Goal: Task Accomplishment & Management: Manage account settings

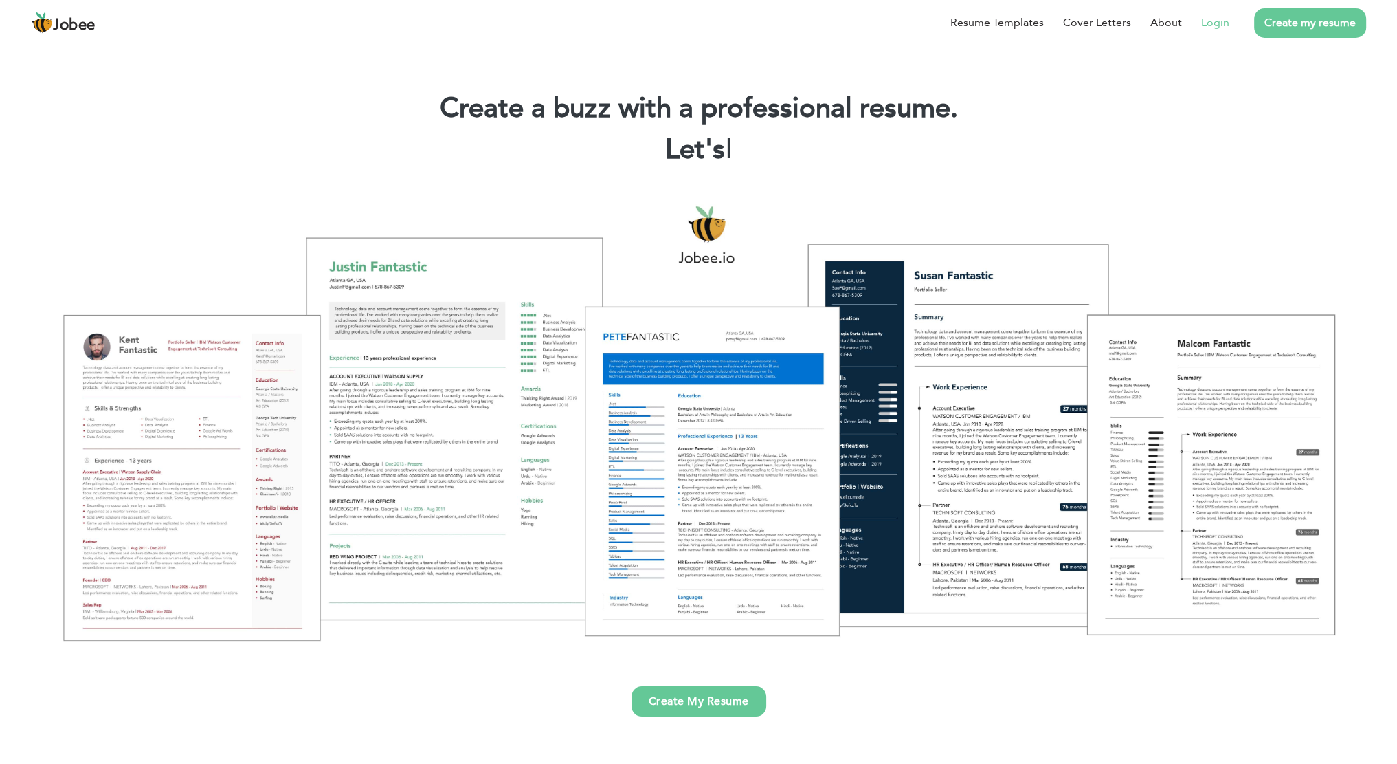
click at [1221, 32] on li "Login" at bounding box center [1205, 23] width 47 height 36
click at [1216, 22] on link "Login" at bounding box center [1215, 22] width 28 height 16
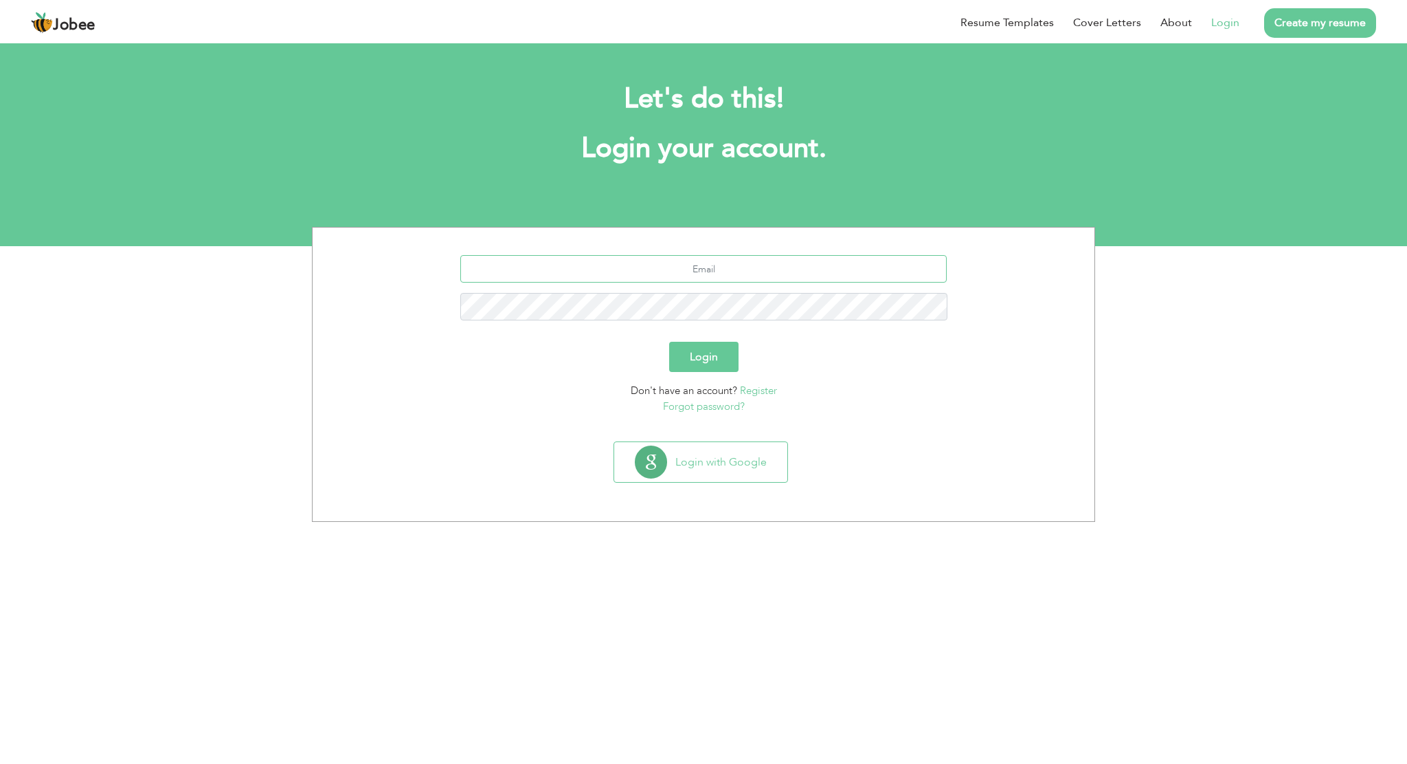
click at [720, 265] on input "text" at bounding box center [703, 268] width 487 height 27
type input "naeemulhassan4546@gmail.com"
click at [702, 291] on div "naeemulhassan4546@gmail.com" at bounding box center [703, 293] width 761 height 76
click at [669, 342] on button "Login" at bounding box center [703, 357] width 69 height 30
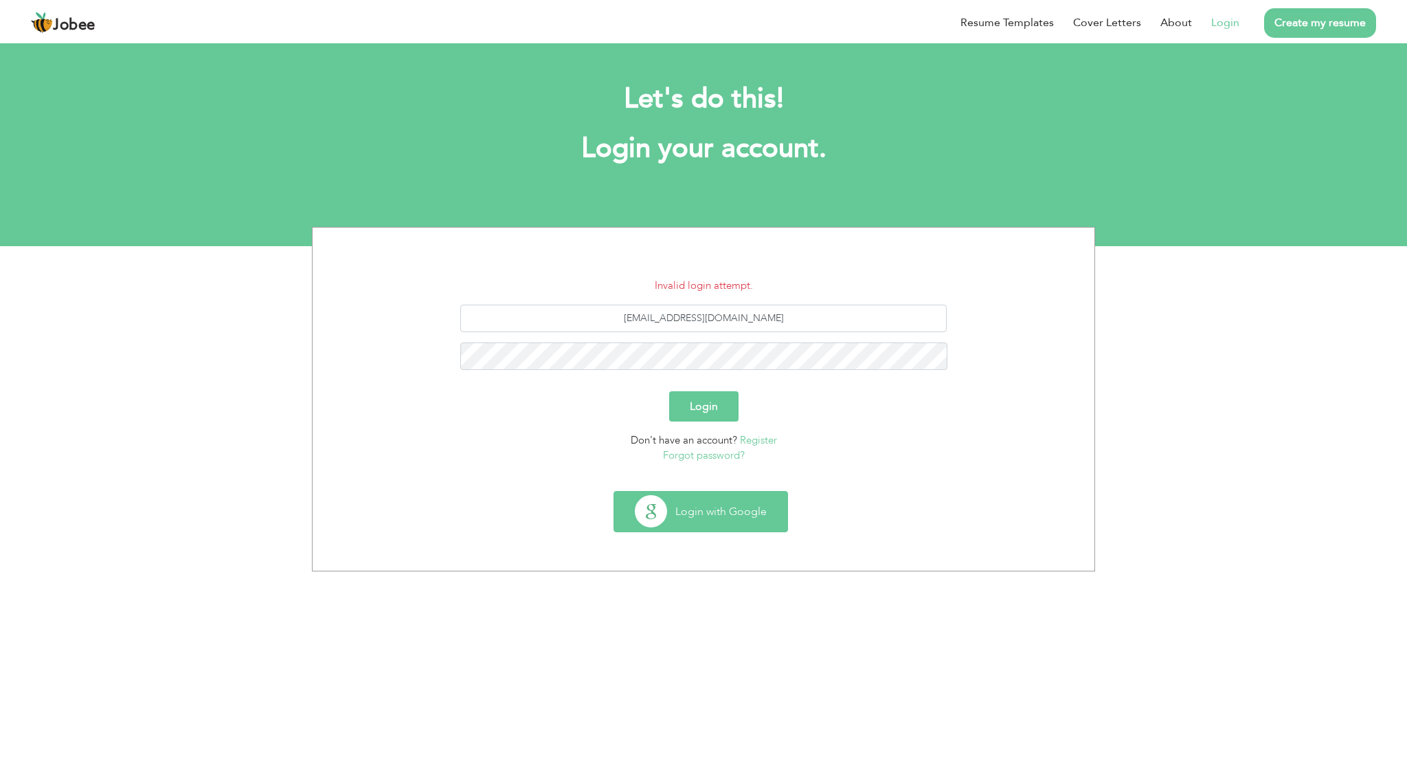
click at [689, 508] on button "Login with Google" at bounding box center [700, 511] width 173 height 40
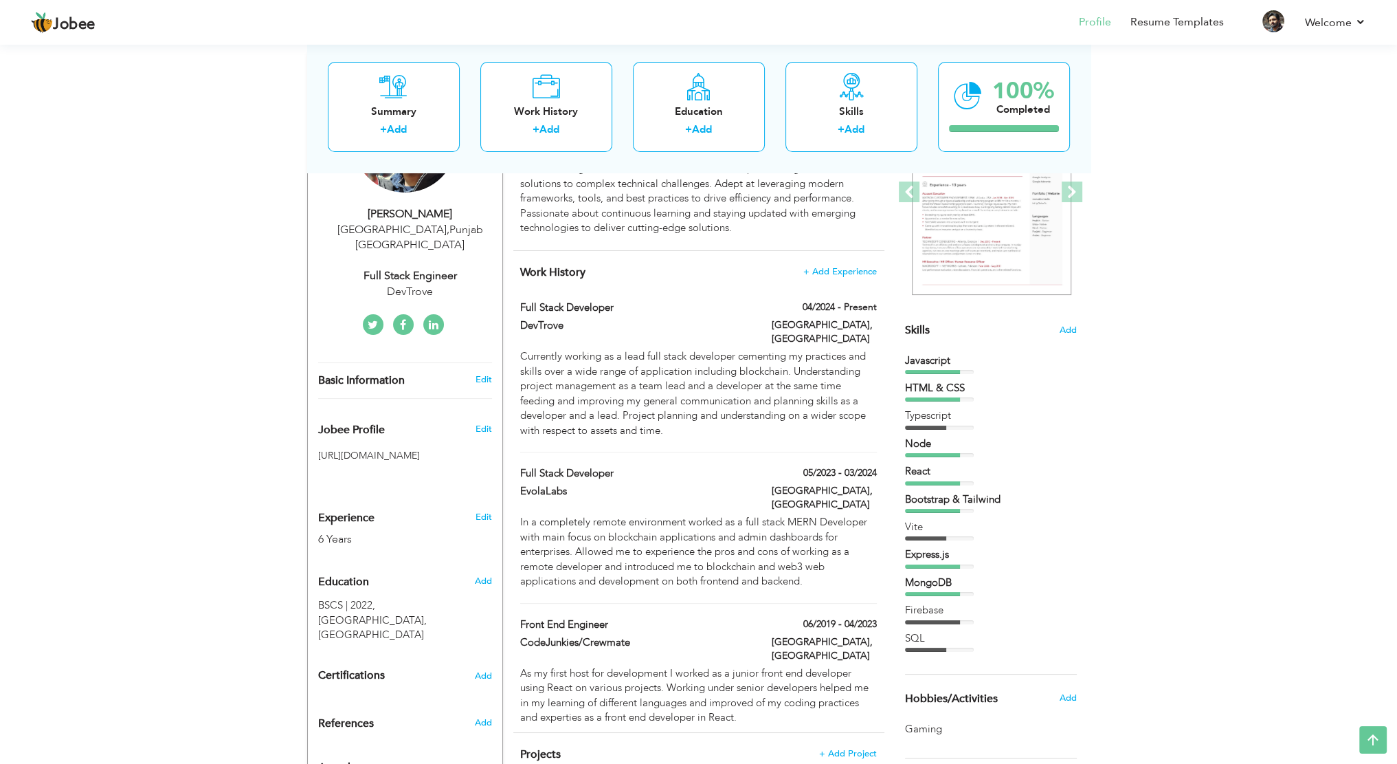
scroll to position [137, 0]
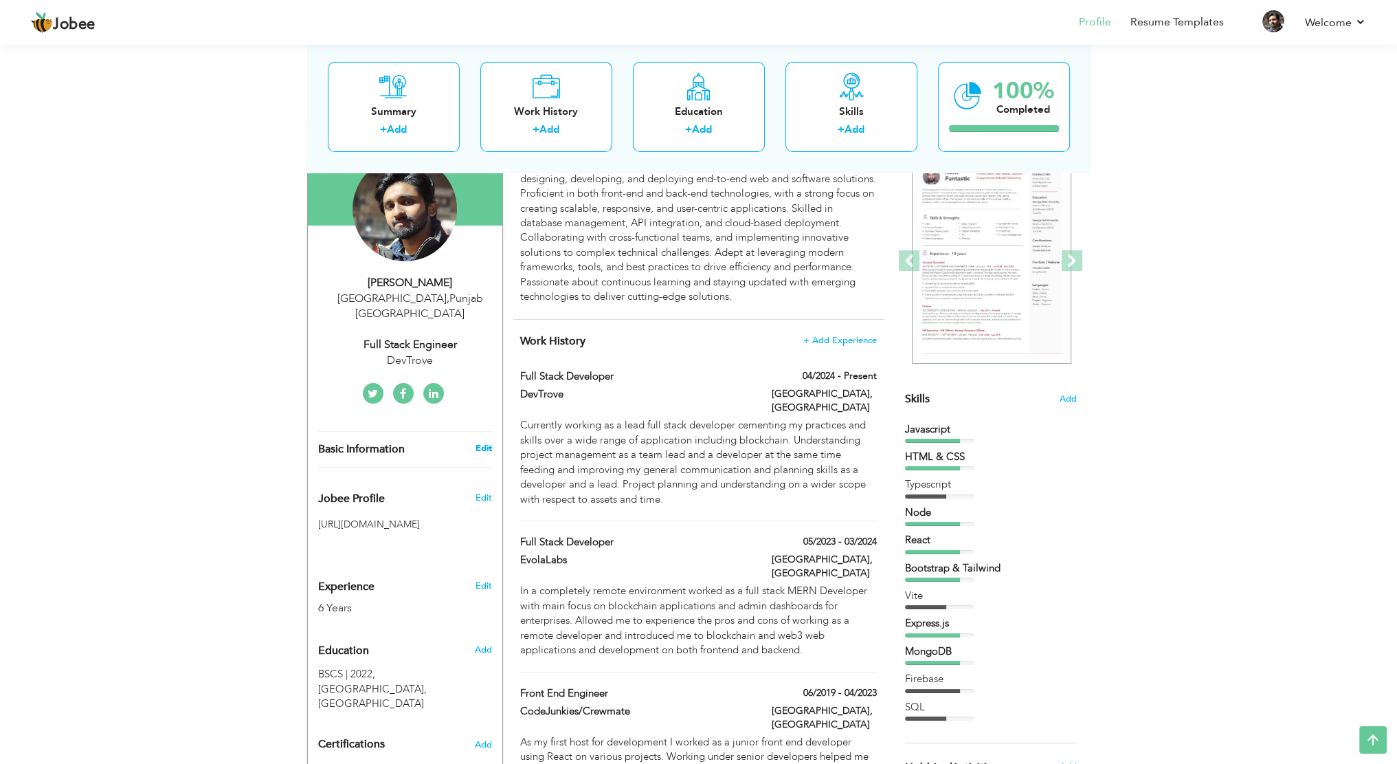
click at [485, 442] on link "Edit" at bounding box center [483, 448] width 16 height 12
type input "Naeemul"
type input "[PERSON_NAME]"
type input "03180507332"
select select "number:166"
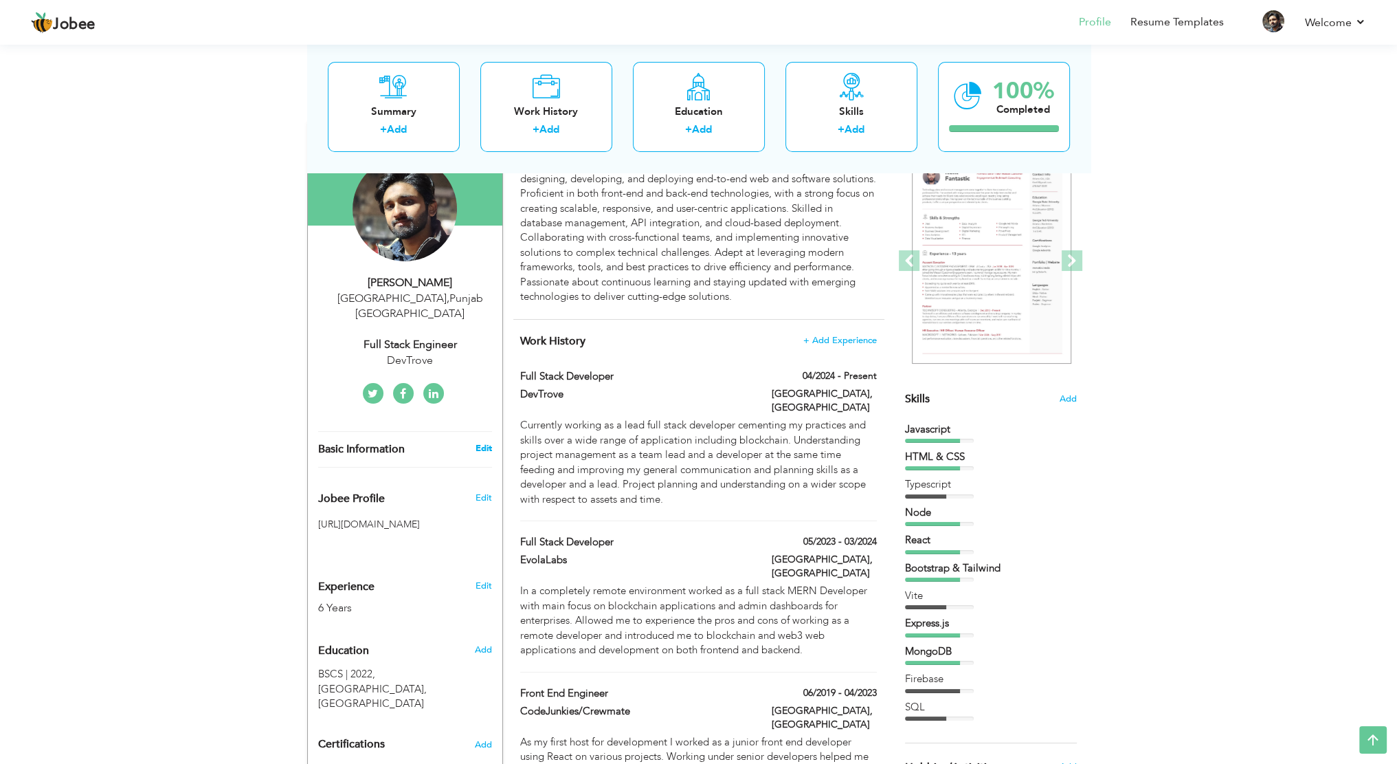
type input "Punjab"
type input "[GEOGRAPHIC_DATA]"
select select "number:8"
type input "DevTrove"
type input "Full Stack Engineer"
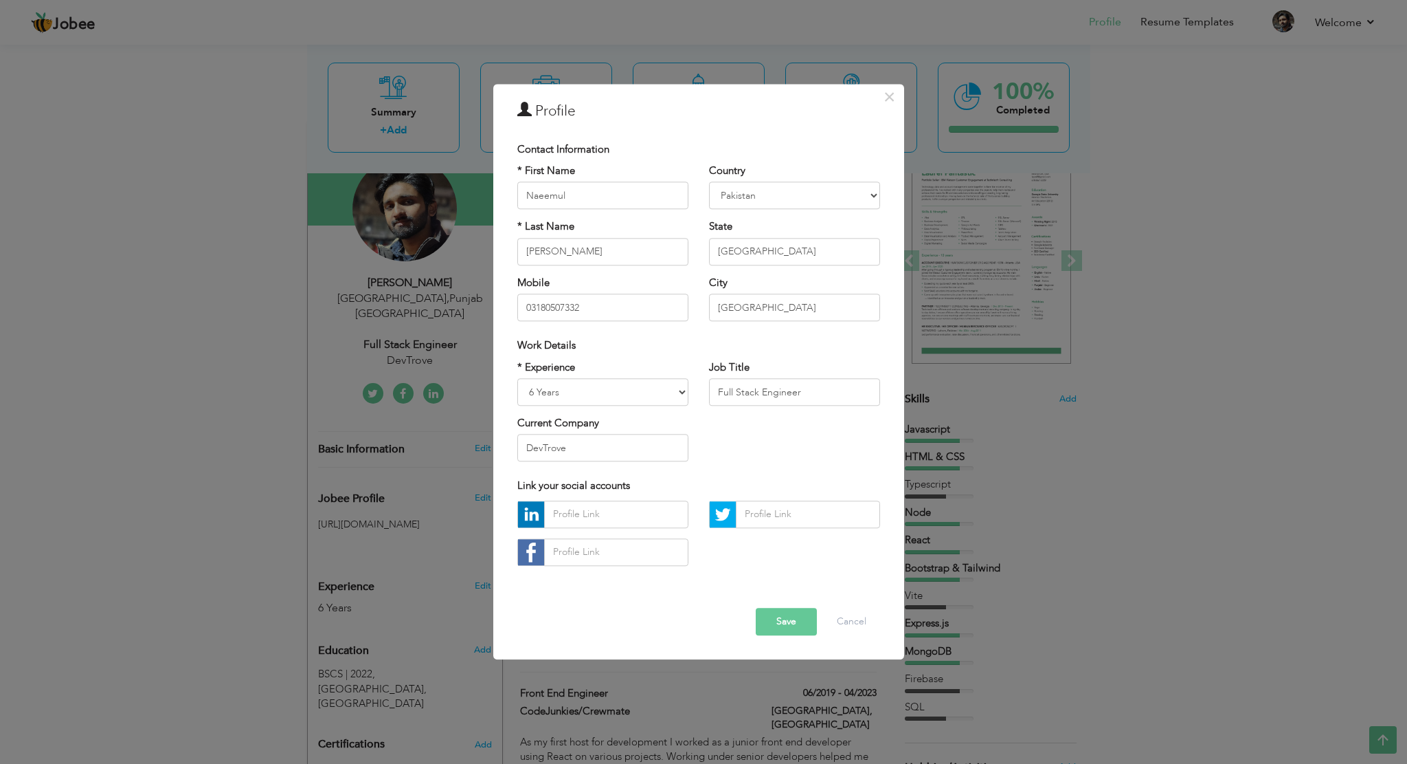
click at [991, 437] on div "× Profile Contact Information * First Name Naeemul * Last Name Hassan" at bounding box center [703, 382] width 1407 height 764
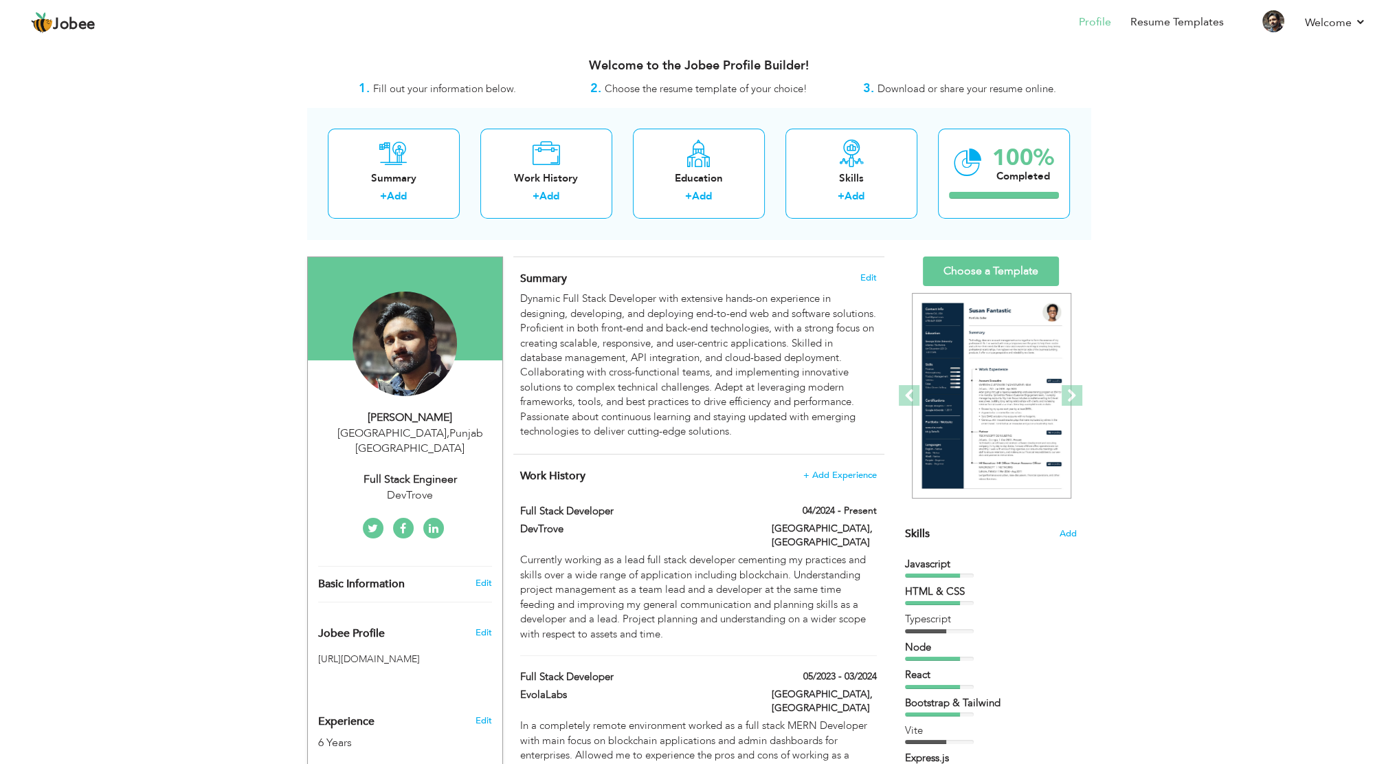
scroll to position [0, 0]
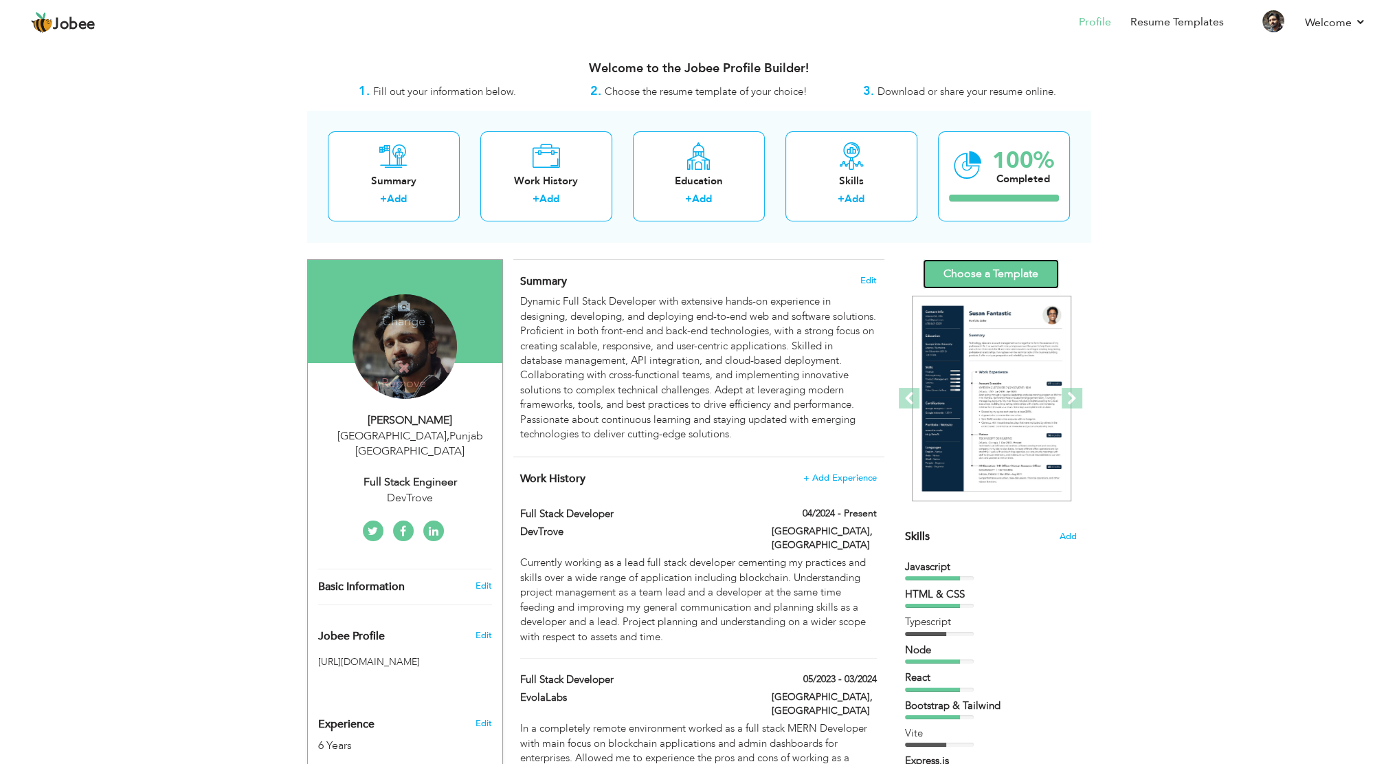
click at [955, 277] on link "Choose a Template" at bounding box center [991, 274] width 136 height 30
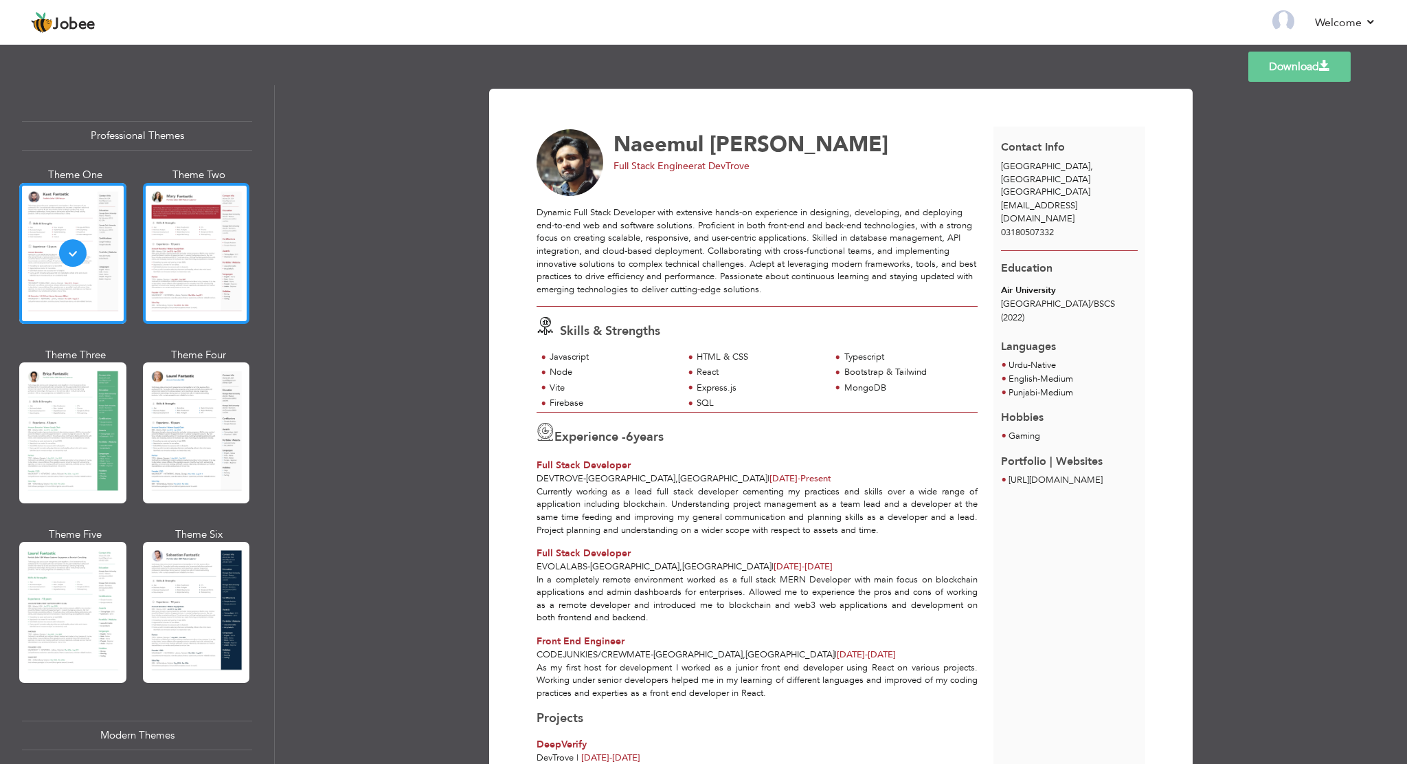
click at [209, 274] on div at bounding box center [196, 253] width 107 height 141
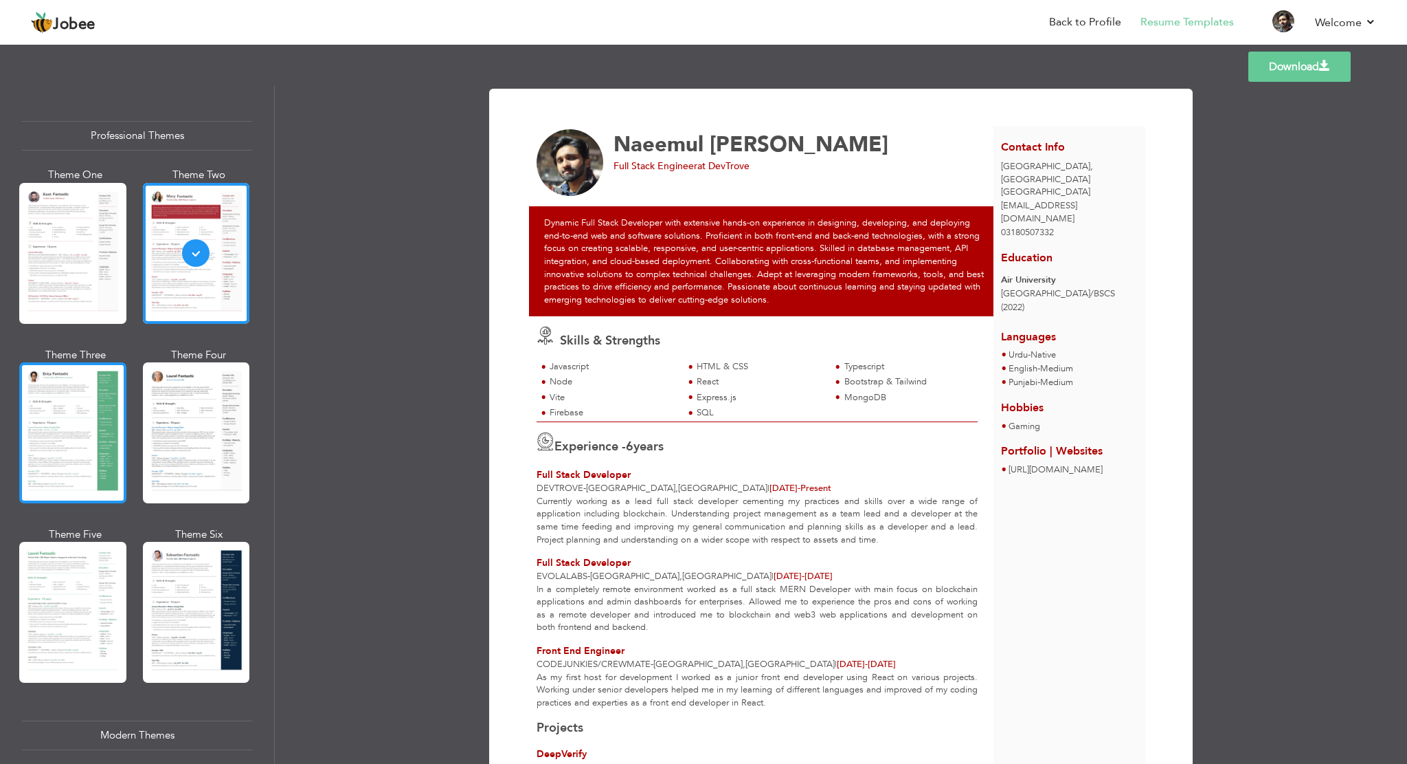
click at [96, 429] on div at bounding box center [72, 432] width 107 height 141
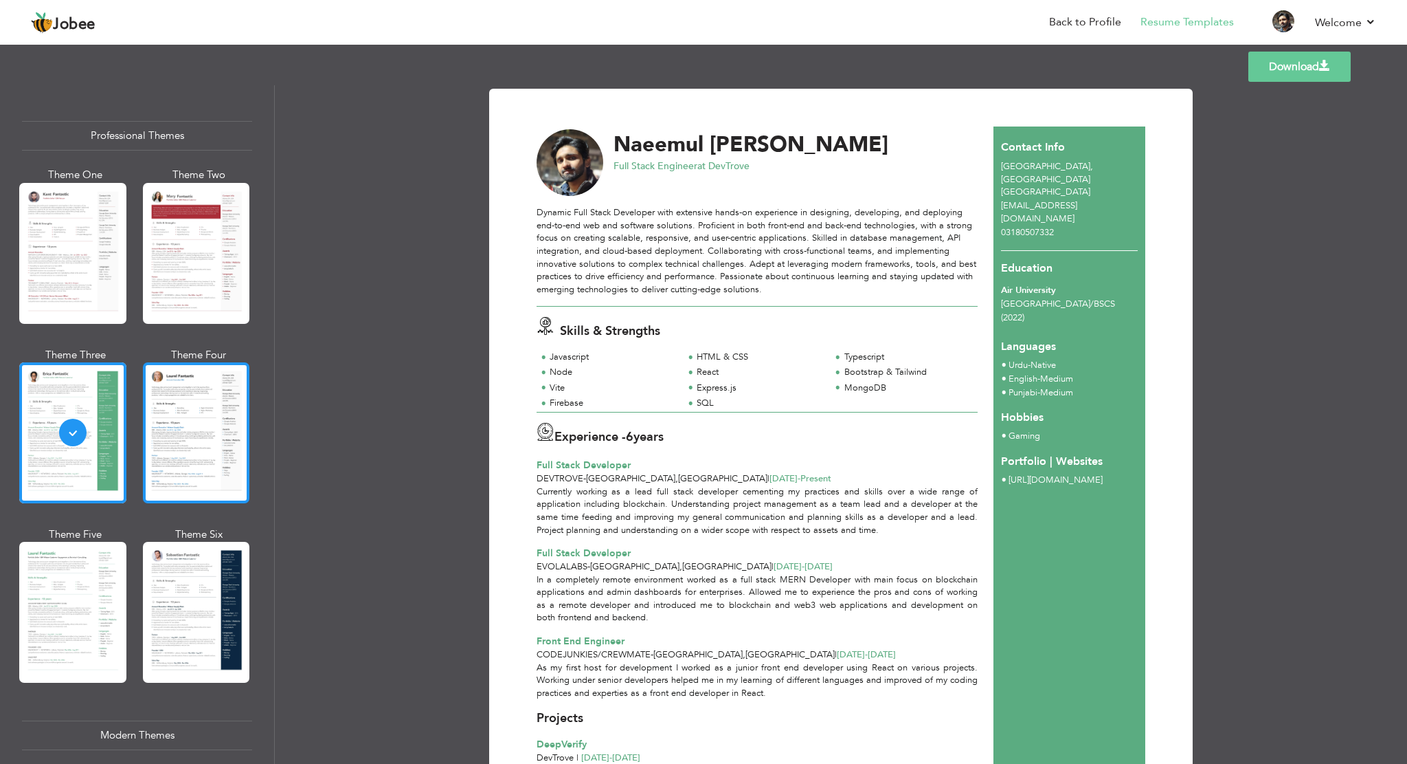
click at [195, 425] on div at bounding box center [196, 432] width 107 height 141
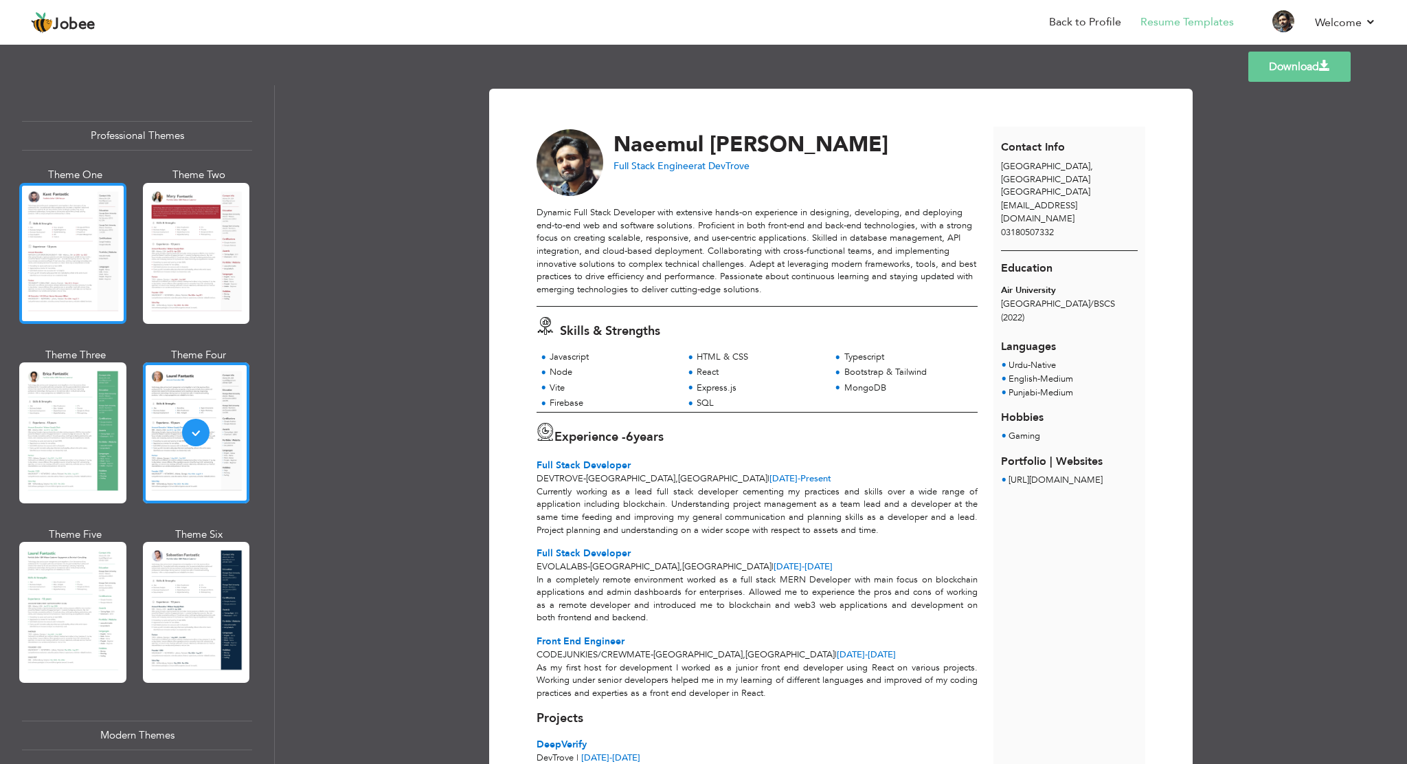
click at [71, 266] on div at bounding box center [72, 253] width 107 height 141
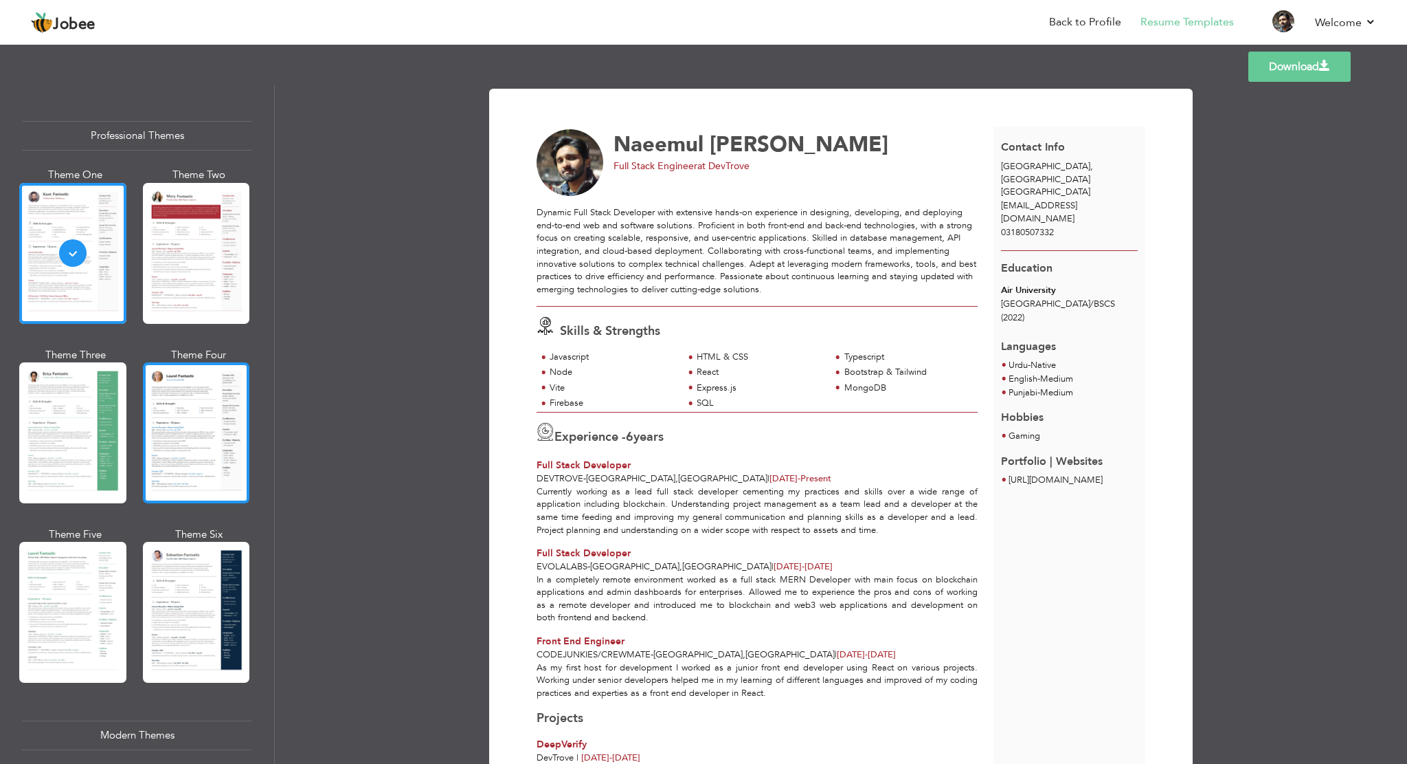
click at [206, 412] on div at bounding box center [196, 432] width 107 height 141
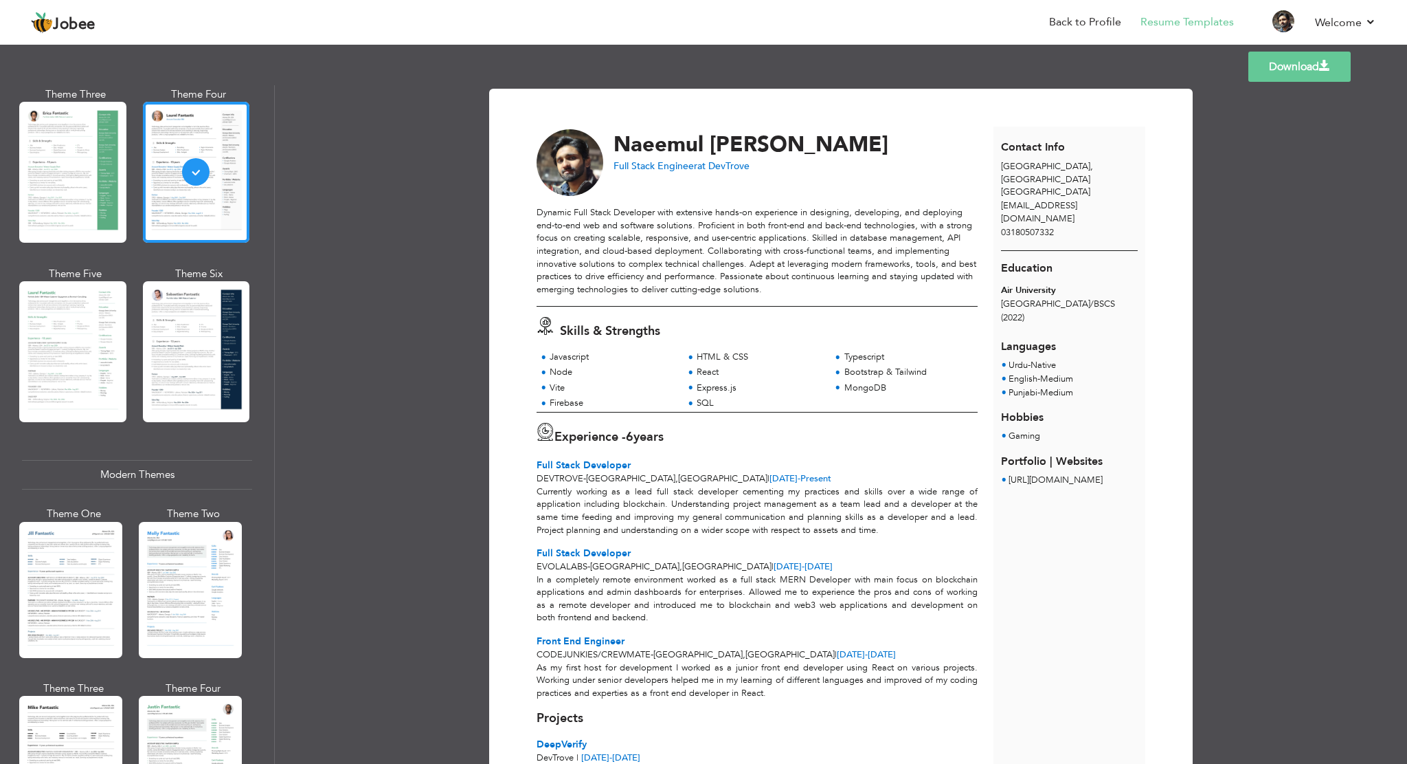
scroll to position [344, 0]
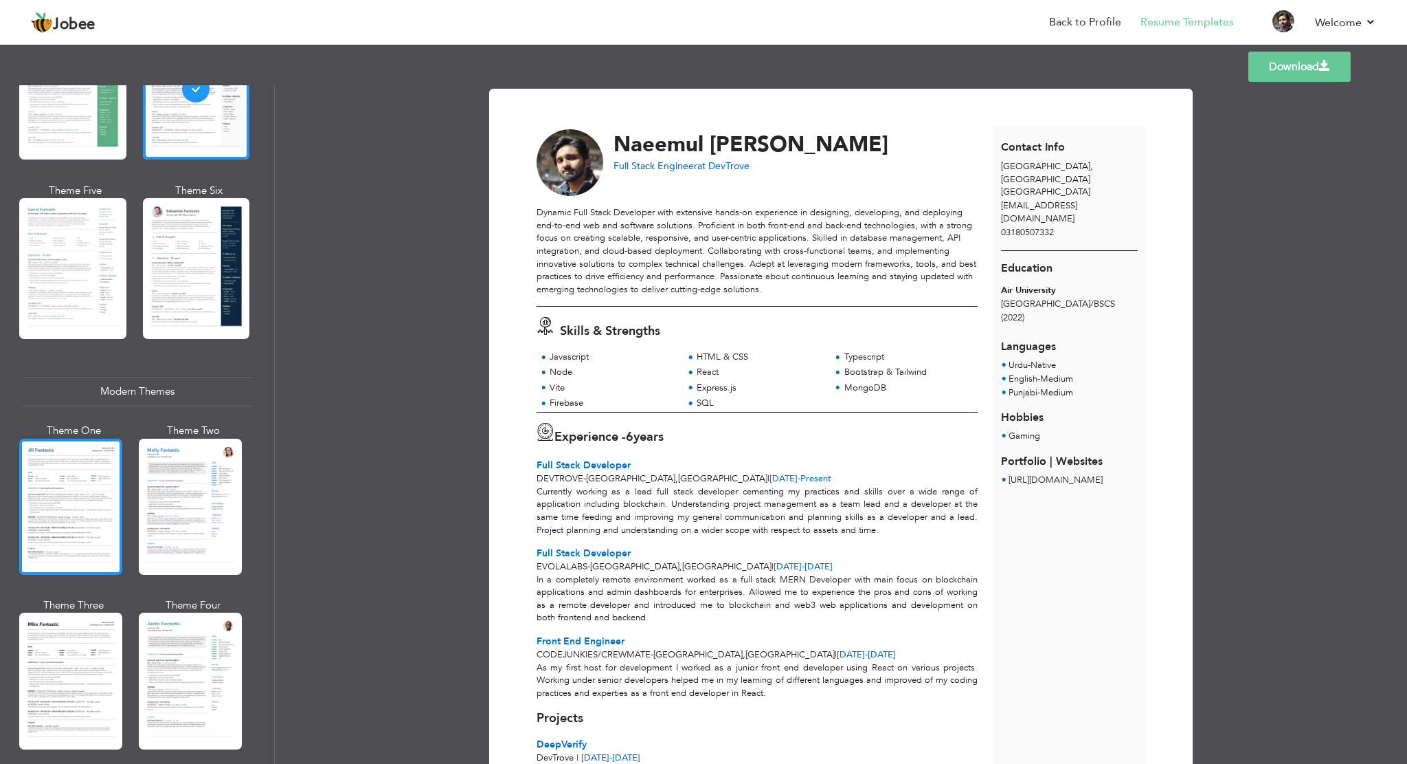
click at [80, 473] on div at bounding box center [70, 506] width 103 height 136
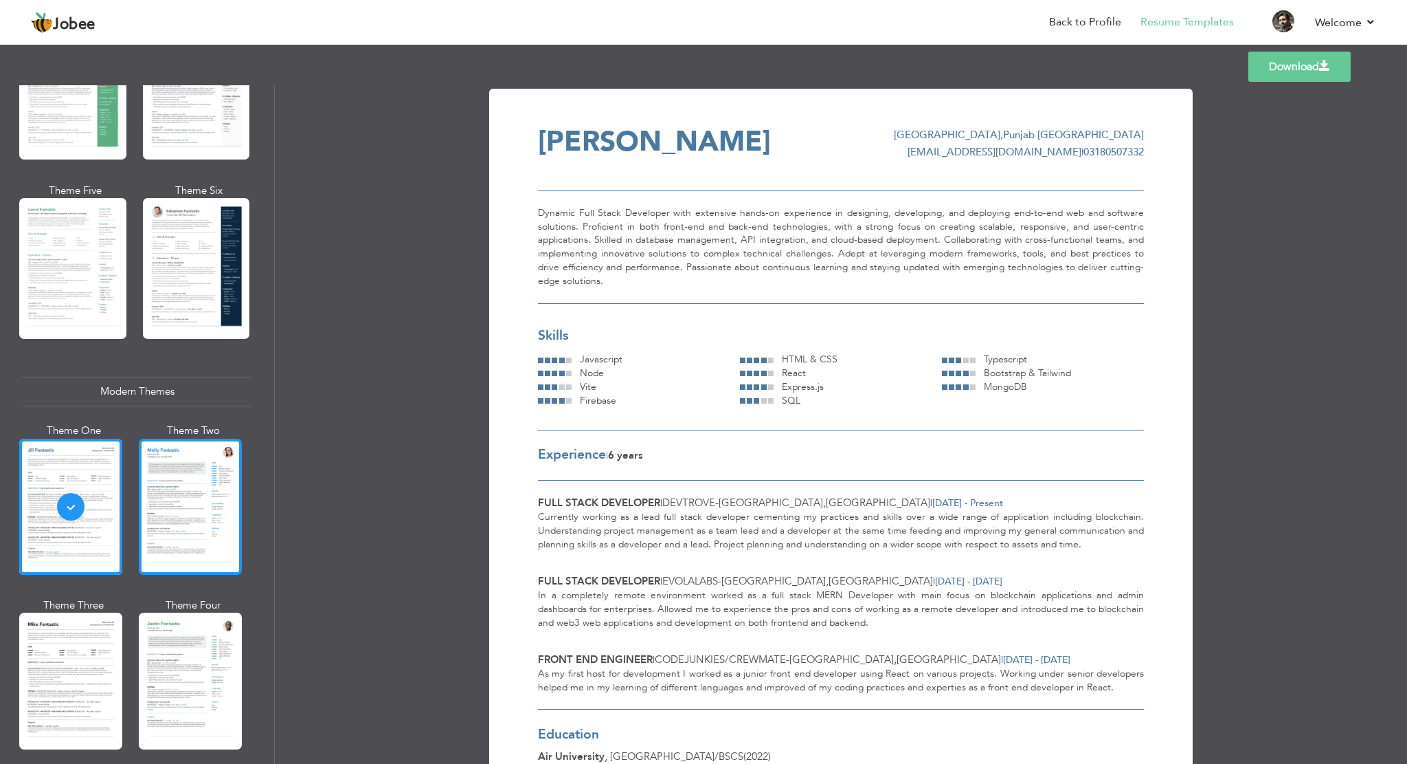
click at [203, 488] on div at bounding box center [190, 506] width 103 height 136
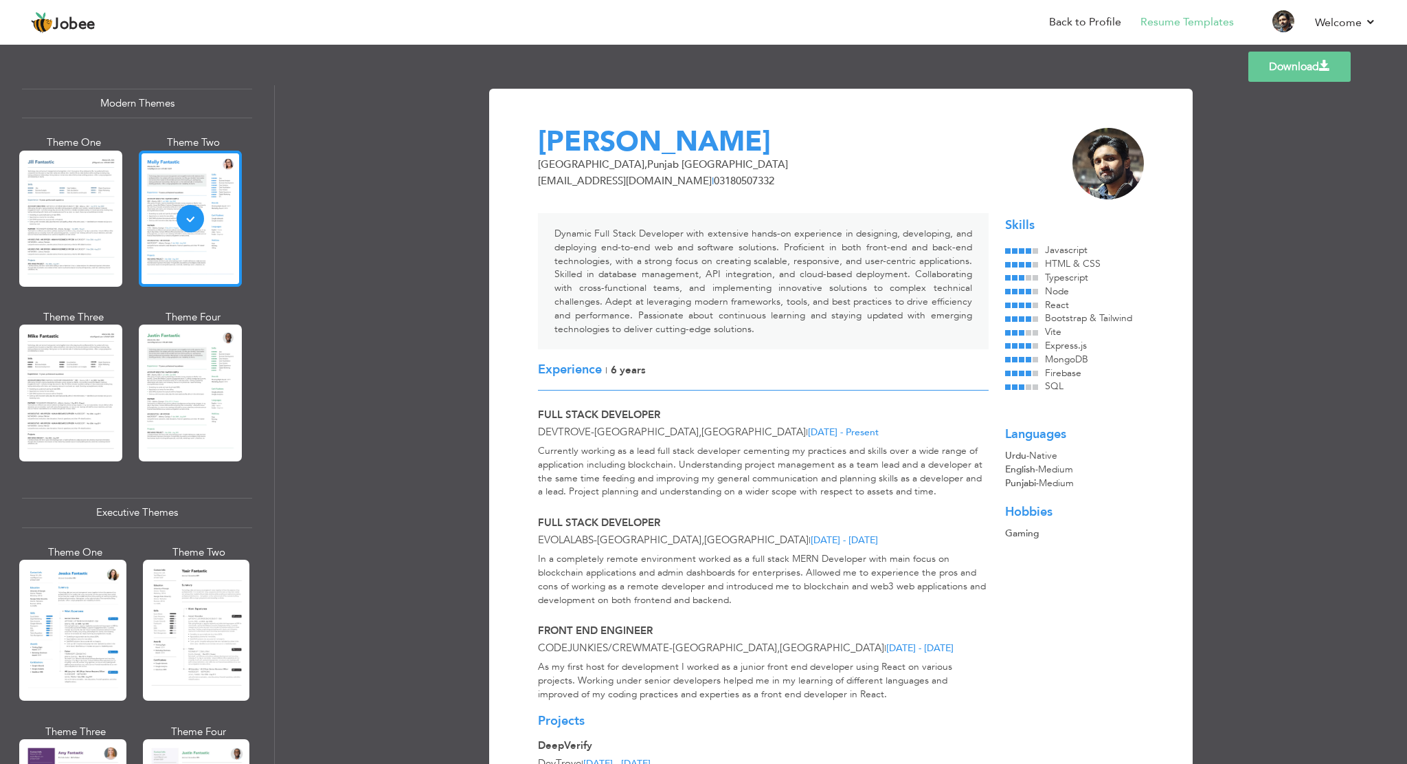
scroll to position [687, 0]
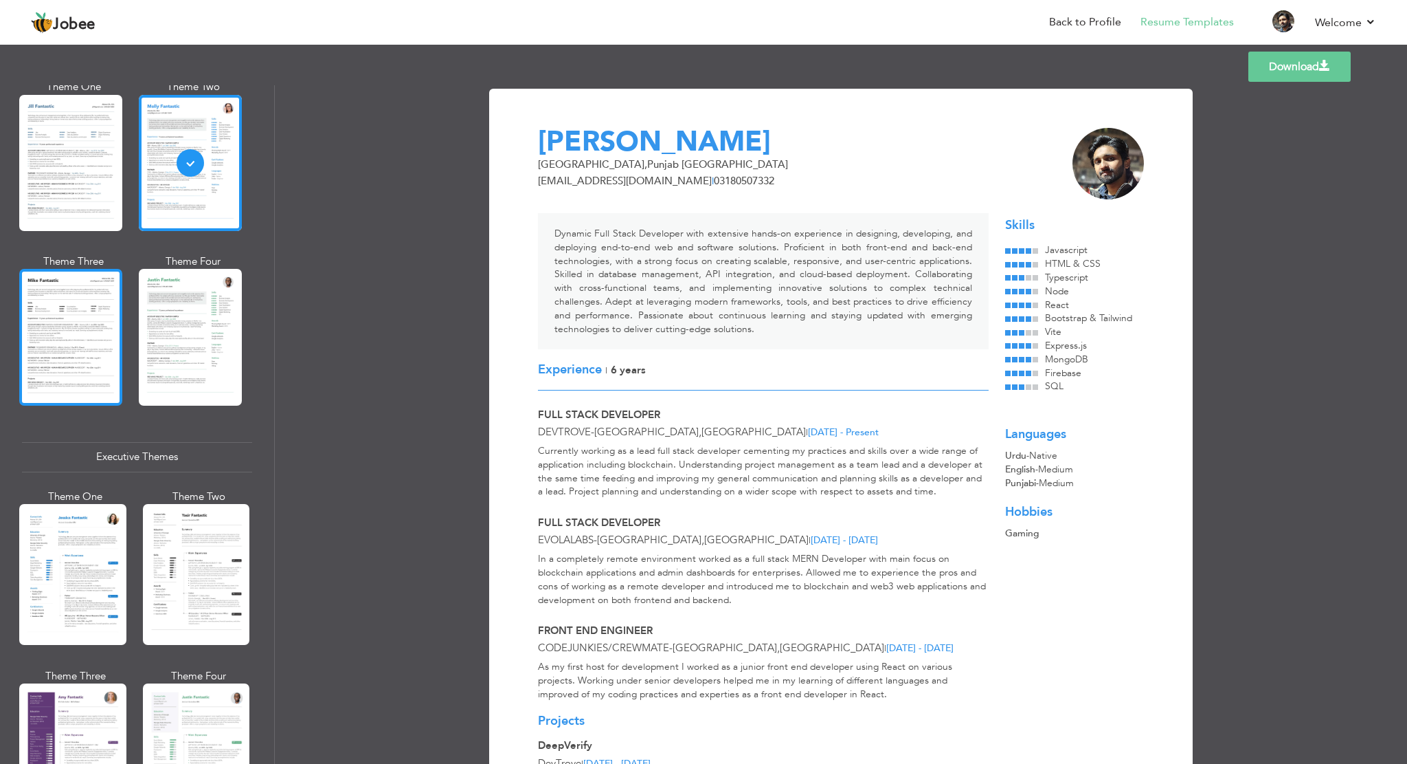
click at [90, 365] on div at bounding box center [70, 337] width 103 height 136
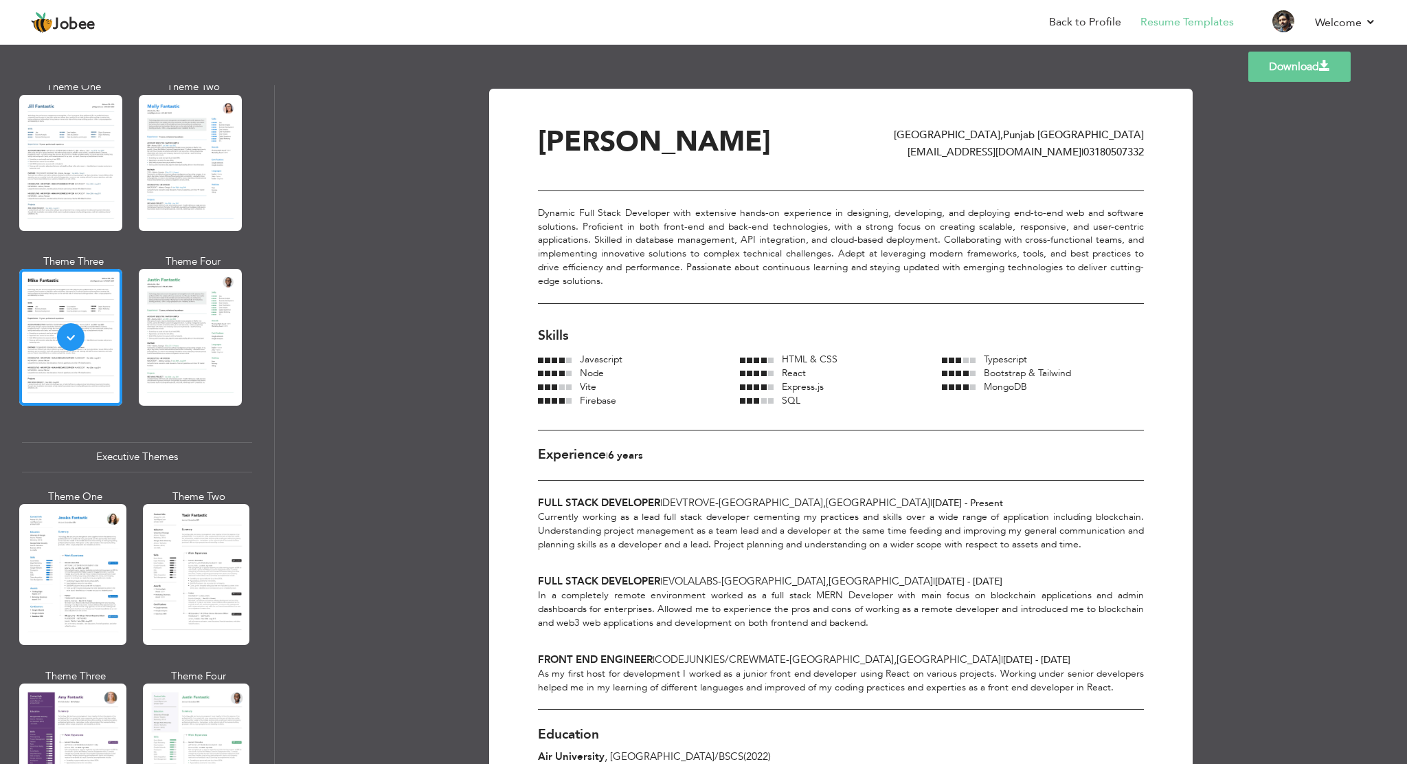
click at [209, 355] on div at bounding box center [190, 337] width 103 height 136
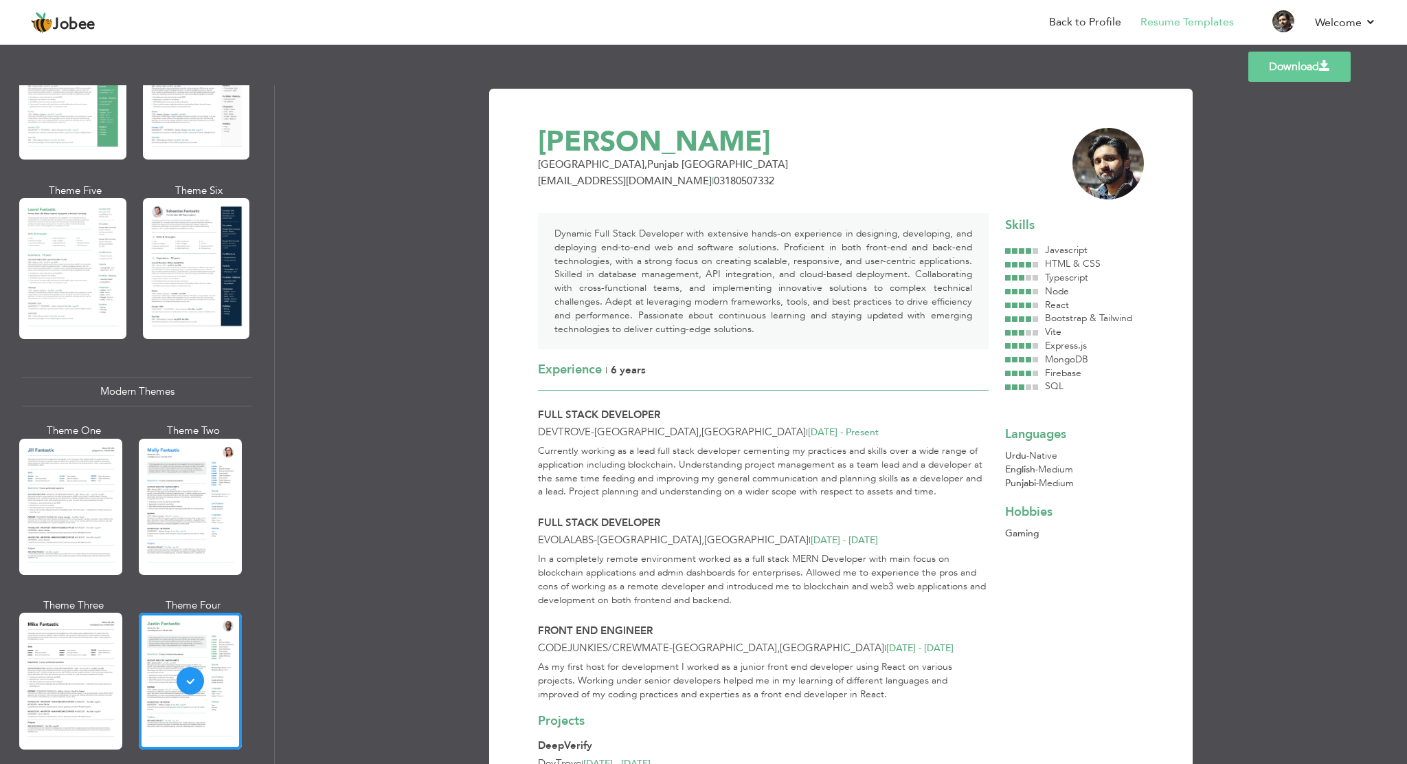
scroll to position [0, 0]
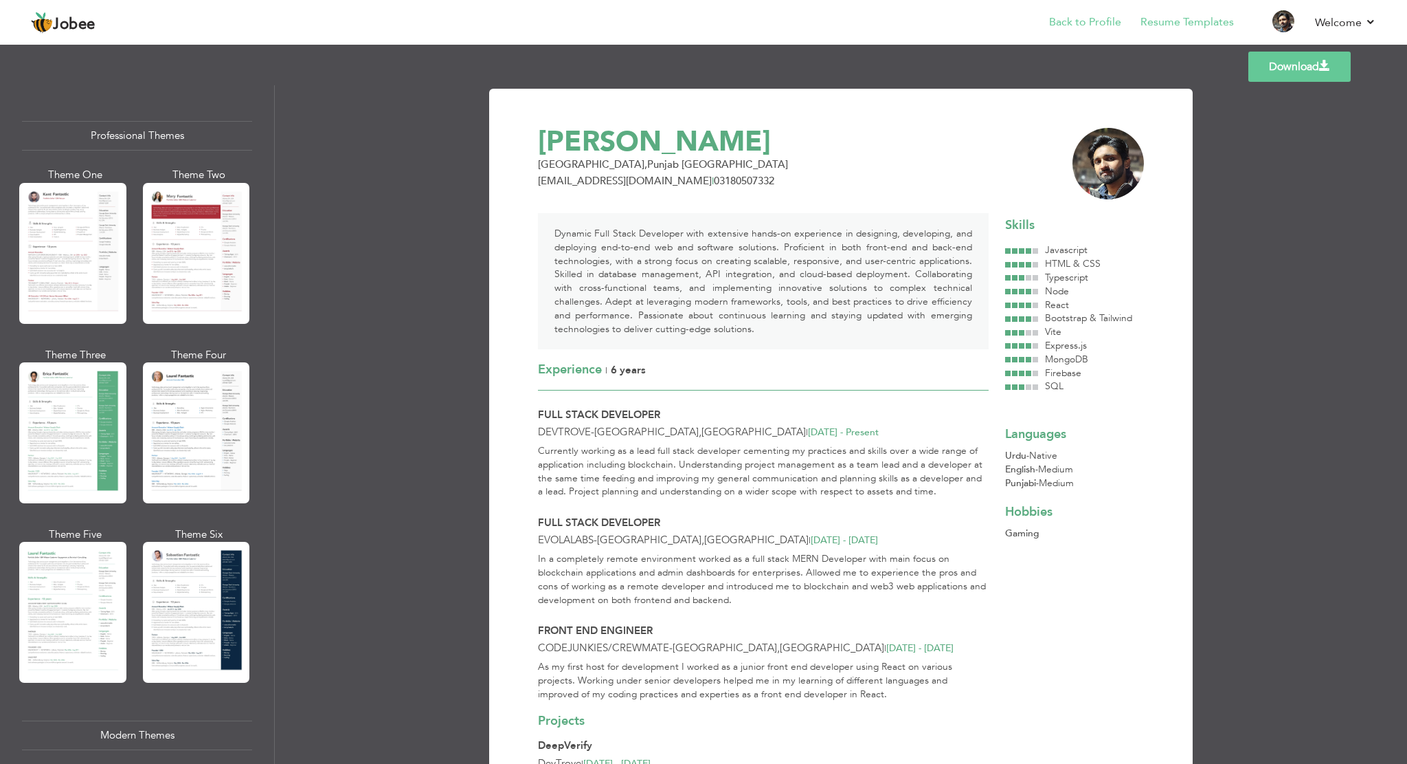
click at [1051, 19] on li "Back to Profile" at bounding box center [1075, 23] width 91 height 37
click at [1058, 21] on link "Back to Profile" at bounding box center [1085, 22] width 72 height 16
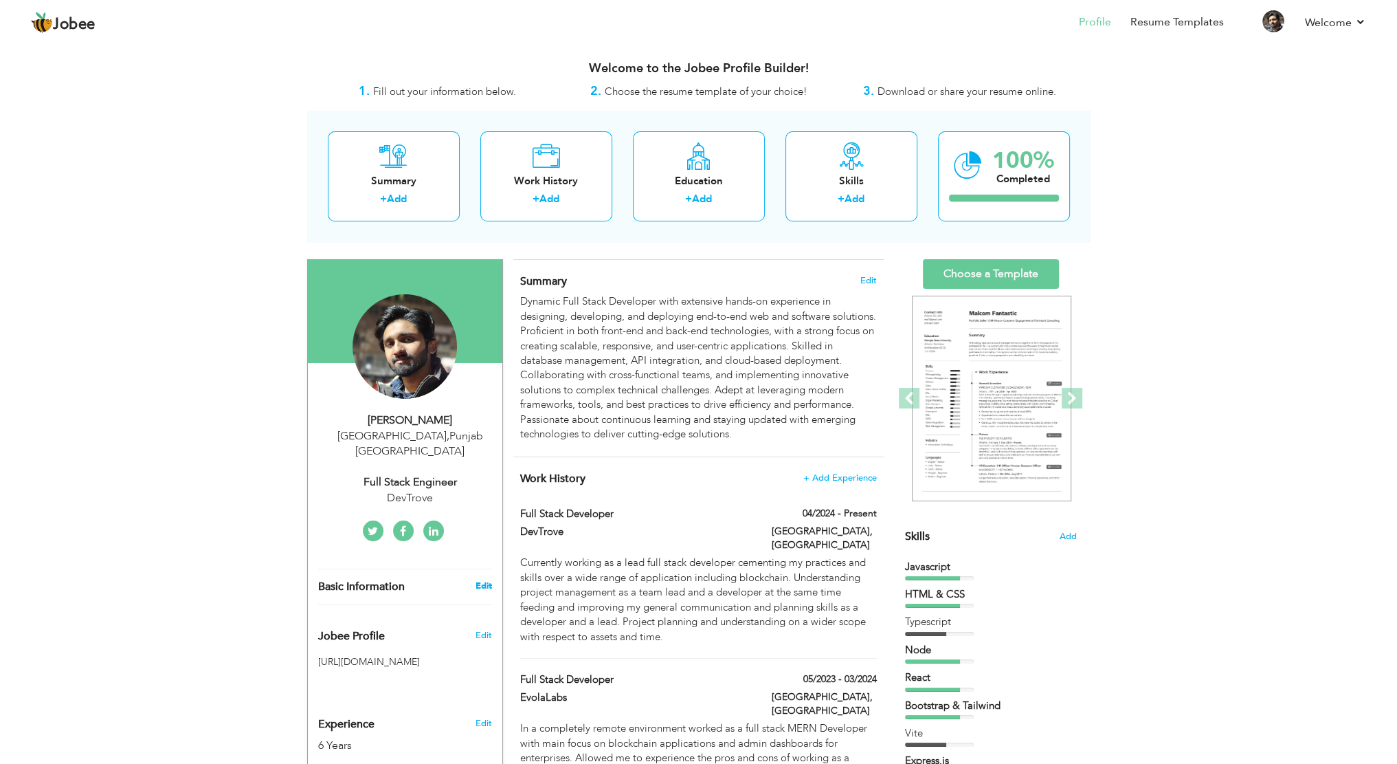
click at [484, 579] on link "Edit" at bounding box center [483, 585] width 16 height 12
type input "Naeemul"
type input "Hassan"
type input "03180507332"
select select "number:166"
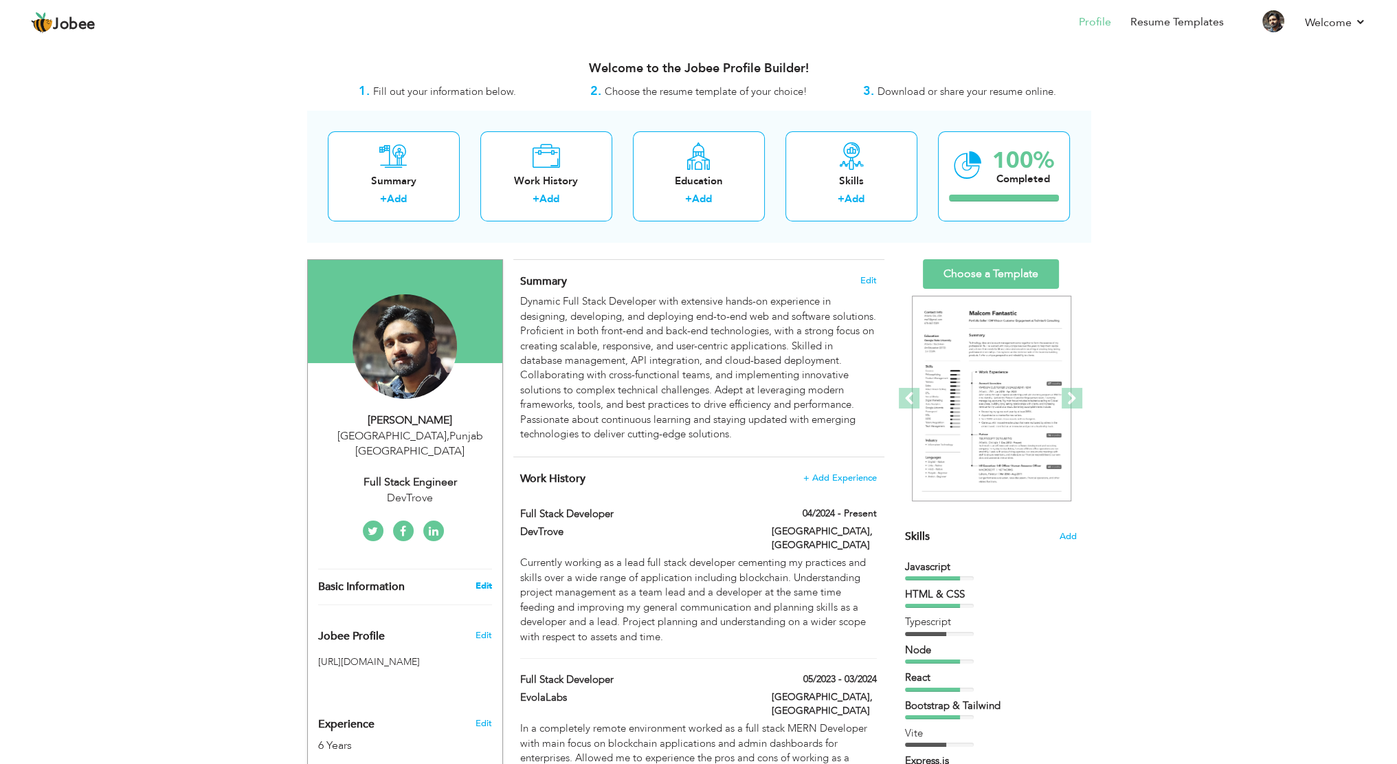
type input "[GEOGRAPHIC_DATA]"
select select "number:8"
type input "DevTrove"
type input "Full Stack Engineer"
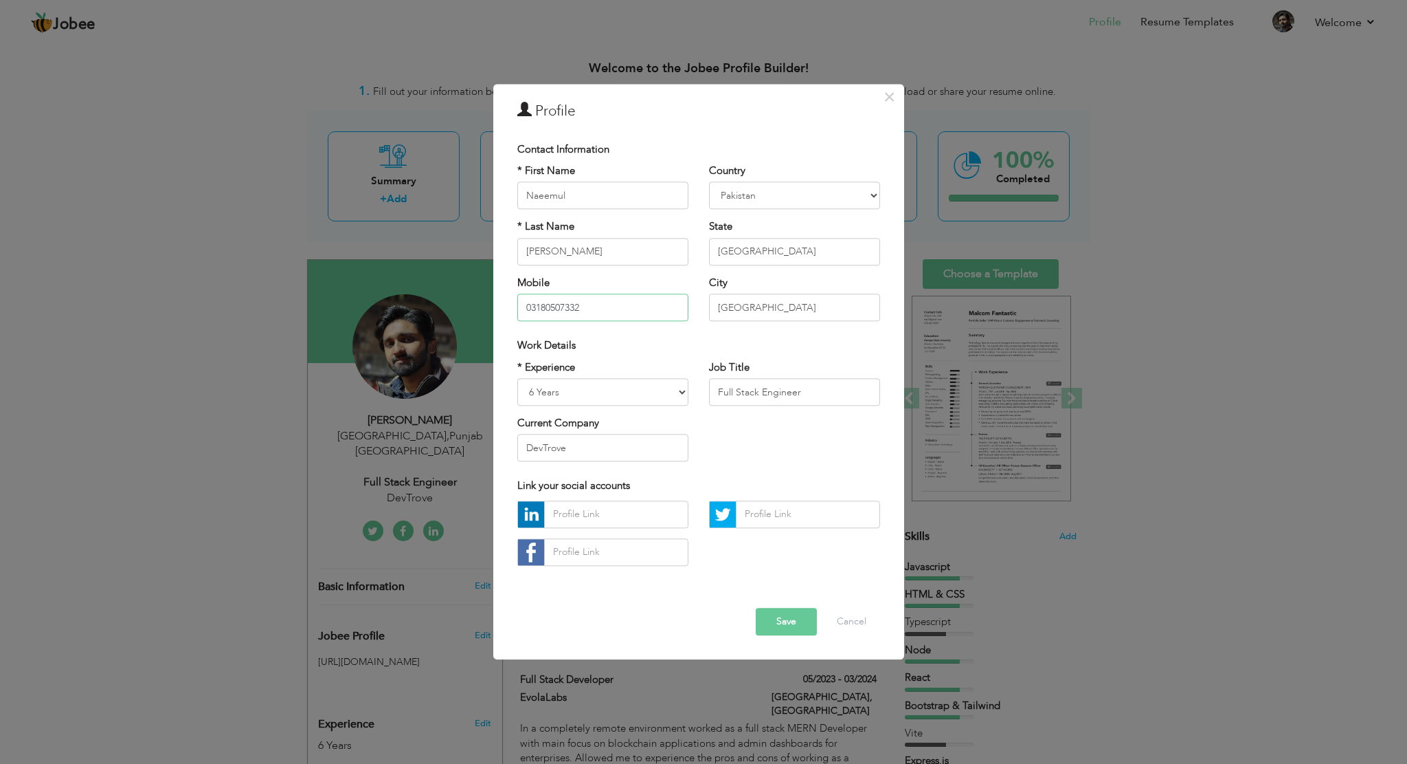
click at [613, 303] on input "03180507332" at bounding box center [602, 307] width 171 height 27
click at [689, 285] on div "* First Name Naeemul * Last Name Hassan Mobile 03180507332 -" at bounding box center [603, 248] width 192 height 168
click at [959, 526] on div "× Profile Contact Information * First Name Naeemul * Last Name [PERSON_NAME]" at bounding box center [703, 382] width 1407 height 764
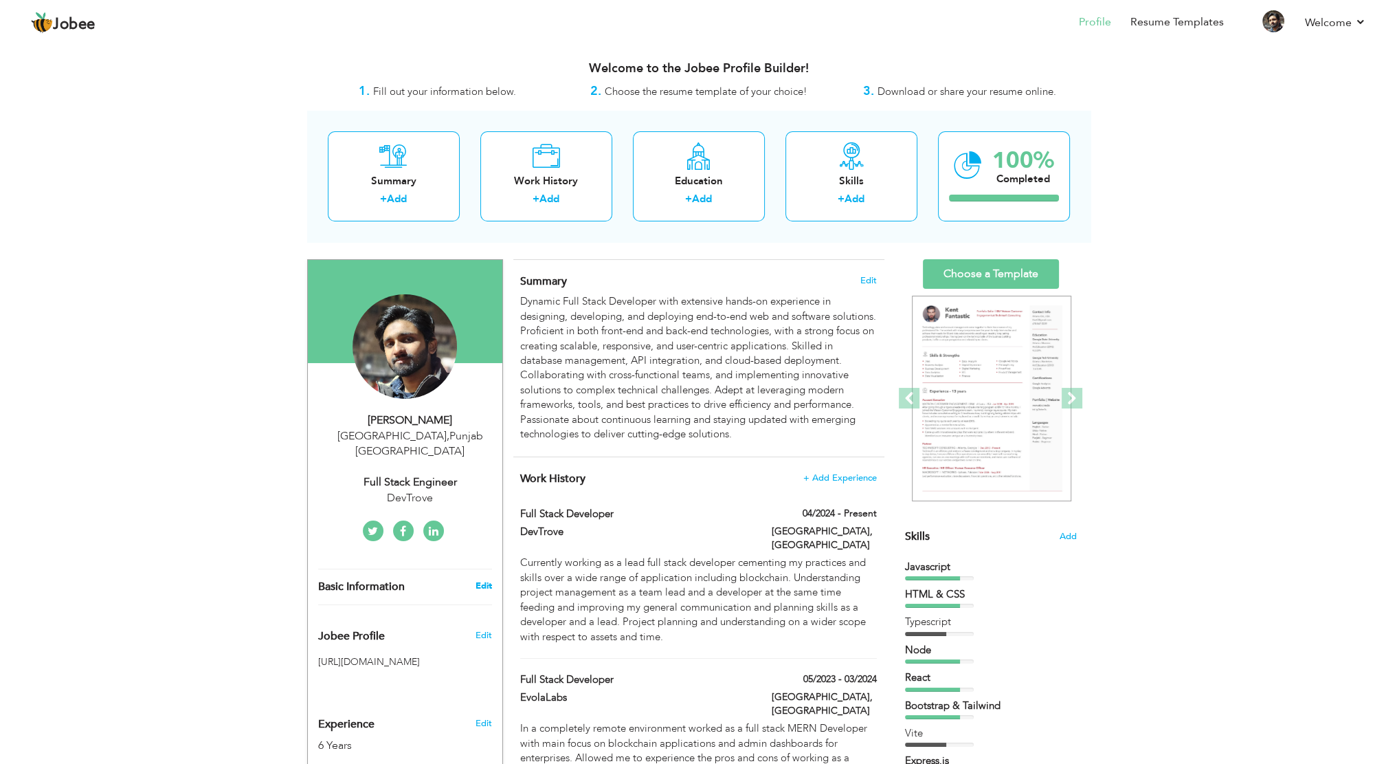
click at [487, 579] on link "Edit" at bounding box center [483, 585] width 16 height 12
type input "03180507332"
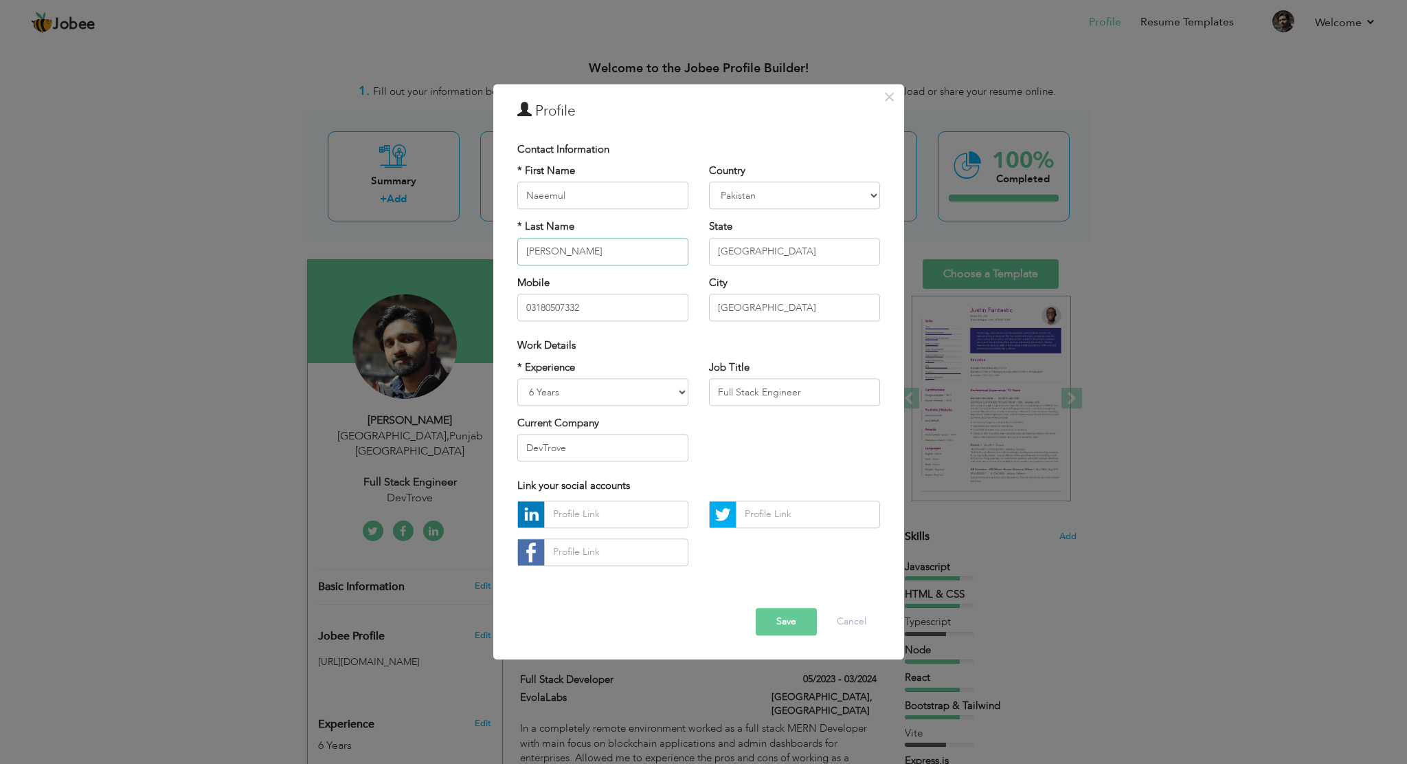
drag, startPoint x: 539, startPoint y: 254, endPoint x: 392, endPoint y: 263, distance: 147.3
click at [390, 263] on div "× Profile Contact Information * First Name Naeemul * Last Name [PERSON_NAME]" at bounding box center [703, 382] width 1407 height 764
type input "-"
drag, startPoint x: 557, startPoint y: 197, endPoint x: 593, endPoint y: 197, distance: 36.4
click at [593, 197] on input "Naeemul" at bounding box center [602, 195] width 171 height 27
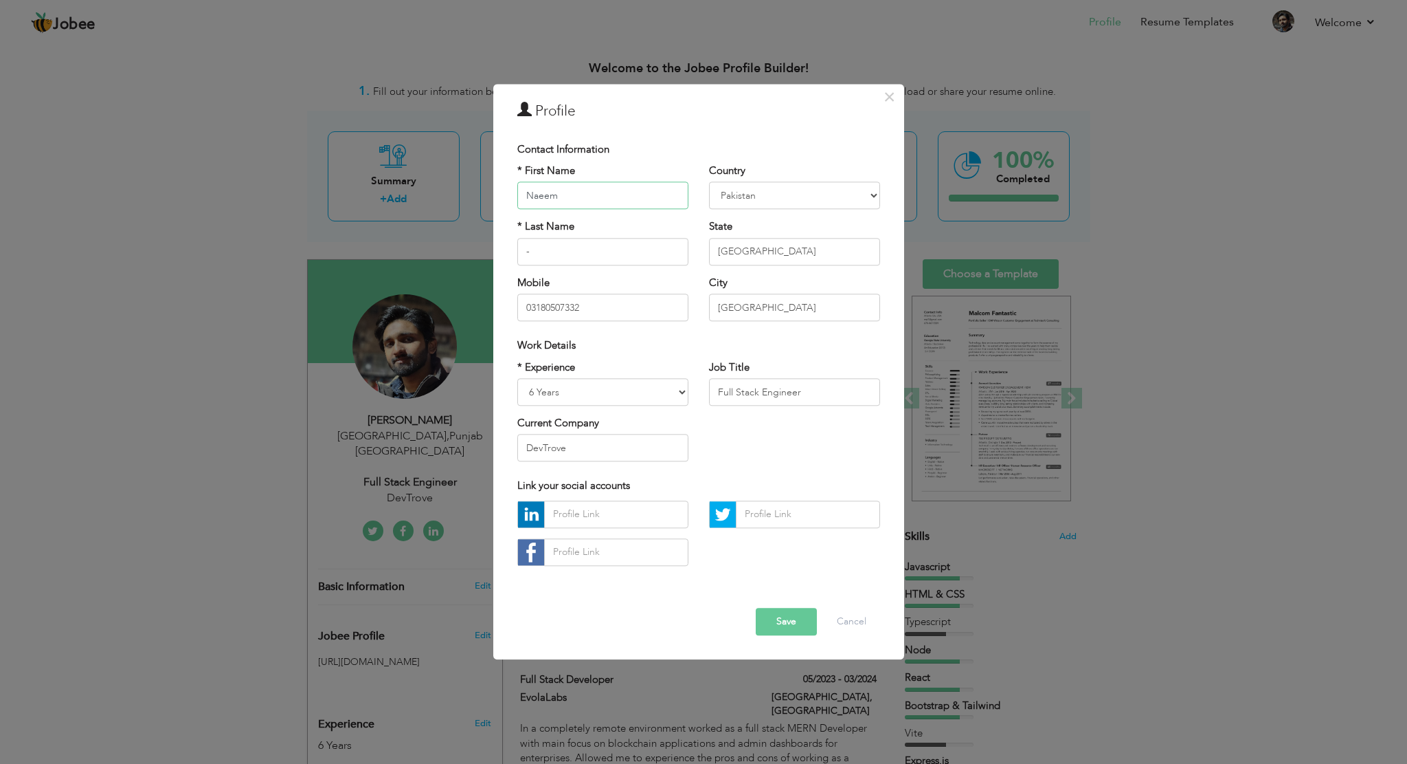
type input "Naeem"
click at [551, 251] on input "-" at bounding box center [602, 251] width 171 height 27
type input "- 3840362901605"
click at [793, 615] on button "Save" at bounding box center [786, 621] width 61 height 27
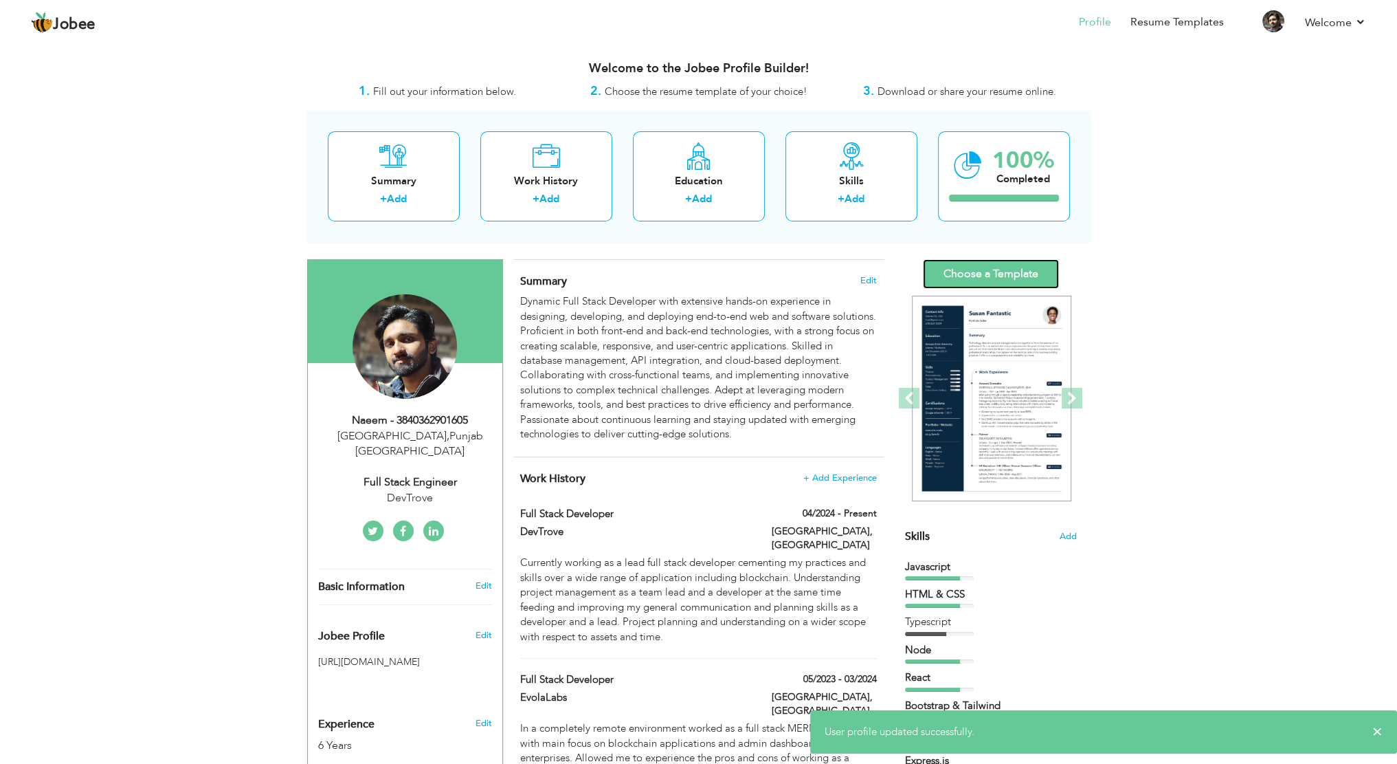
click at [1009, 271] on link "Choose a Template" at bounding box center [991, 274] width 136 height 30
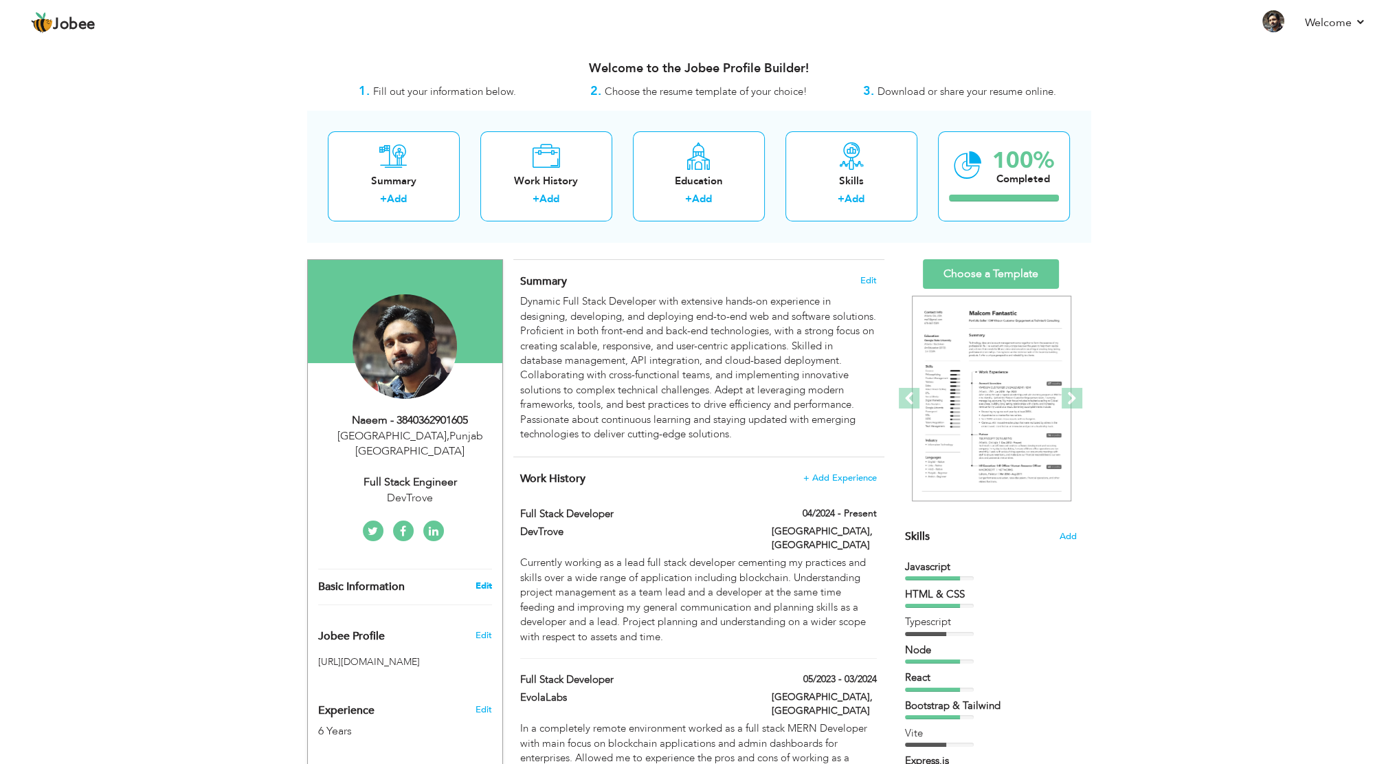
click at [481, 579] on link "Edit" at bounding box center [483, 585] width 16 height 12
select select "number:166"
select select "number:8"
type input "DevTrove"
type input "Full Stack Engineer"
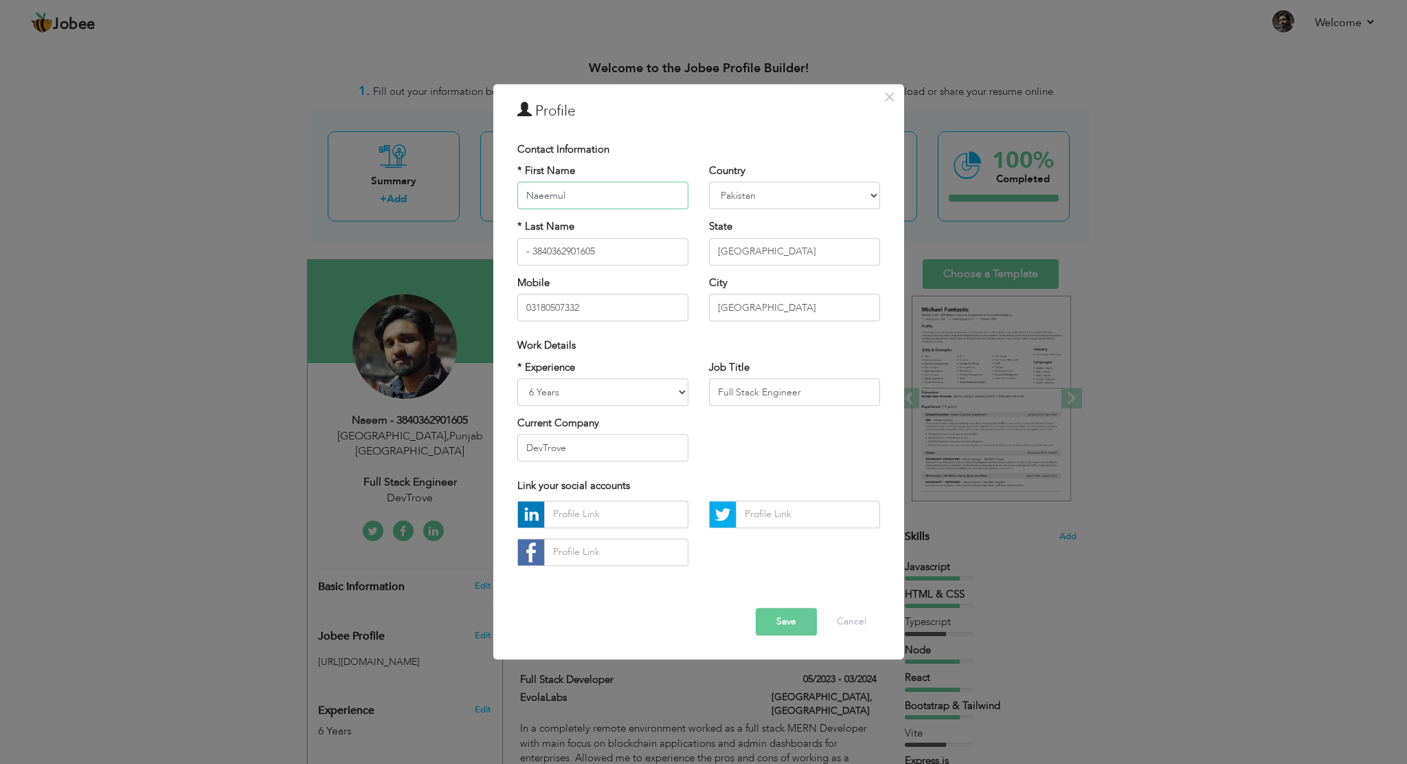
type input "Naeemul"
type input "[PERSON_NAME]"
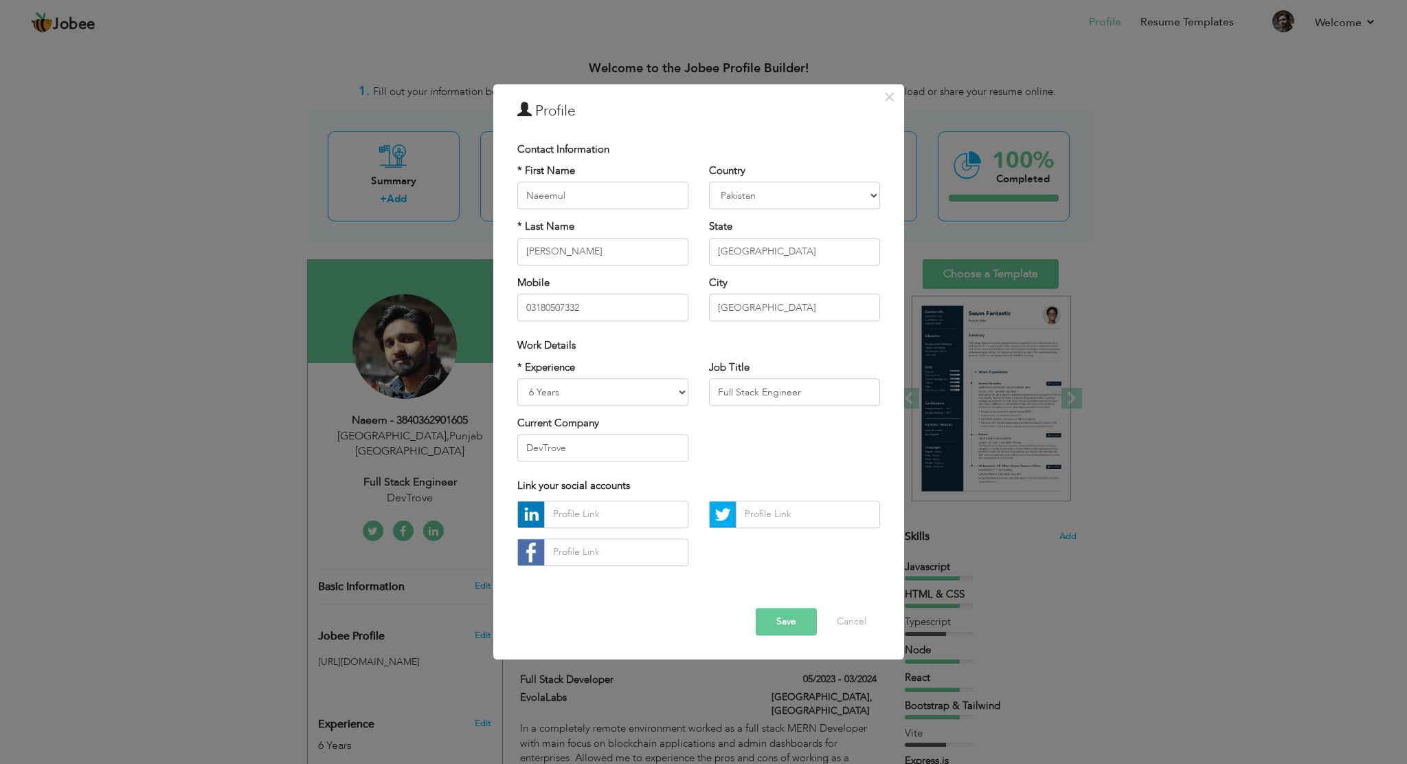
click at [819, 571] on div at bounding box center [698, 538] width 383 height 76
click at [783, 614] on button "Save" at bounding box center [786, 621] width 61 height 27
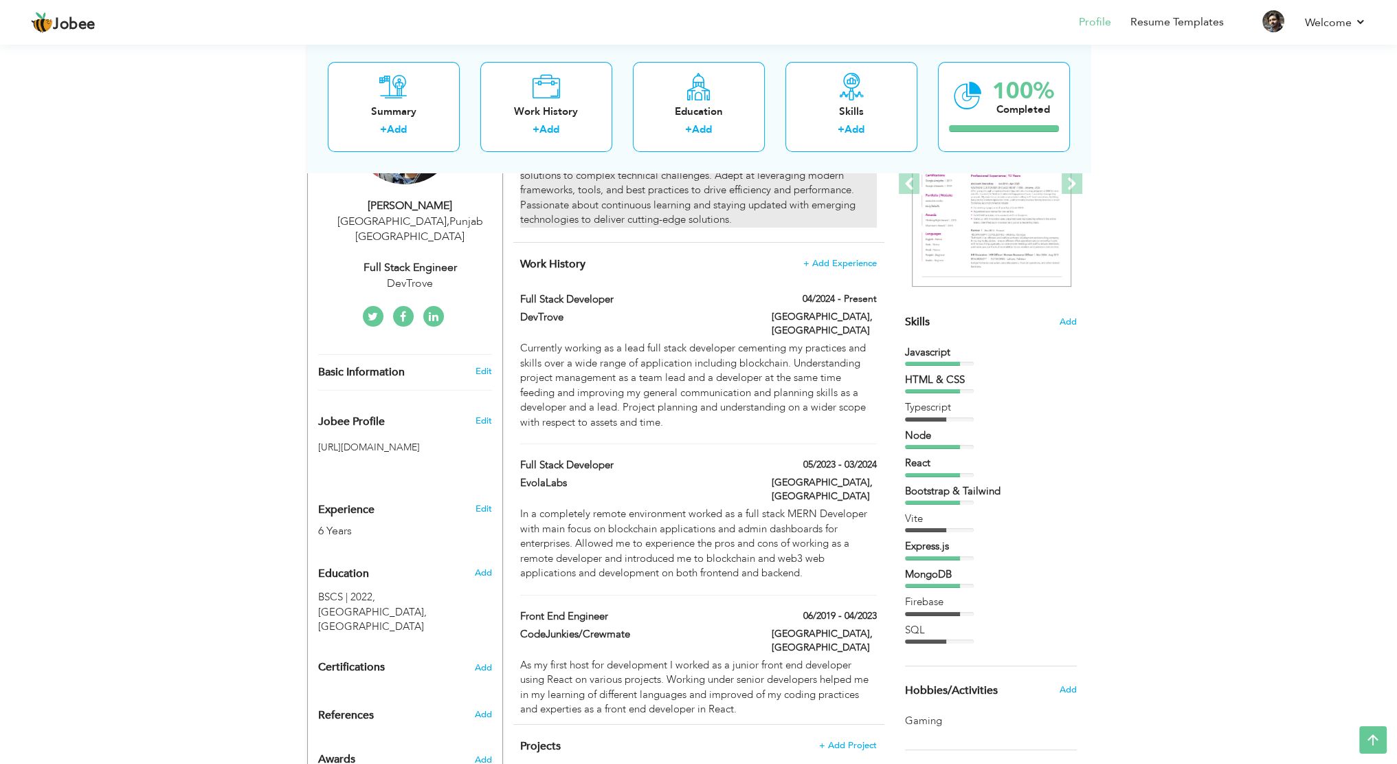
scroll to position [206, 0]
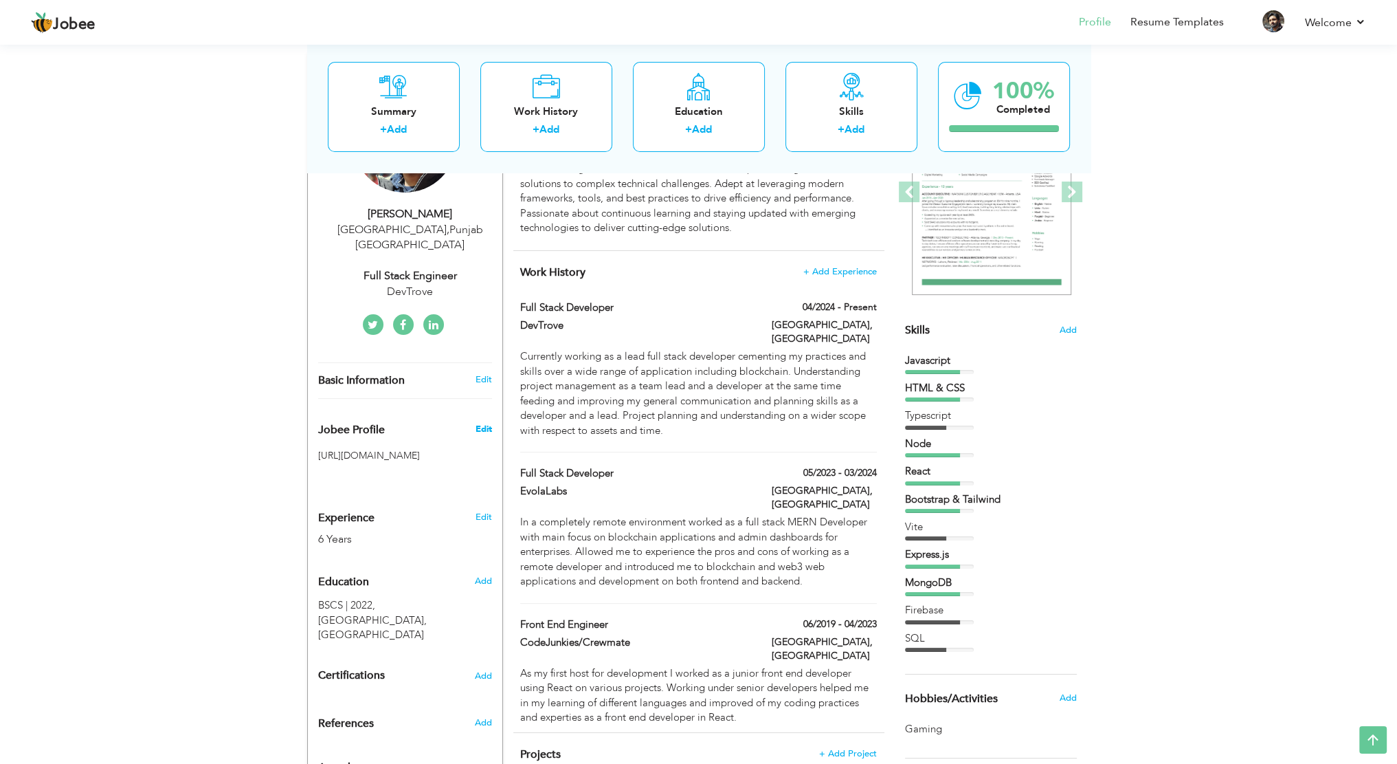
click at [487, 423] on span "Edit" at bounding box center [483, 429] width 16 height 12
type input "Naeem45"
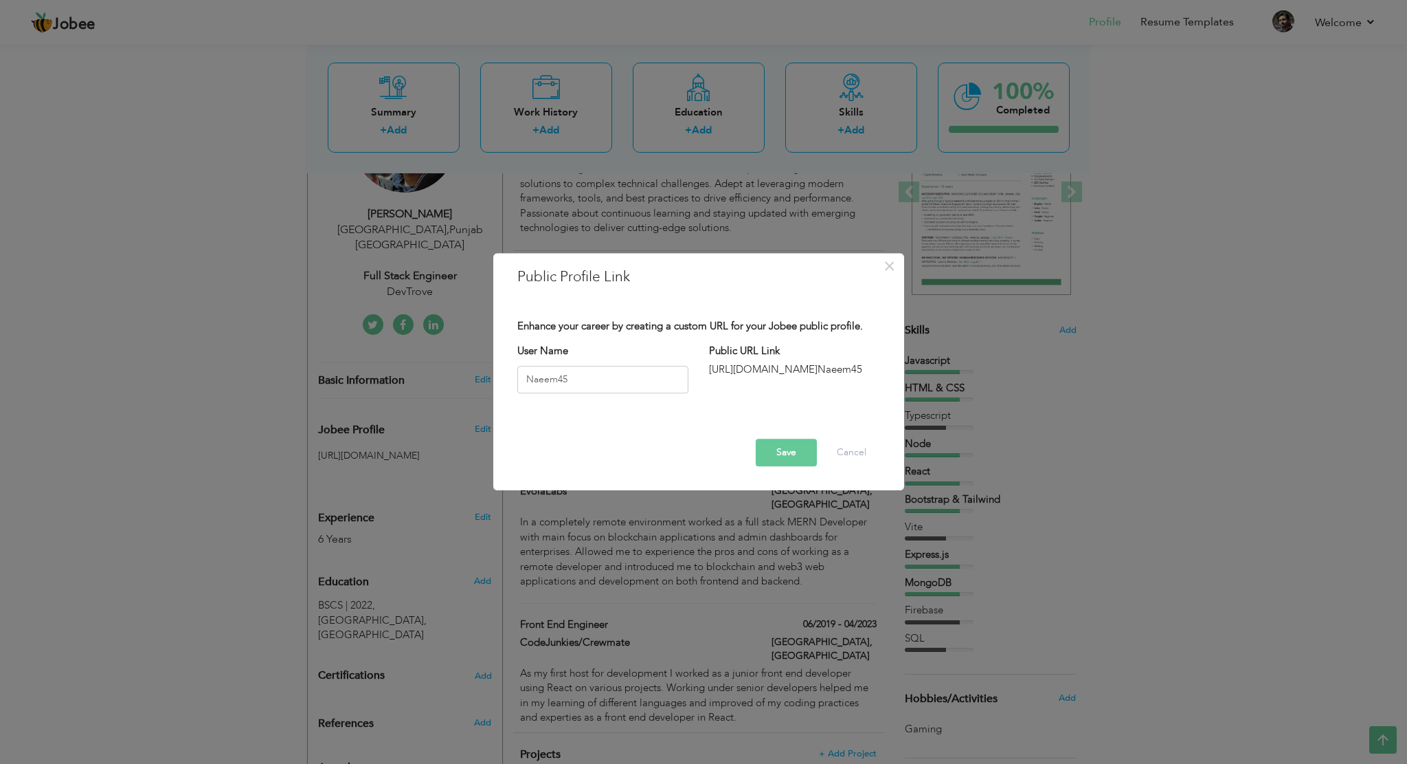
click at [1102, 420] on div "× Public Profile Link Enhance your career by creating a custom URL for your Job…" at bounding box center [703, 382] width 1407 height 764
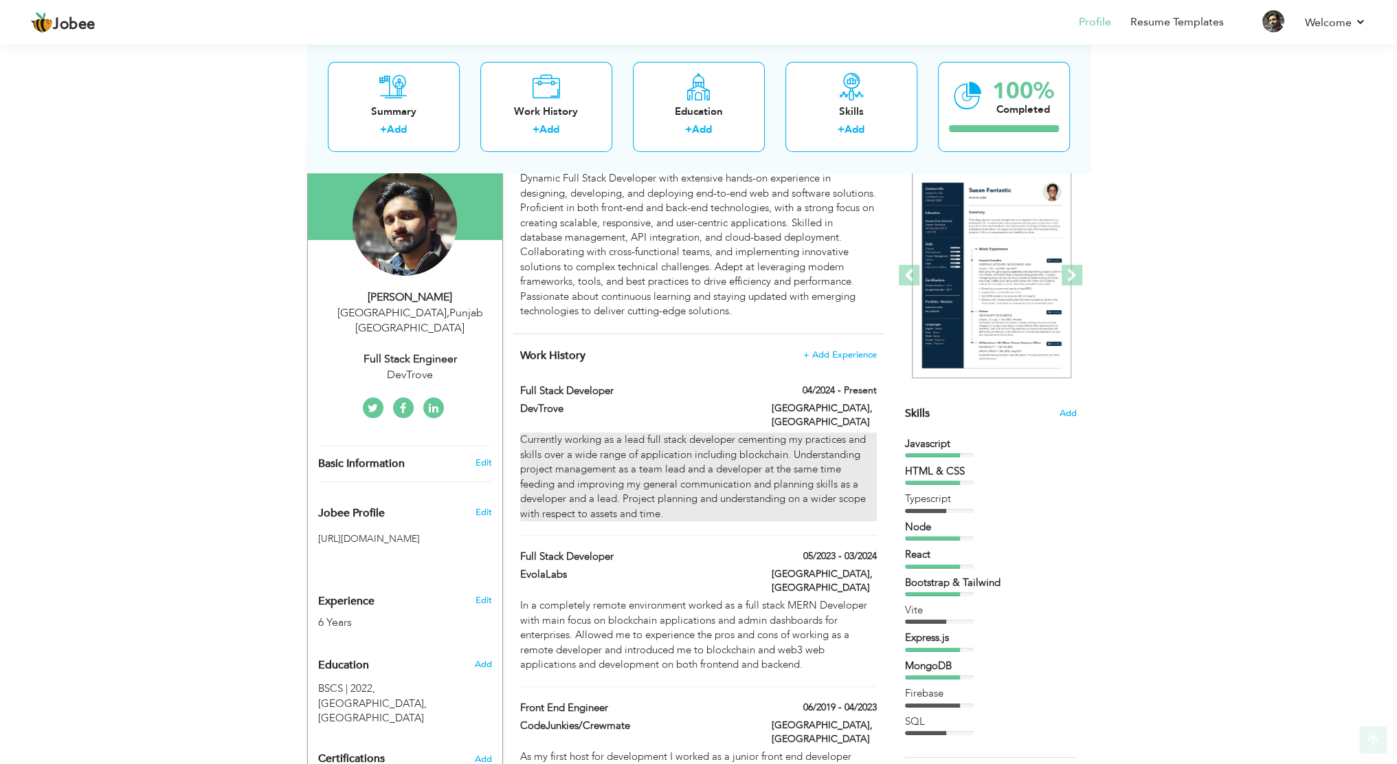
scroll to position [137, 0]
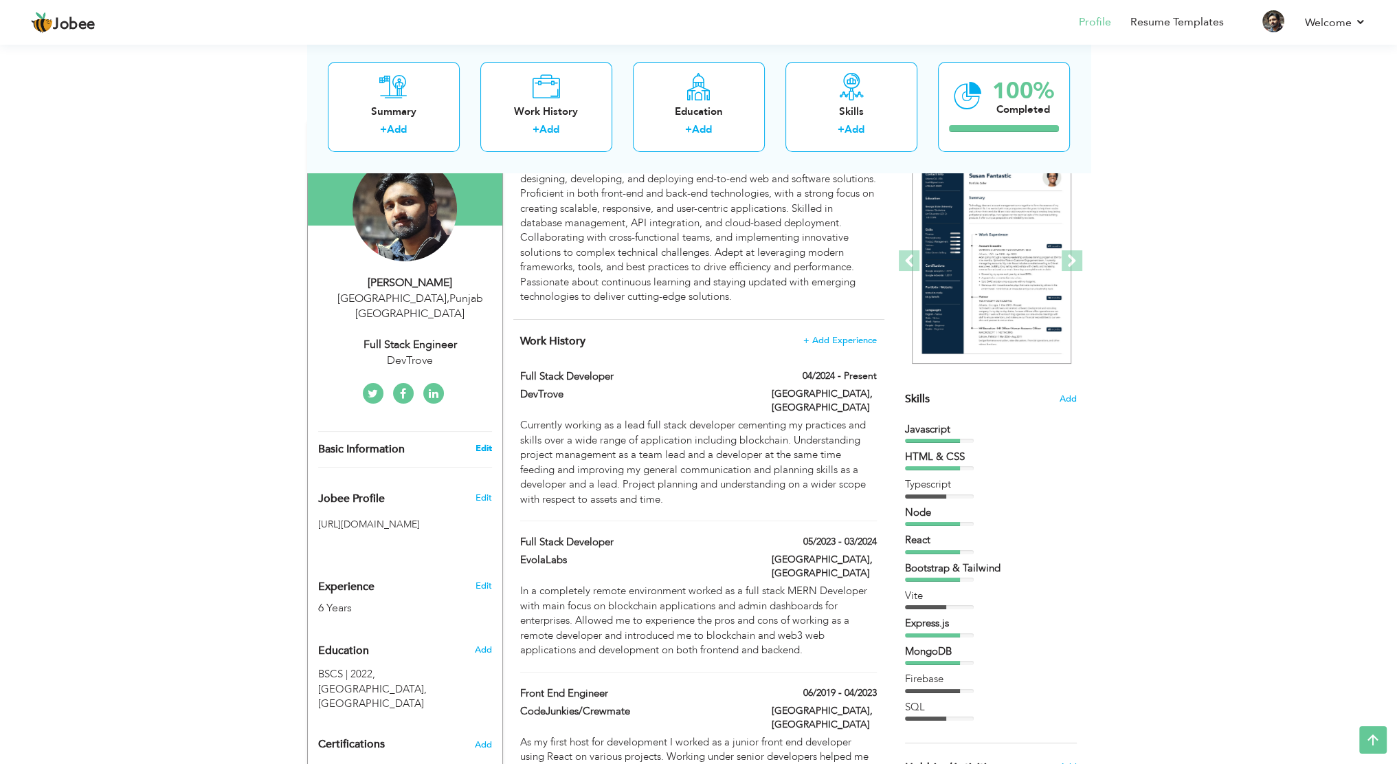
click at [484, 442] on link "Edit" at bounding box center [483, 448] width 16 height 12
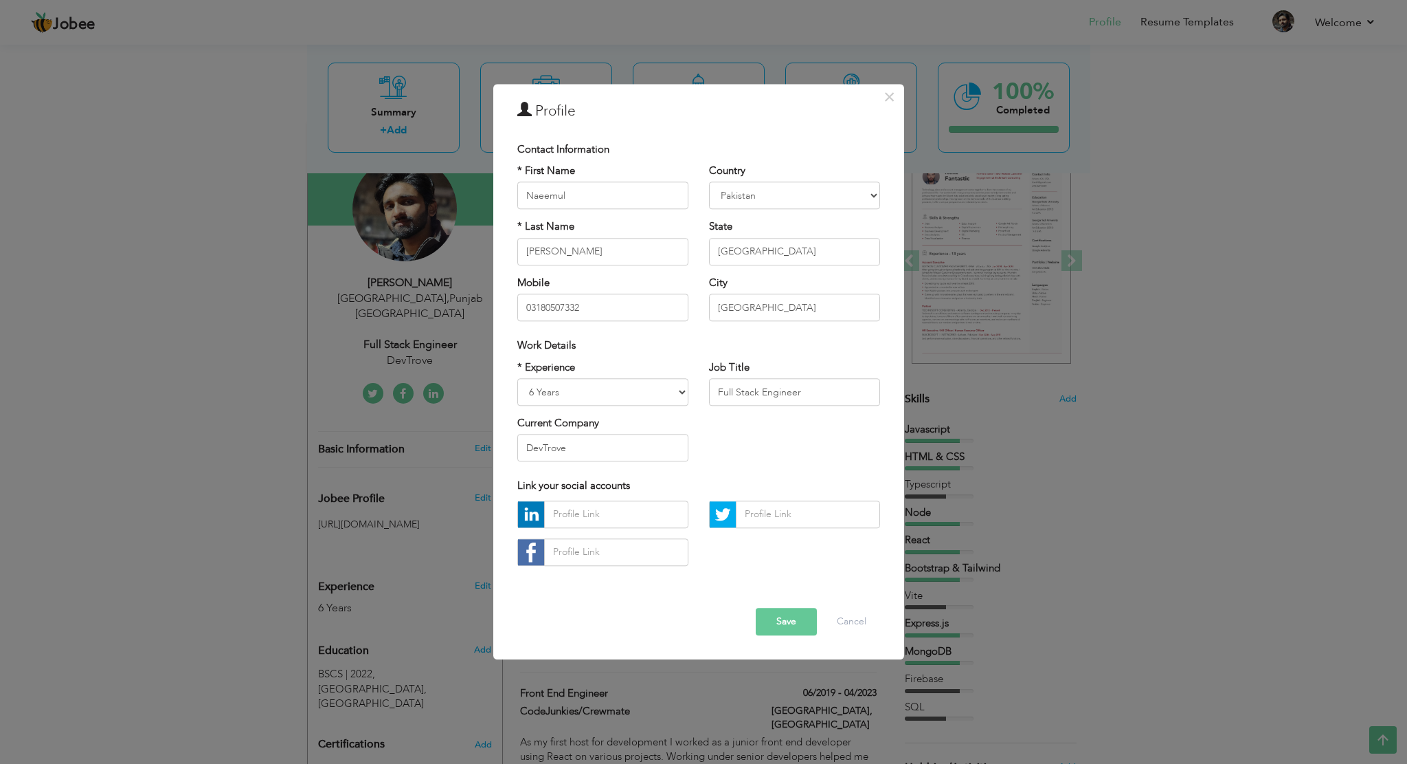
click at [965, 355] on div "× Profile Contact Information * First Name Naeemul * Last Name [PERSON_NAME]" at bounding box center [703, 382] width 1407 height 764
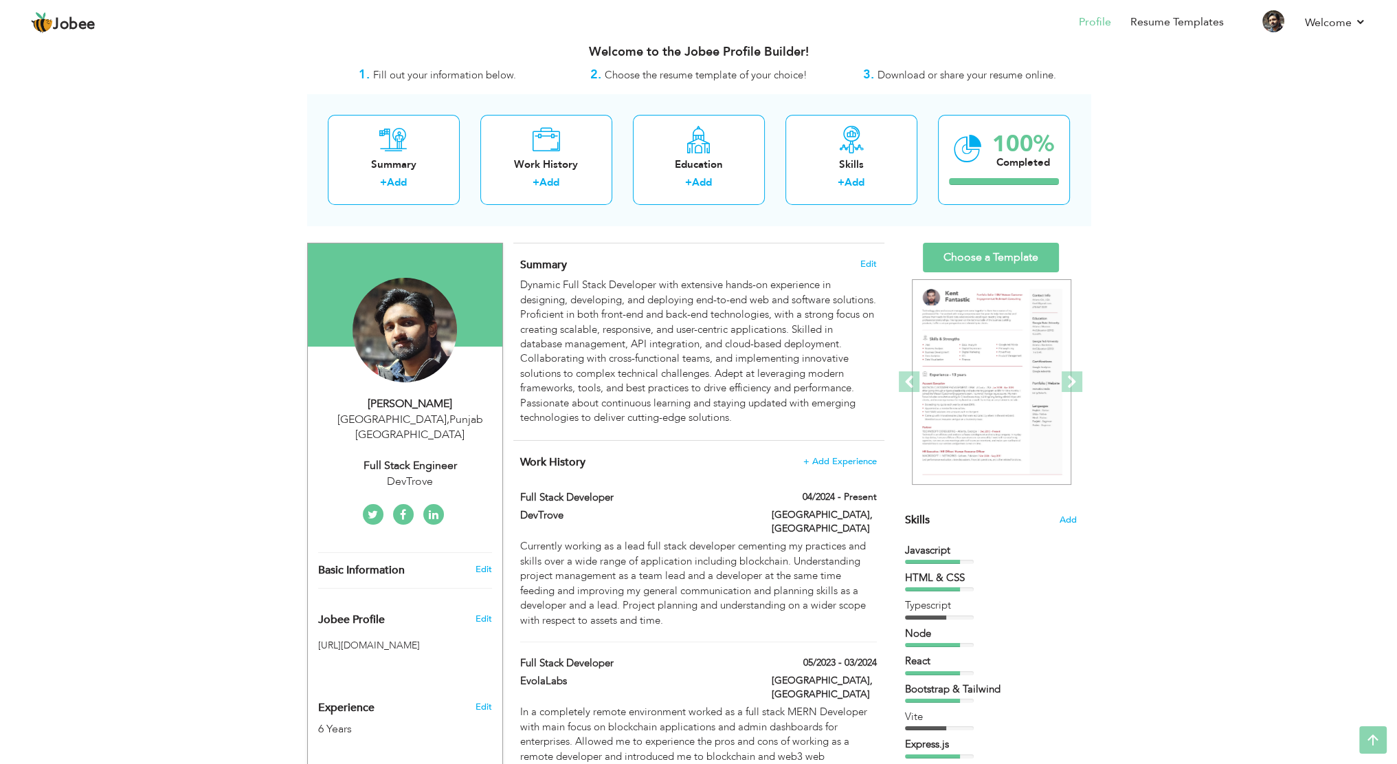
scroll to position [0, 0]
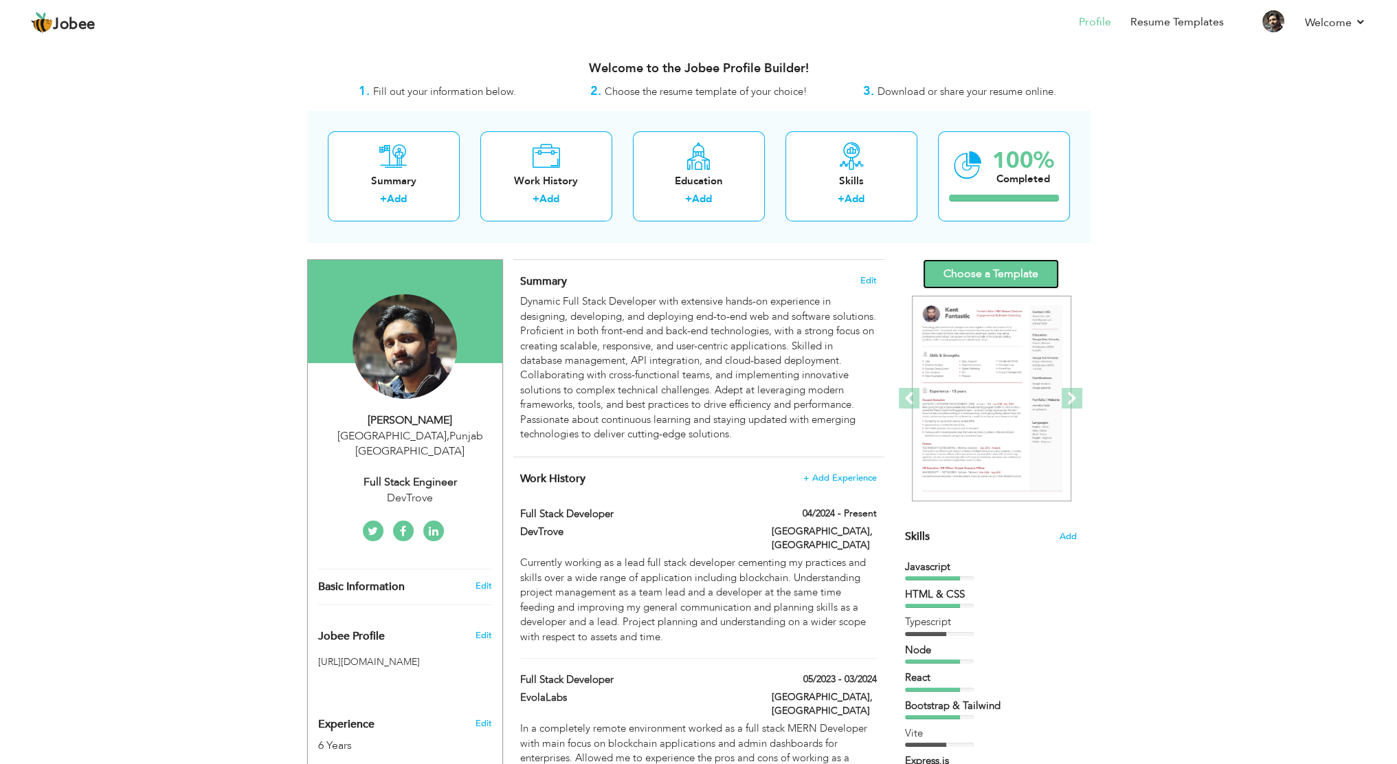
click at [979, 260] on link "Choose a Template" at bounding box center [991, 274] width 136 height 30
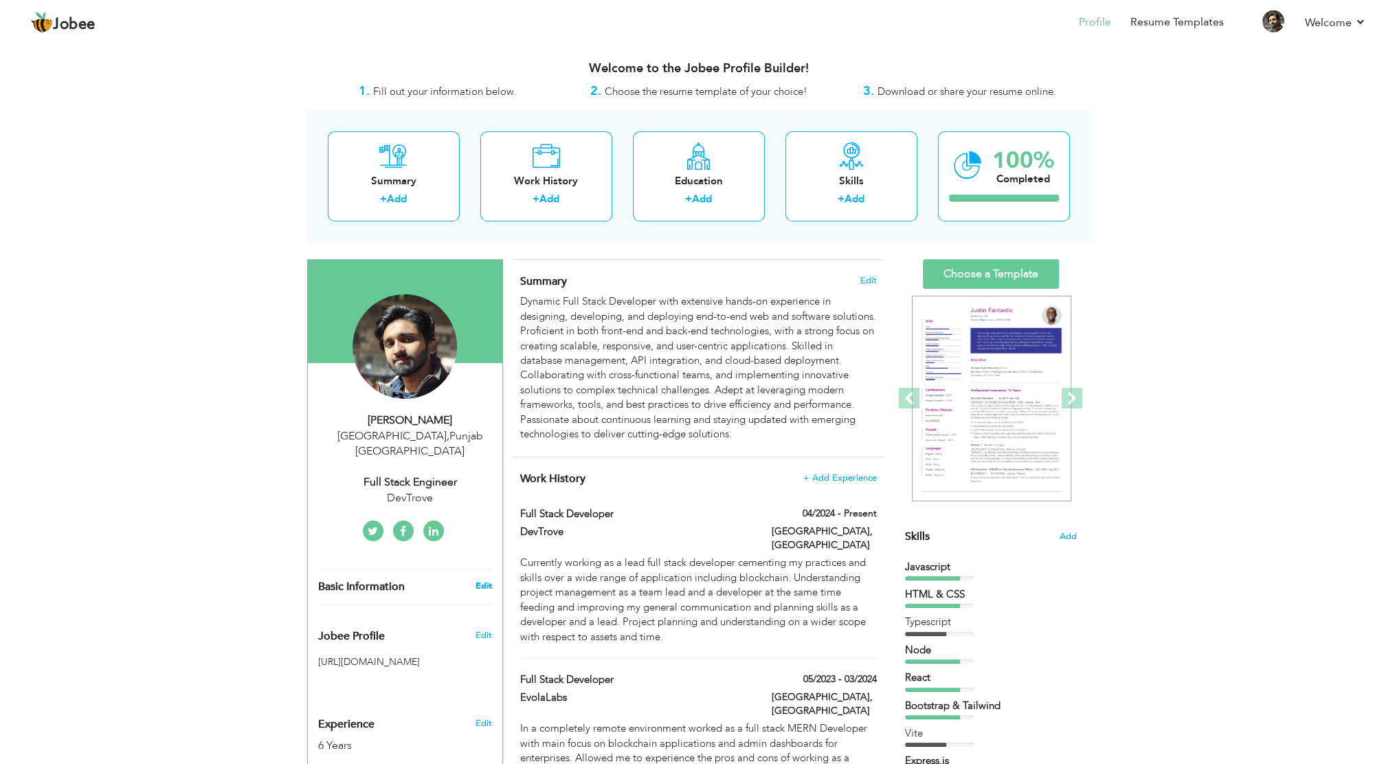
click at [482, 579] on link "Edit" at bounding box center [483, 585] width 16 height 12
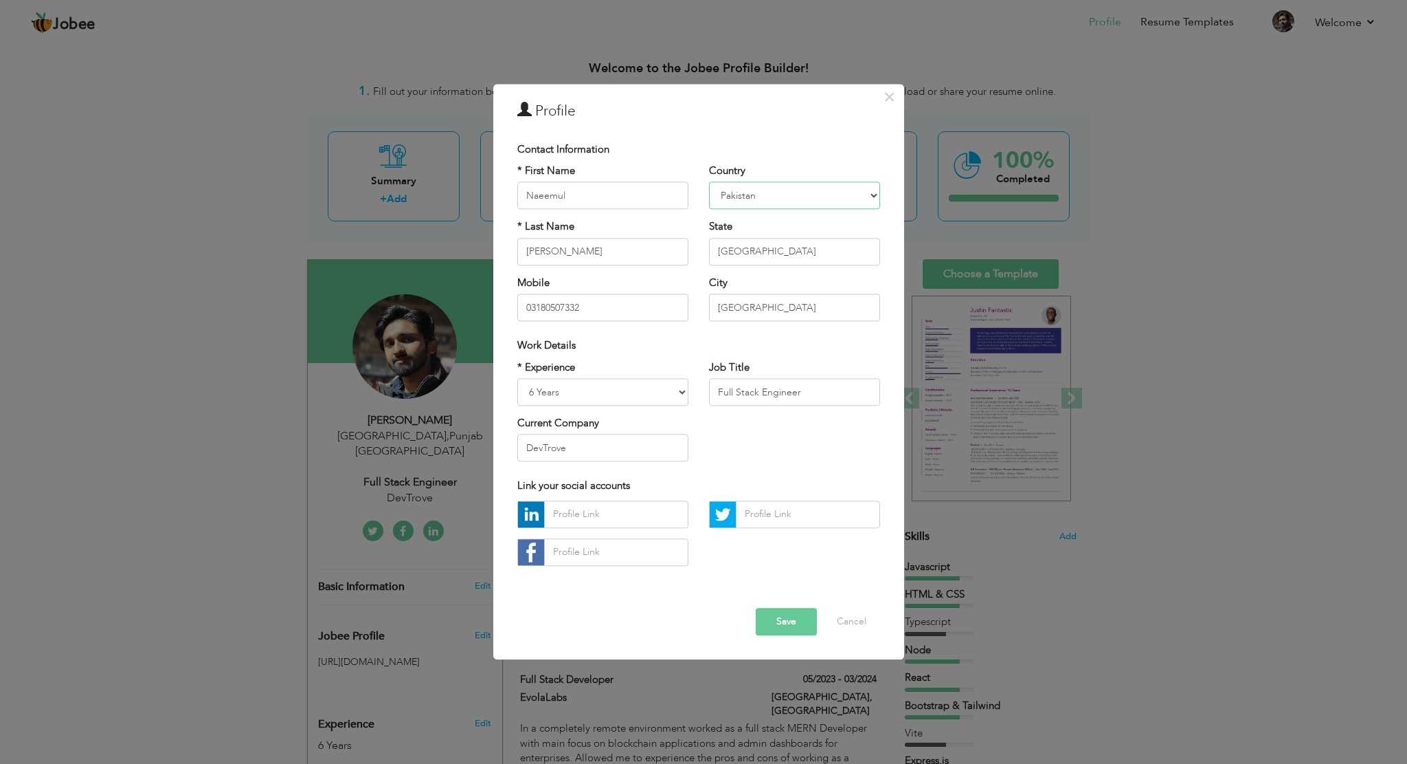
click at [777, 188] on select "Afghanistan Albania Algeria American Samoa Andorra Angola Anguilla Antarctica A…" at bounding box center [794, 195] width 171 height 27
click at [935, 264] on div "× Profile Contact Information * First Name Naeemul * Last Name Hassan" at bounding box center [703, 382] width 1407 height 764
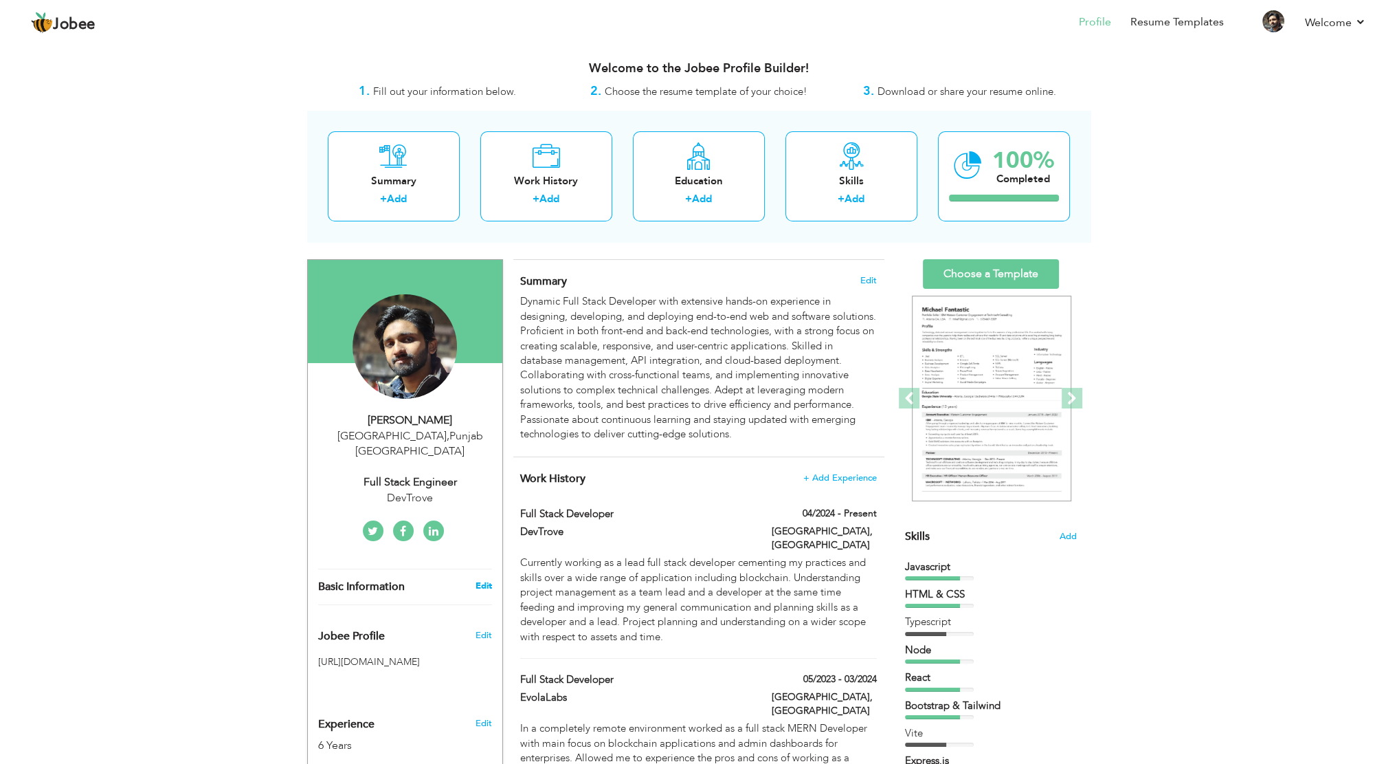
click at [478, 579] on link "Edit" at bounding box center [483, 585] width 16 height 12
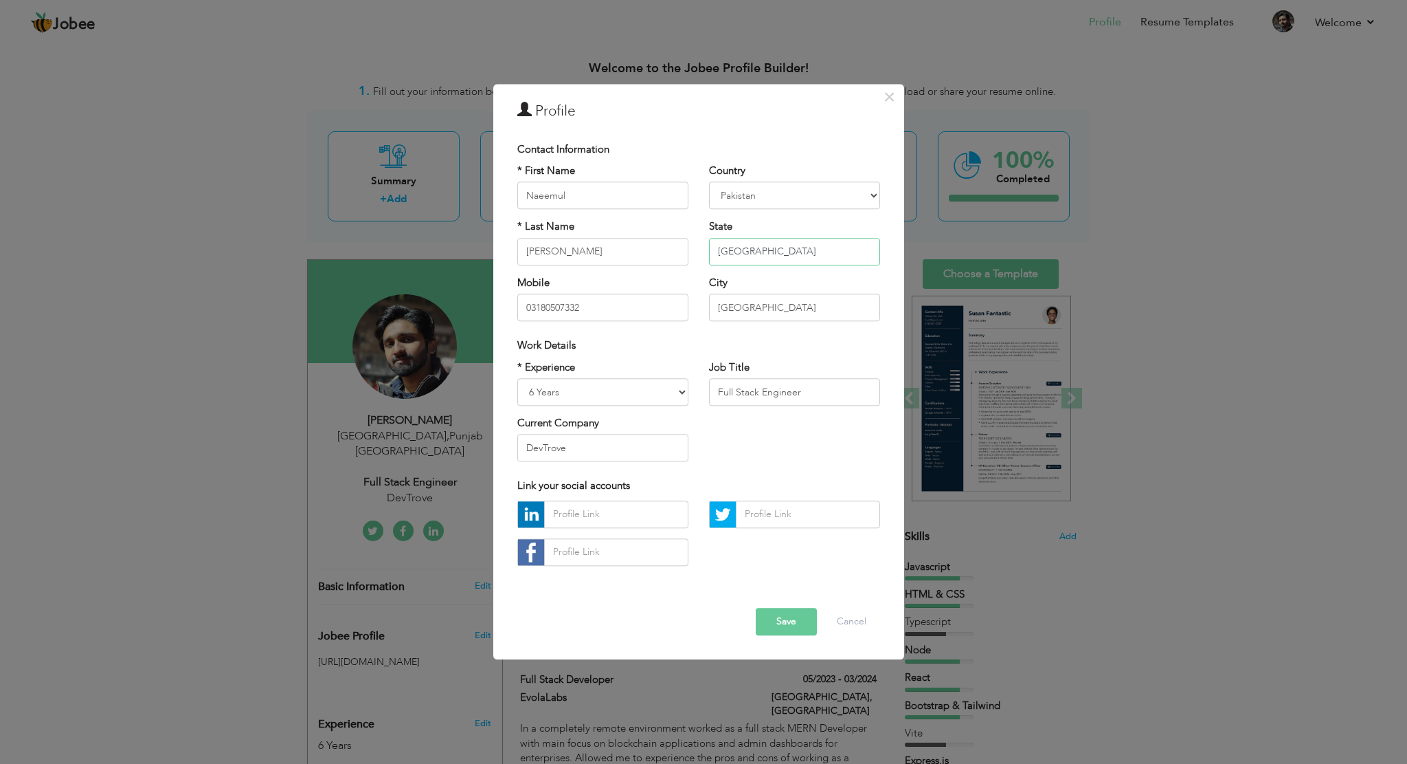
click at [789, 248] on input "[GEOGRAPHIC_DATA]" at bounding box center [794, 251] width 171 height 27
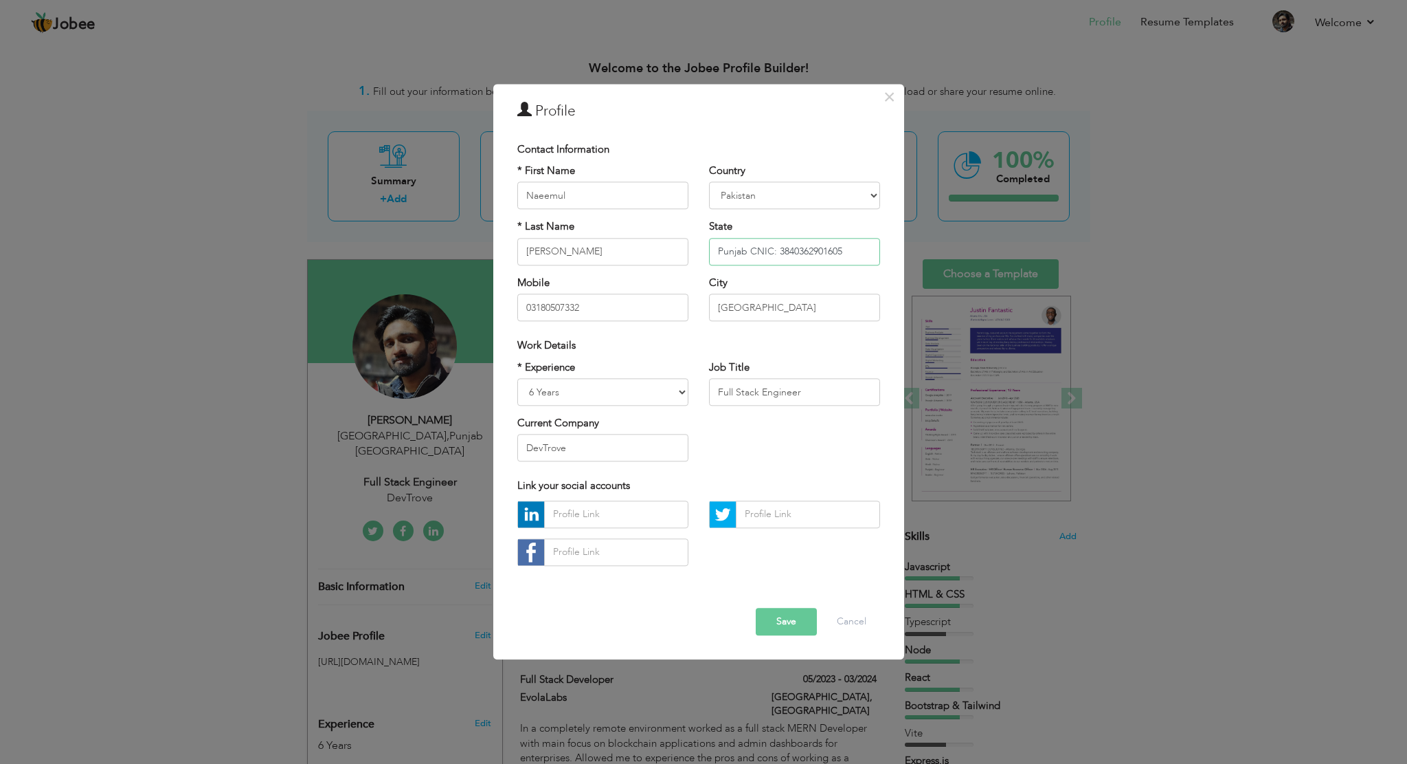
type input "Punjab CNIC: 3840362901605"
drag, startPoint x: 789, startPoint y: 248, endPoint x: 781, endPoint y: 618, distance: 369.8
click at [781, 618] on button "Save" at bounding box center [786, 621] width 61 height 27
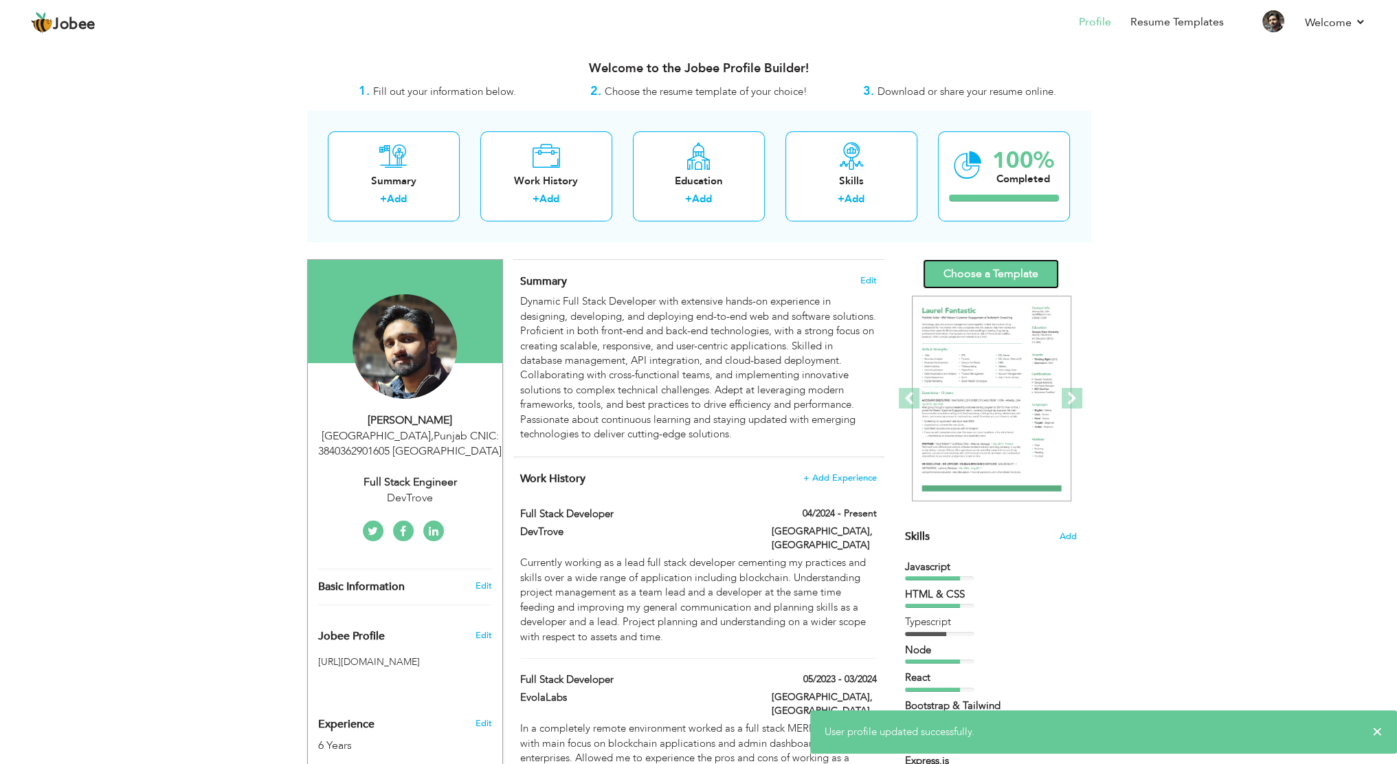
click at [991, 277] on link "Choose a Template" at bounding box center [991, 274] width 136 height 30
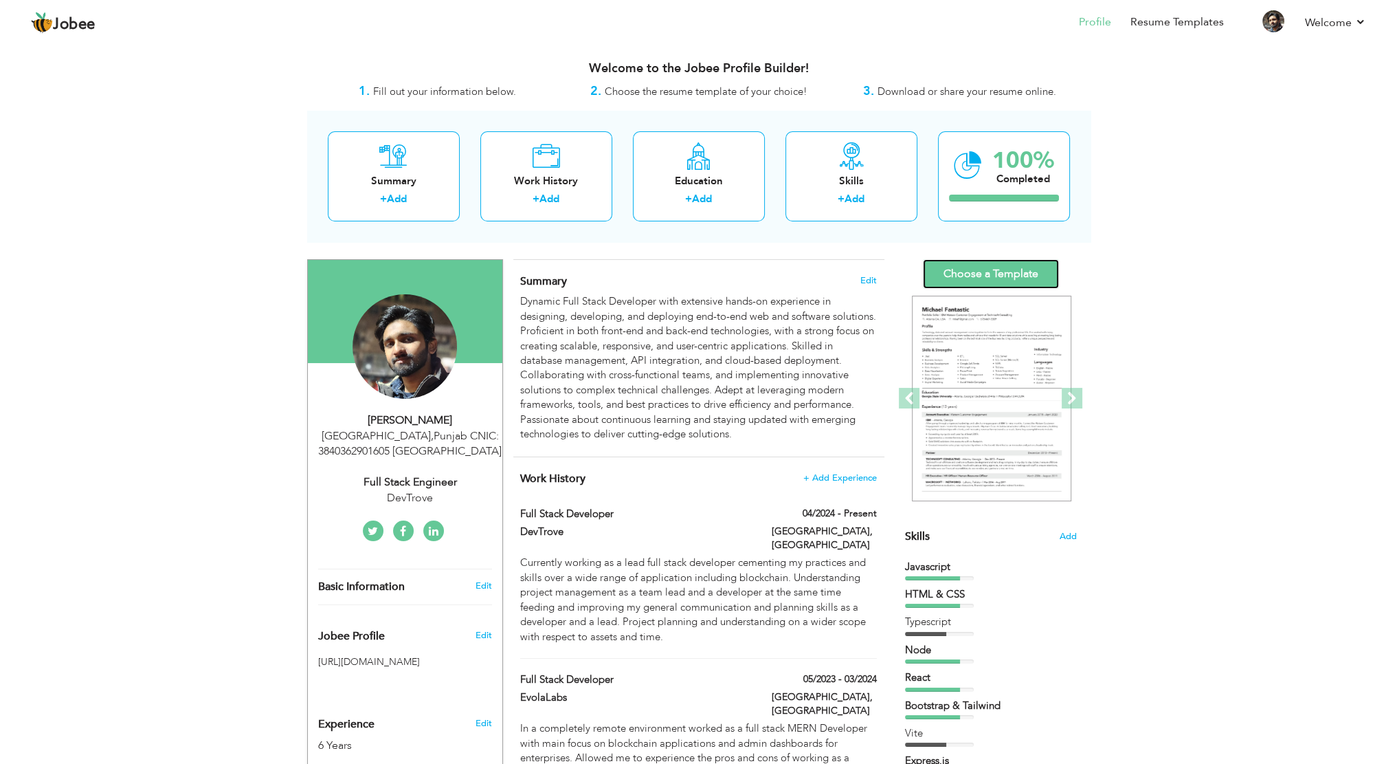
click at [946, 277] on link "Choose a Template" at bounding box center [991, 274] width 136 height 30
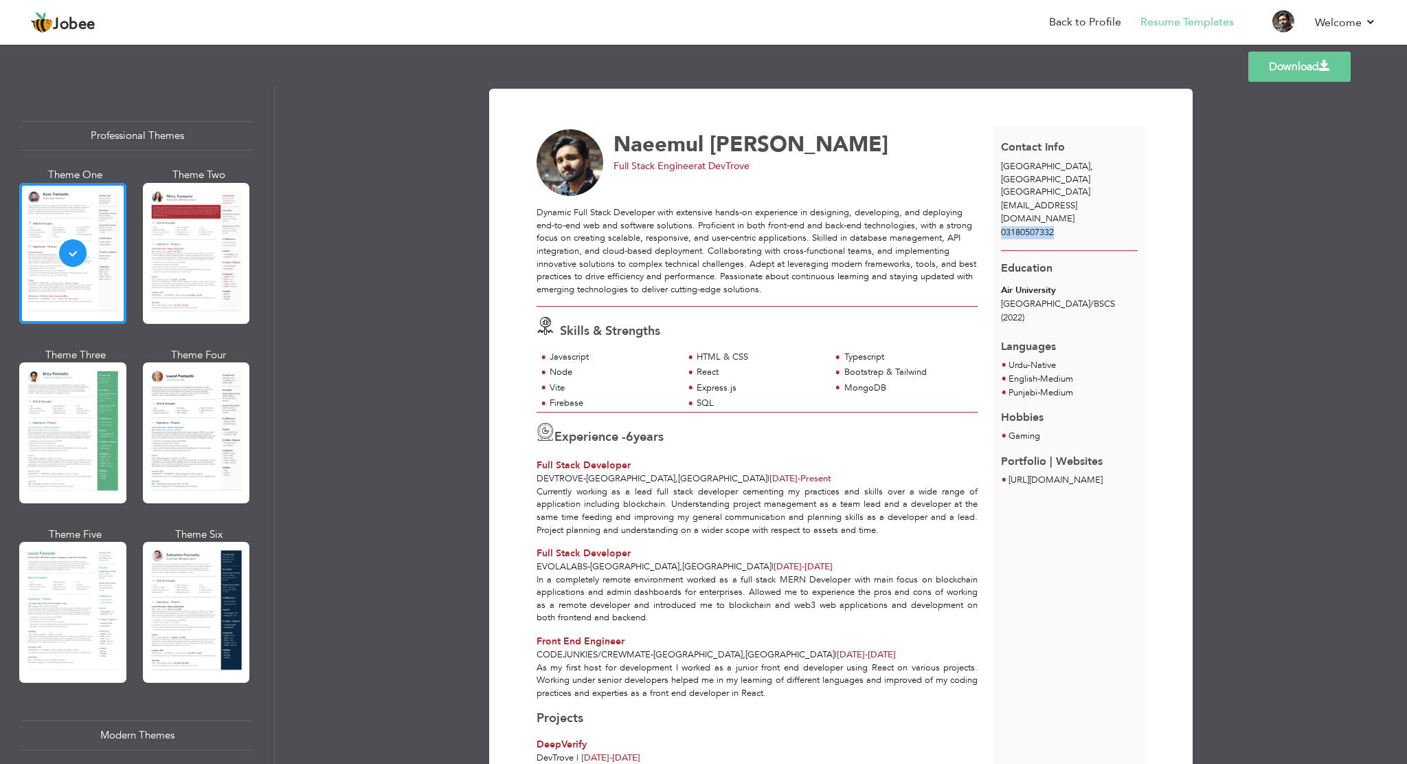
drag, startPoint x: 996, startPoint y: 205, endPoint x: 1059, endPoint y: 210, distance: 63.4
click at [1059, 226] on div "03180507332" at bounding box center [1070, 232] width 153 height 13
click at [1067, 213] on div "Contact Info [GEOGRAPHIC_DATA] , [GEOGRAPHIC_DATA] [GEOGRAPHIC_DATA] [EMAIL_ADD…" at bounding box center [1070, 188] width 153 height 124
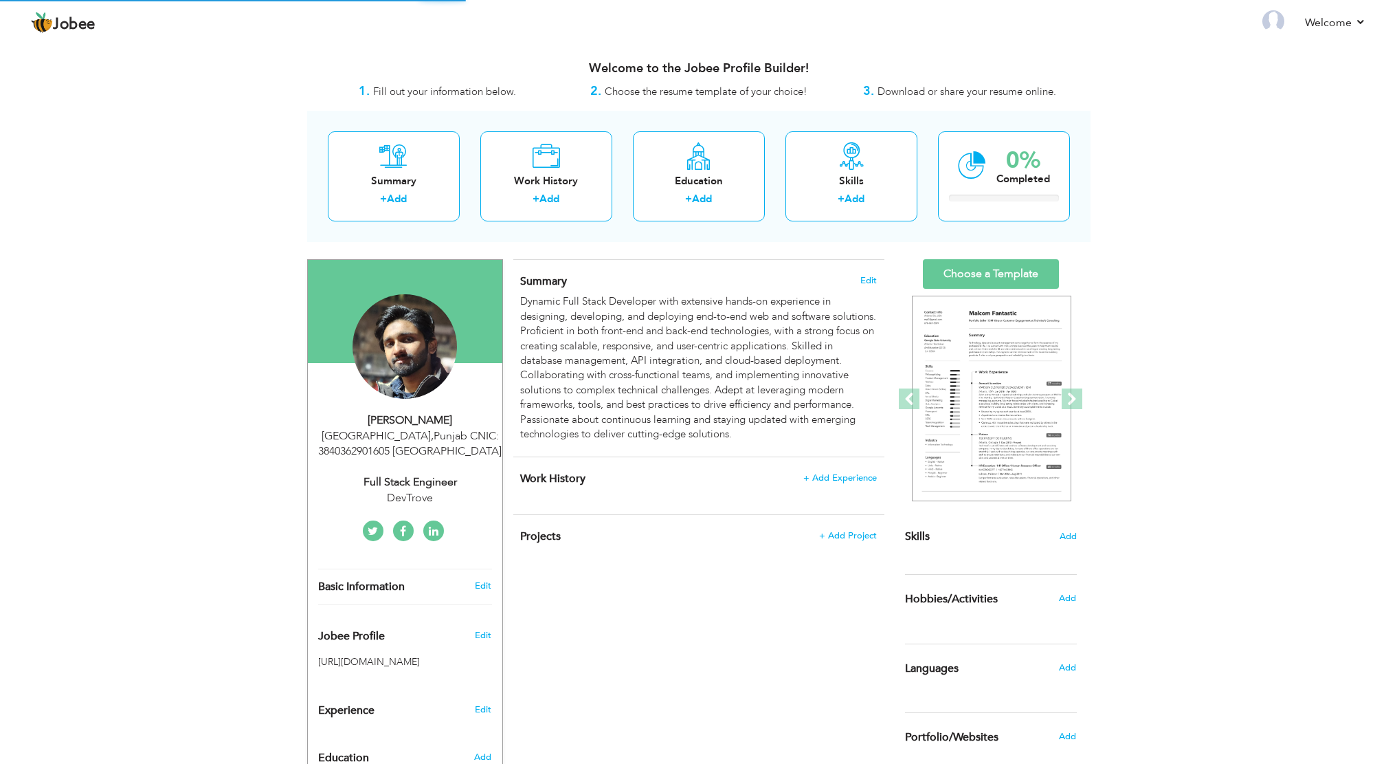
select select
select select "?"
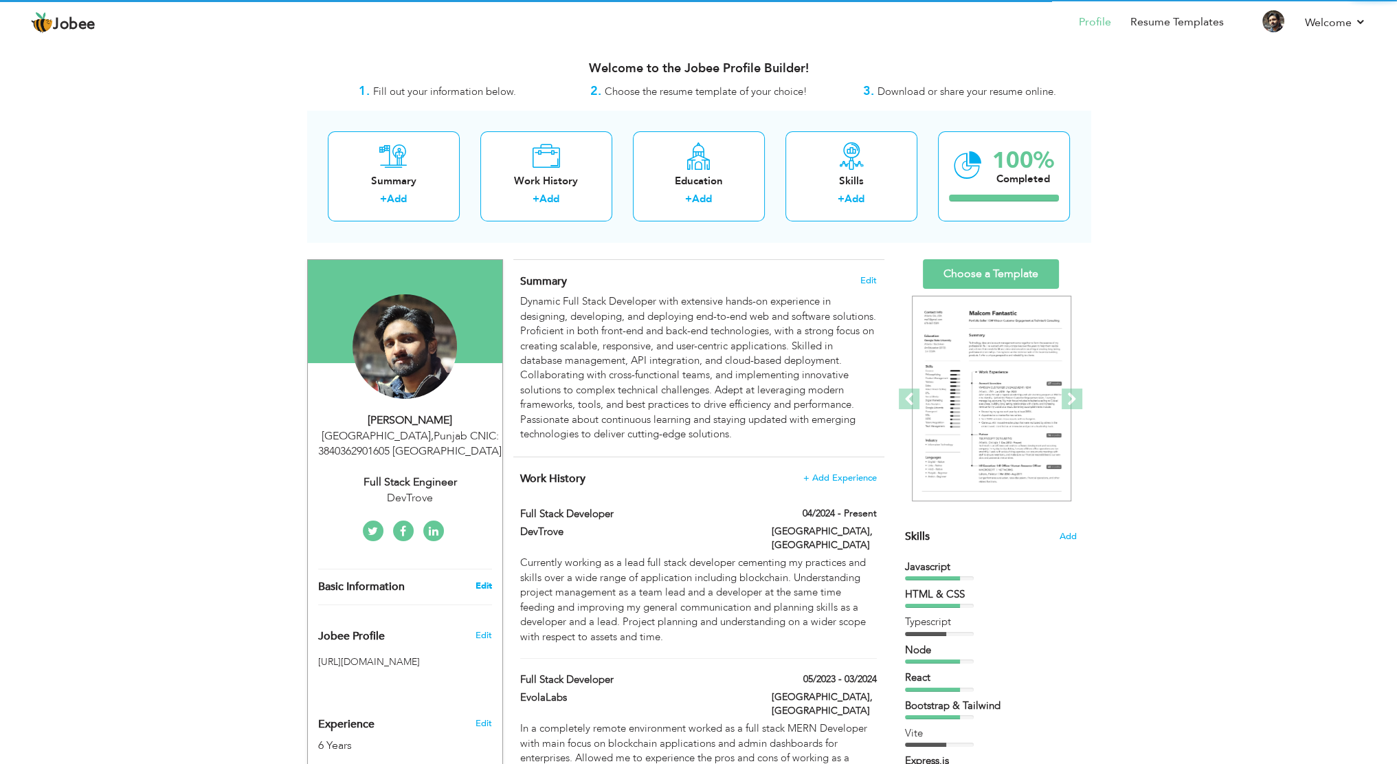
click at [485, 579] on link "Edit" at bounding box center [483, 585] width 16 height 12
select select "number:166"
select select "number:8"
type input "DevTrove"
type input "Full Stack Engineer"
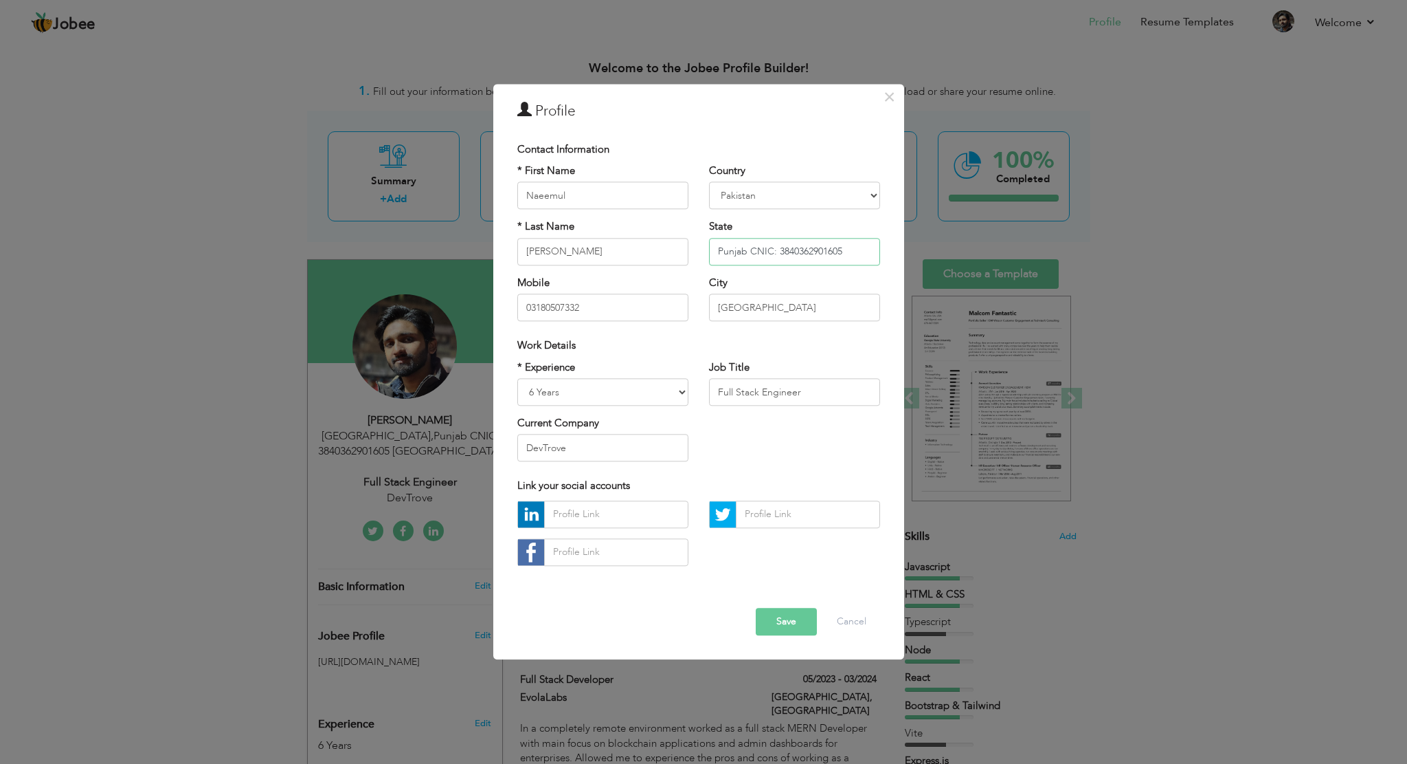
drag, startPoint x: 752, startPoint y: 253, endPoint x: 777, endPoint y: 251, distance: 25.5
click at [777, 251] on input "Punjab CNIC: 3840362901605" at bounding box center [794, 251] width 171 height 27
click at [784, 627] on button "Save" at bounding box center [786, 621] width 61 height 27
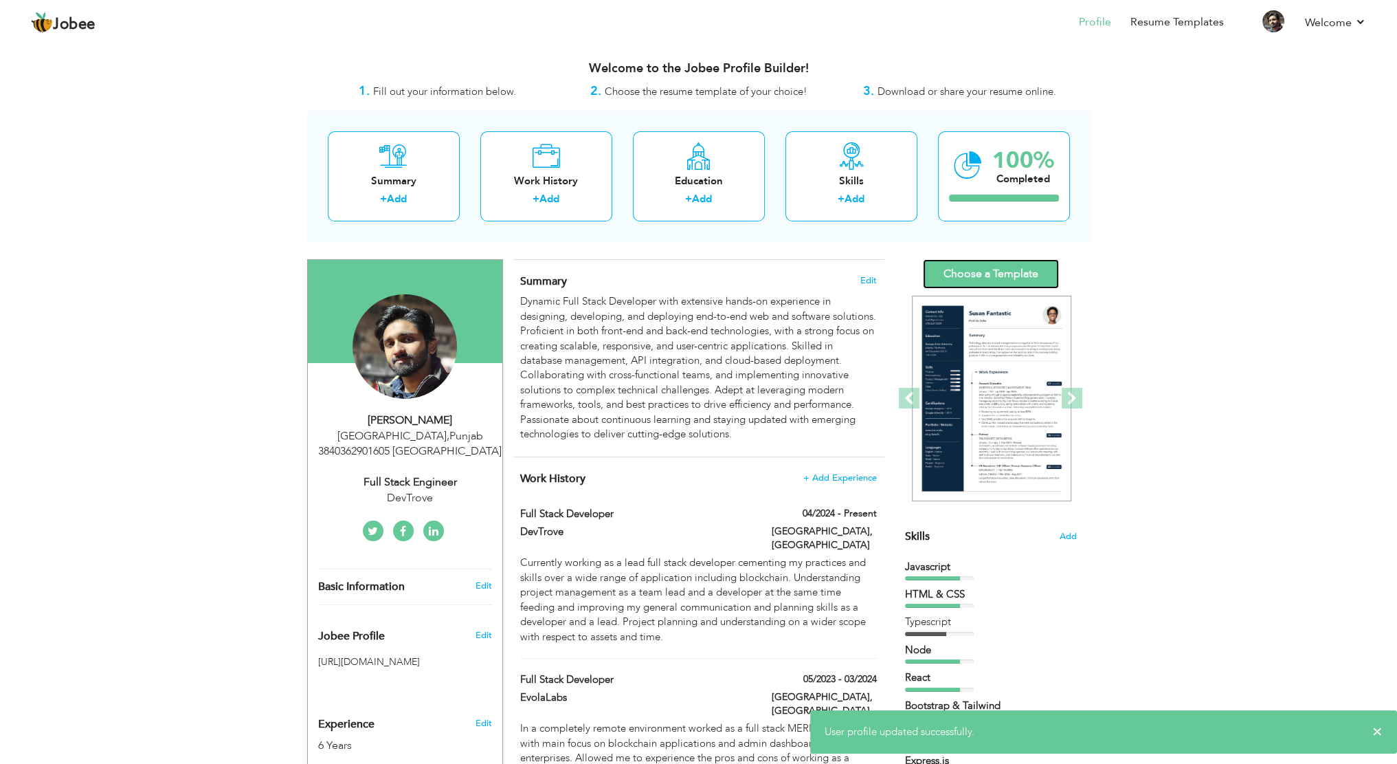
click at [990, 278] on link "Choose a Template" at bounding box center [991, 274] width 136 height 30
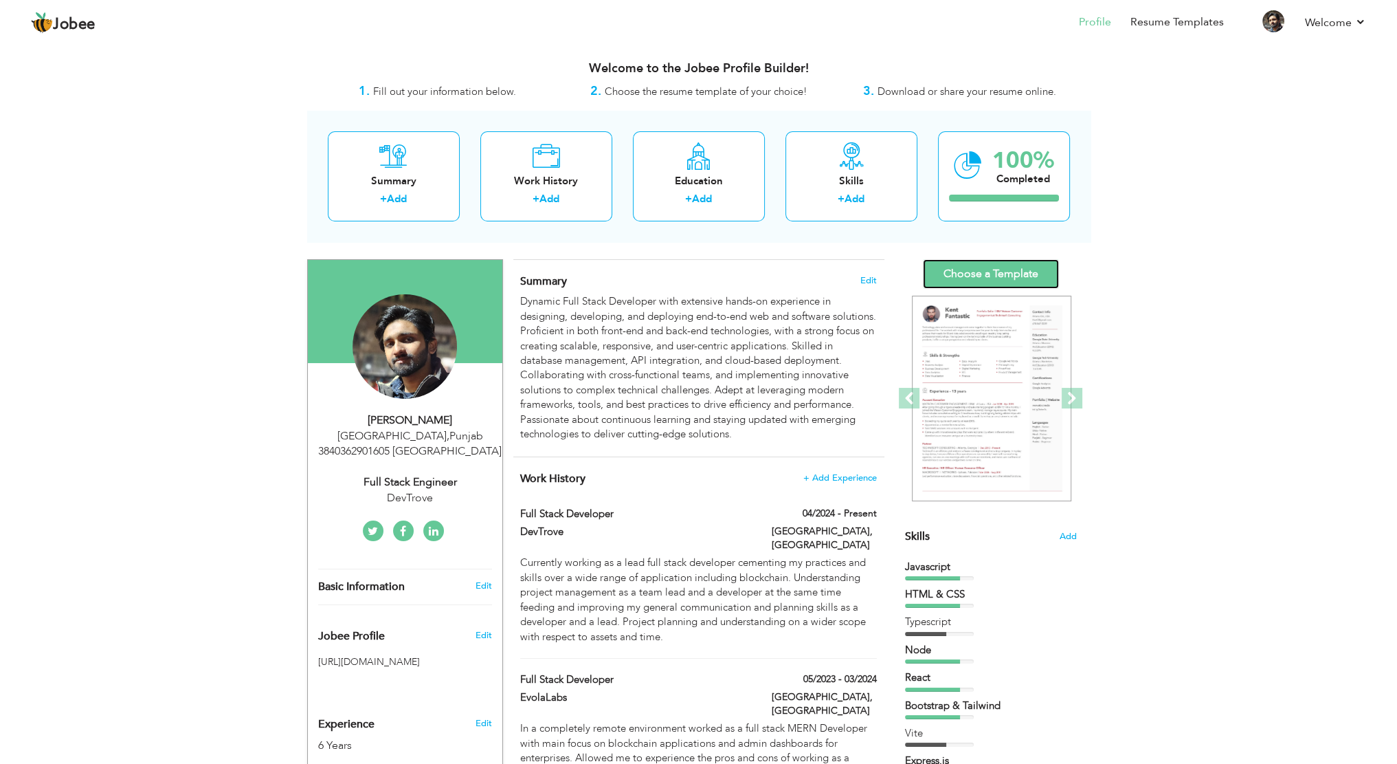
click at [981, 267] on link "Choose a Template" at bounding box center [991, 274] width 136 height 30
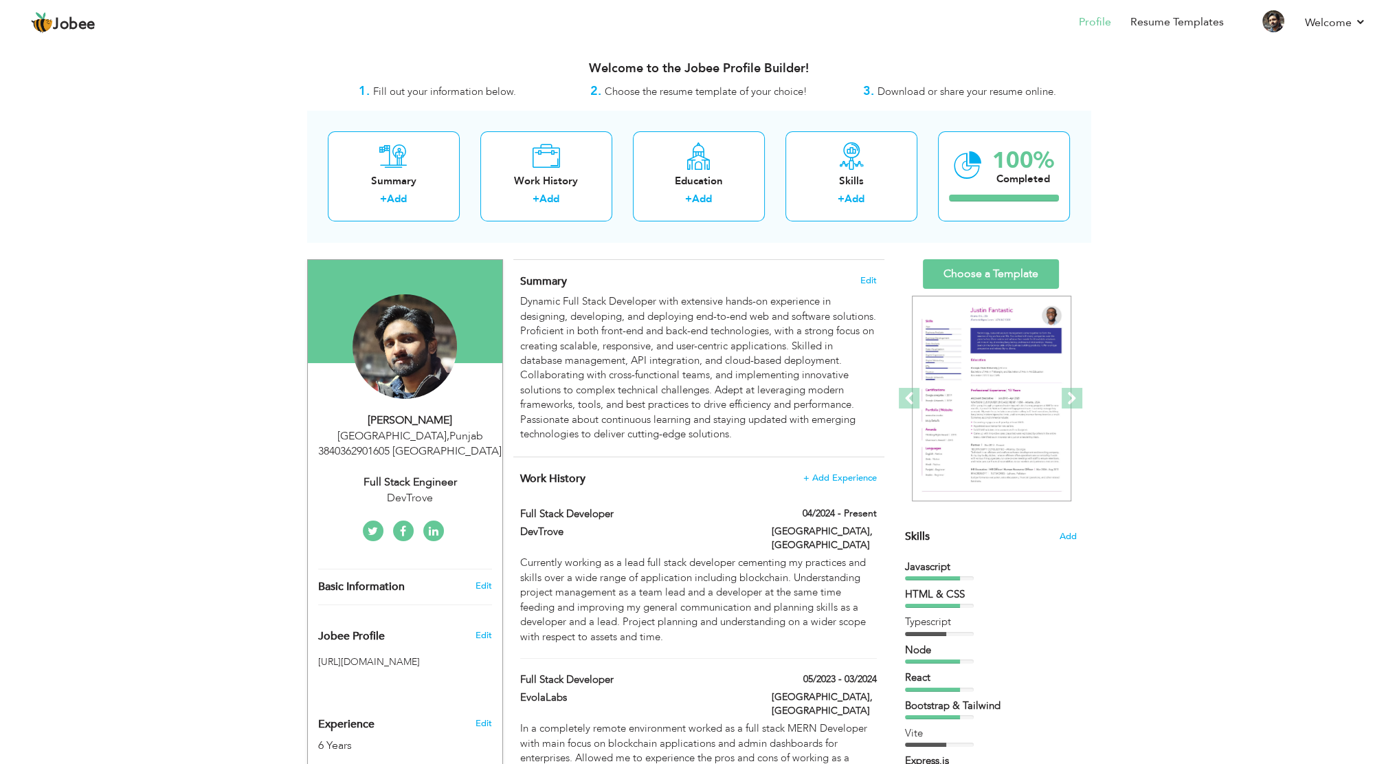
click at [482, 588] on link "Edit" at bounding box center [483, 585] width 16 height 12
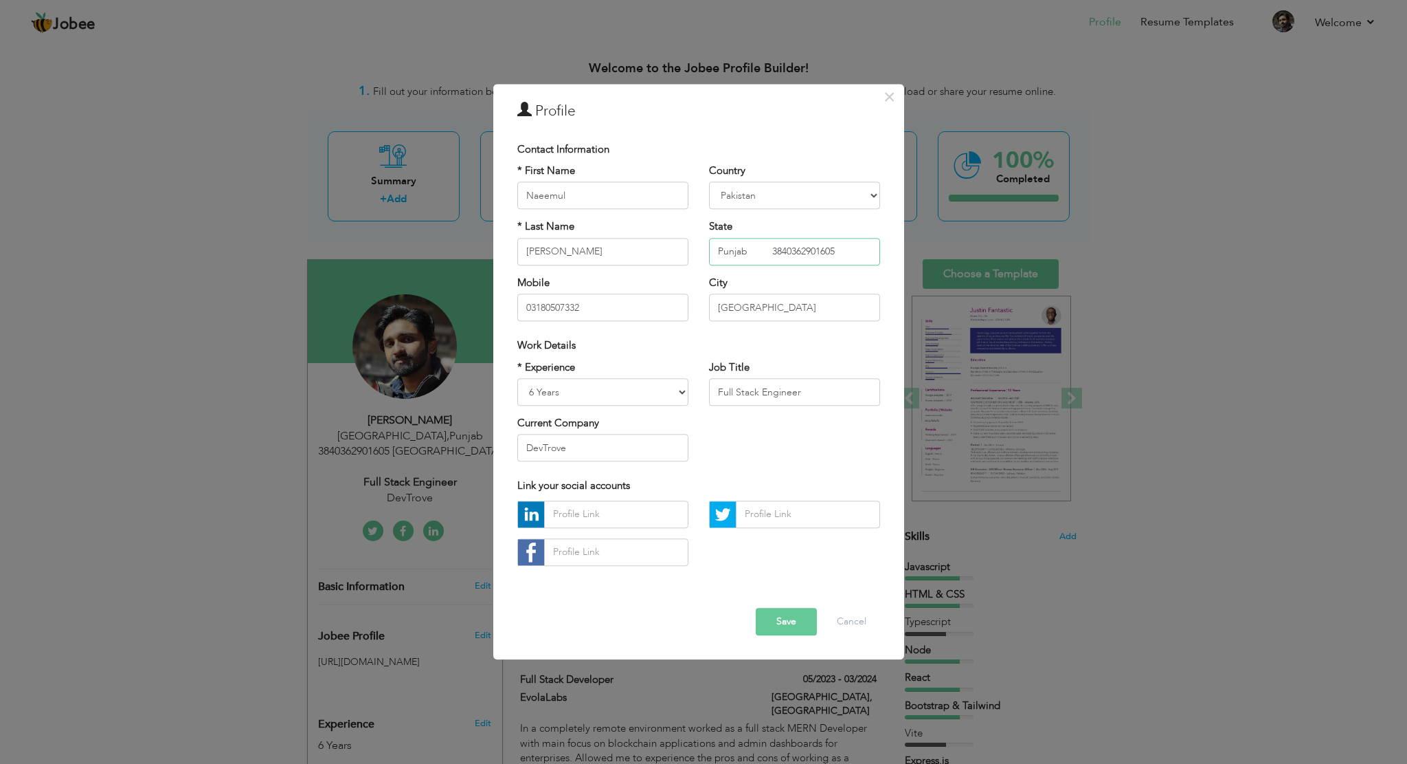
drag, startPoint x: 748, startPoint y: 251, endPoint x: 847, endPoint y: 247, distance: 99.7
click at [847, 247] on input "Punjab 3840362901605" at bounding box center [794, 251] width 171 height 27
type input "Punjab"
click at [715, 310] on input "[GEOGRAPHIC_DATA]" at bounding box center [794, 307] width 171 height 27
paste input "3840362901605"
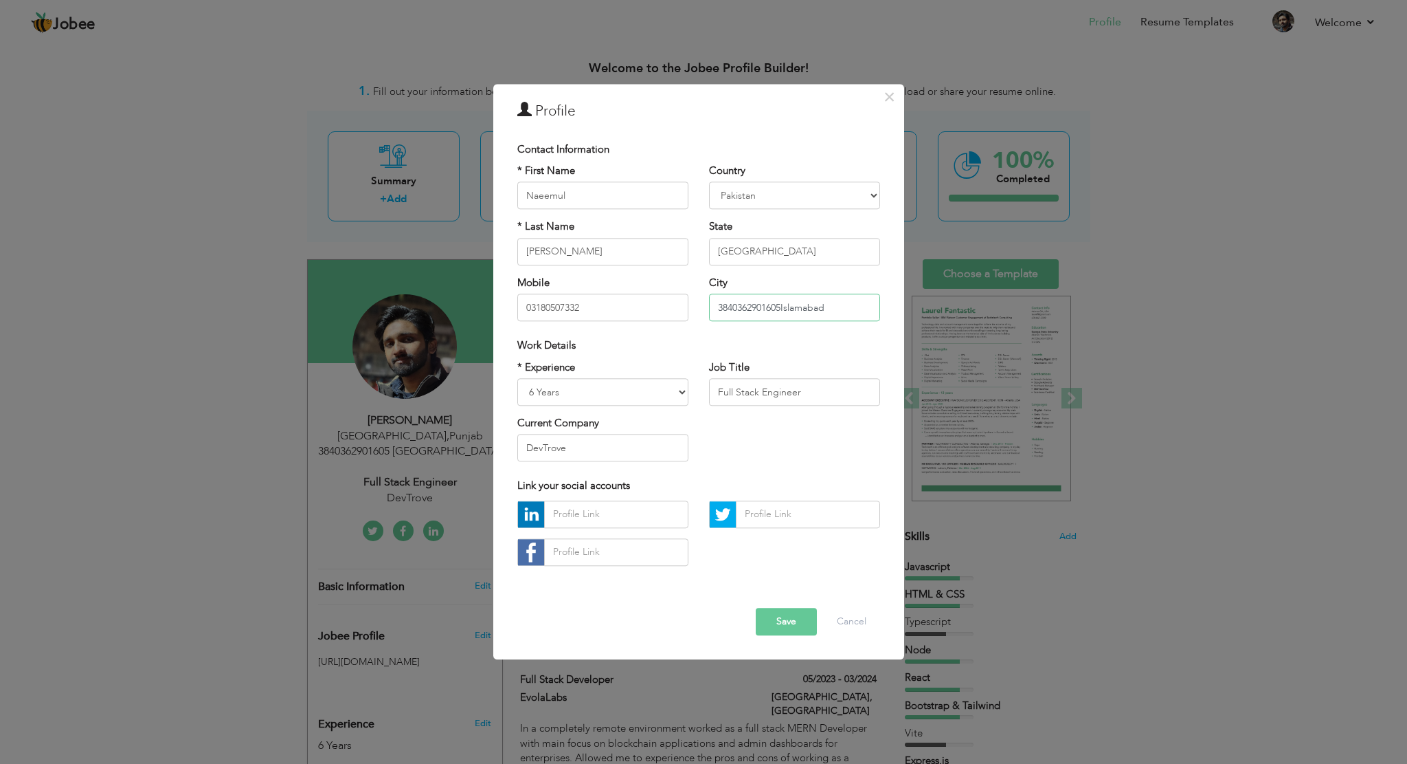
drag, startPoint x: 742, startPoint y: 307, endPoint x: 683, endPoint y: 311, distance: 58.5
click at [683, 311] on div "* First Name Naeemul * Last Name Hassan Mobile 03180507332 Country Afghanistan …" at bounding box center [698, 248] width 383 height 168
click at [781, 306] on input "3840362901605Islamabad" at bounding box center [794, 307] width 171 height 27
paste input "text"
click at [716, 308] on input "3840362901605 Islamabad" at bounding box center [794, 307] width 171 height 27
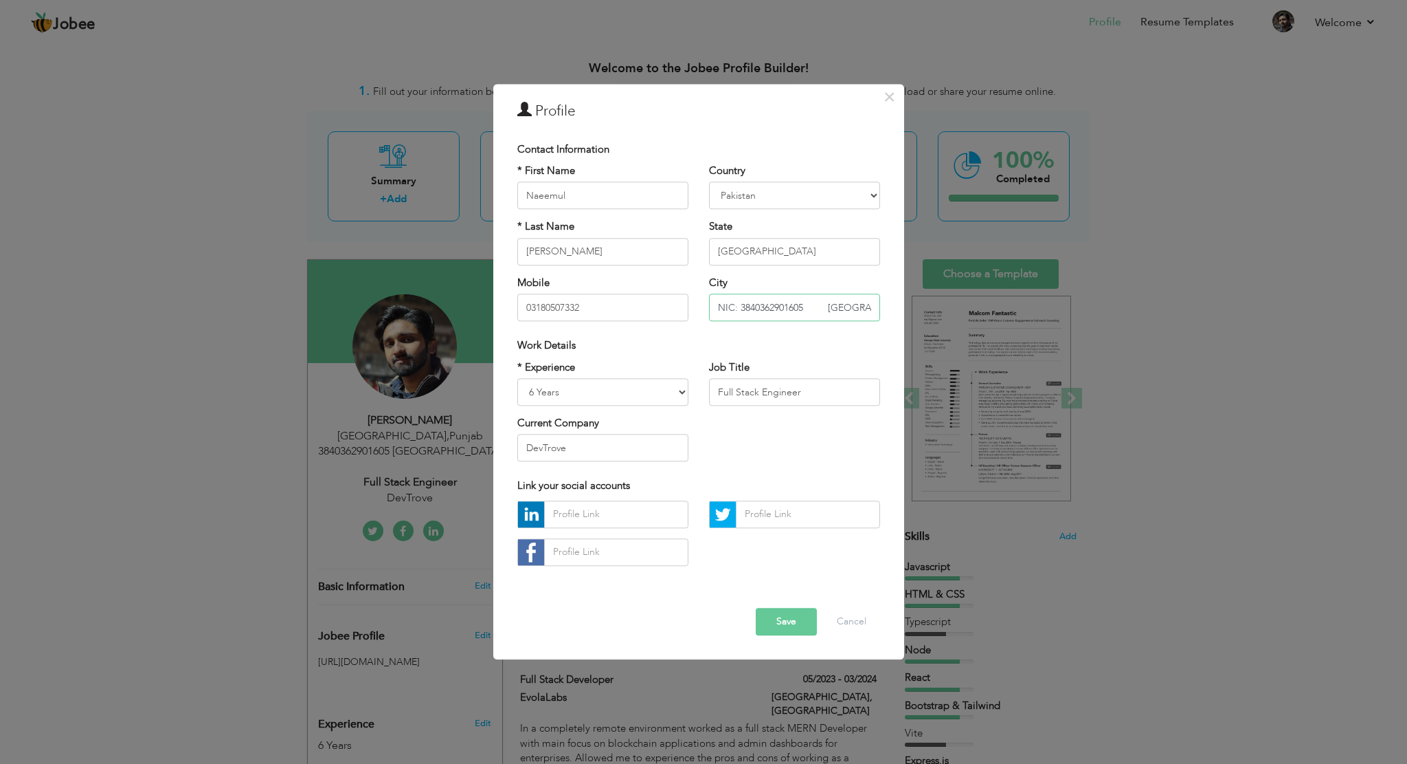
type input "NIC: 3840362901605 [GEOGRAPHIC_DATA]"
click at [797, 623] on button "Save" at bounding box center [786, 621] width 61 height 27
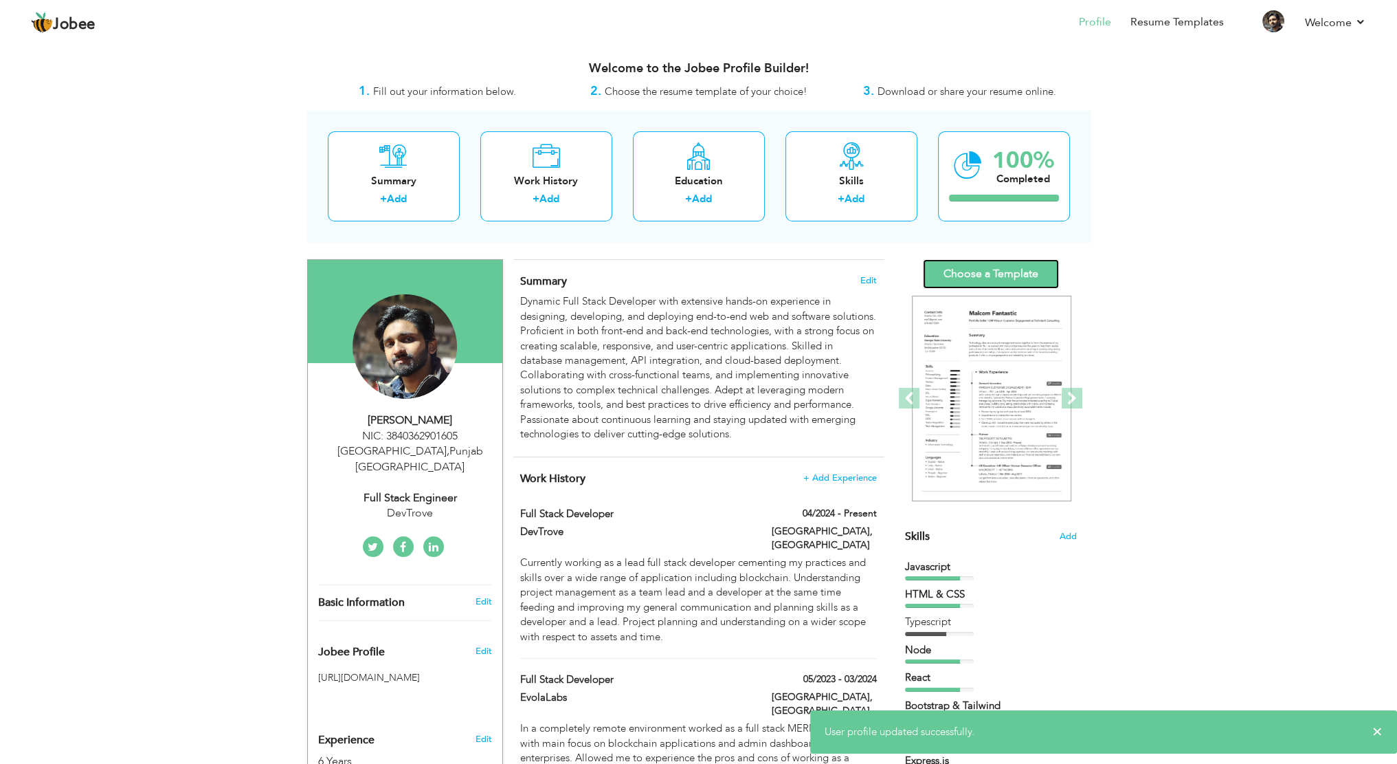
click at [991, 277] on link "Choose a Template" at bounding box center [991, 274] width 136 height 30
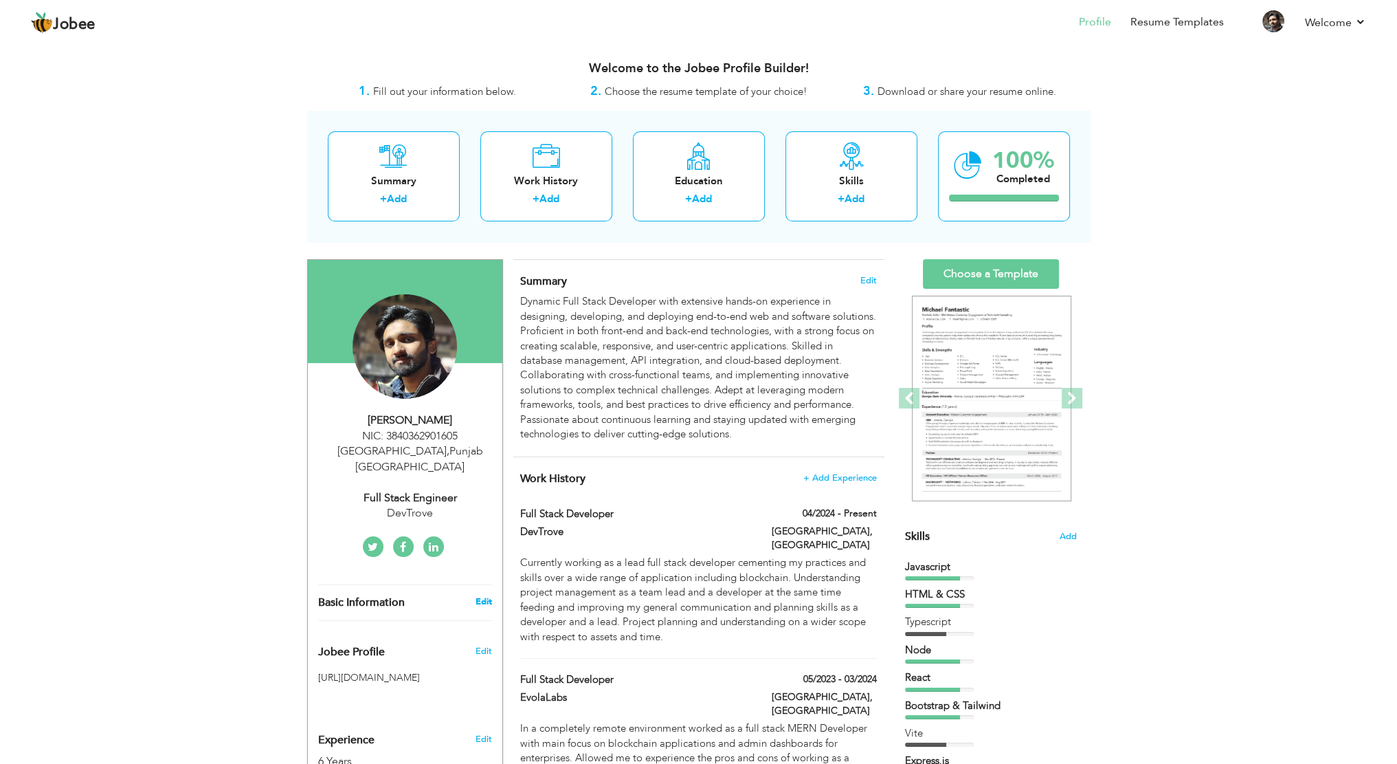
click at [485, 595] on link "Edit" at bounding box center [483, 601] width 16 height 12
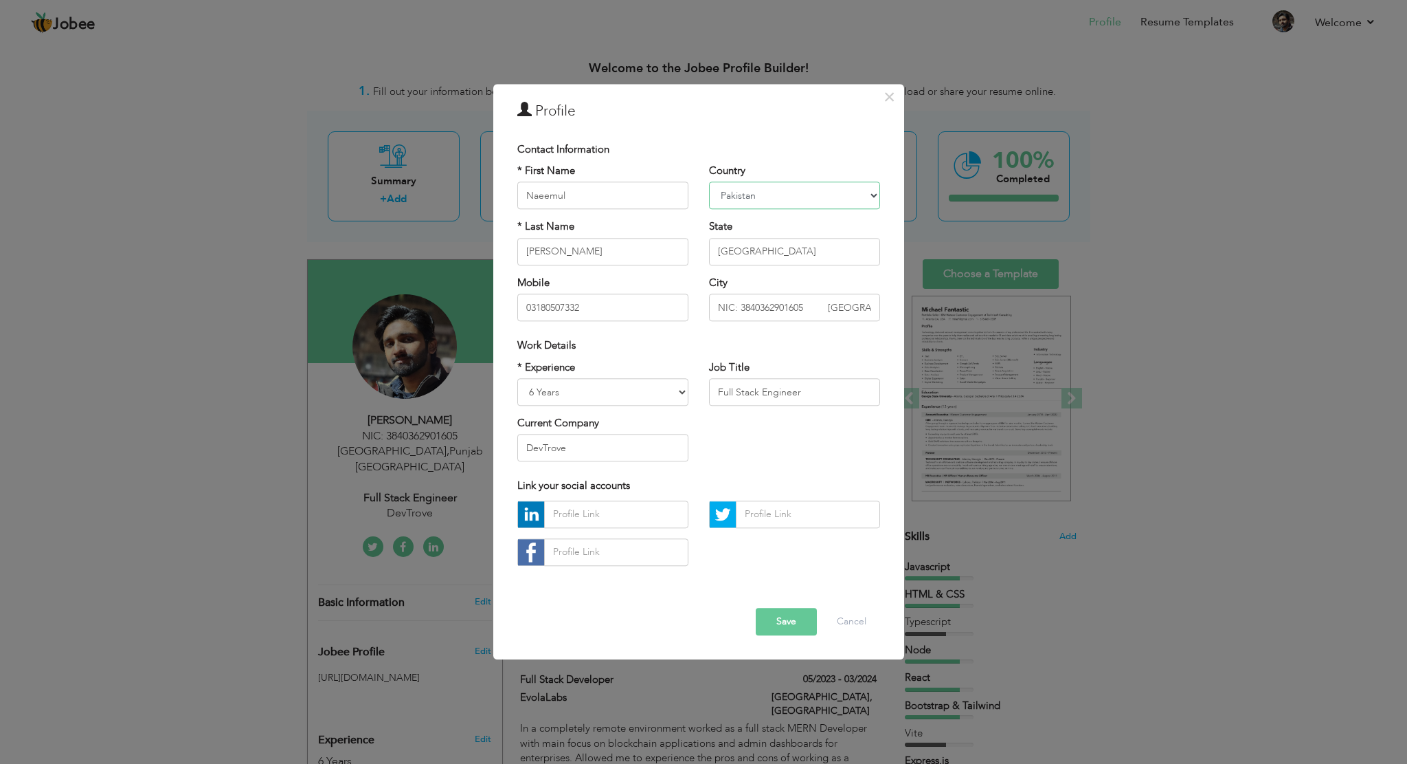
click at [829, 197] on select "Afghanistan Albania Algeria American Samoa Andorra Angola Anguilla Antarctica A…" at bounding box center [794, 195] width 171 height 27
click at [664, 636] on div "Error Save Cancel" at bounding box center [698, 610] width 383 height 69
click at [762, 187] on select "Afghanistan Albania Algeria American Samoa Andorra Angola Anguilla Antarctica A…" at bounding box center [794, 195] width 171 height 27
click at [645, 611] on div "Error Save Cancel" at bounding box center [698, 610] width 383 height 69
click at [684, 604] on div "Error" at bounding box center [698, 596] width 383 height 21
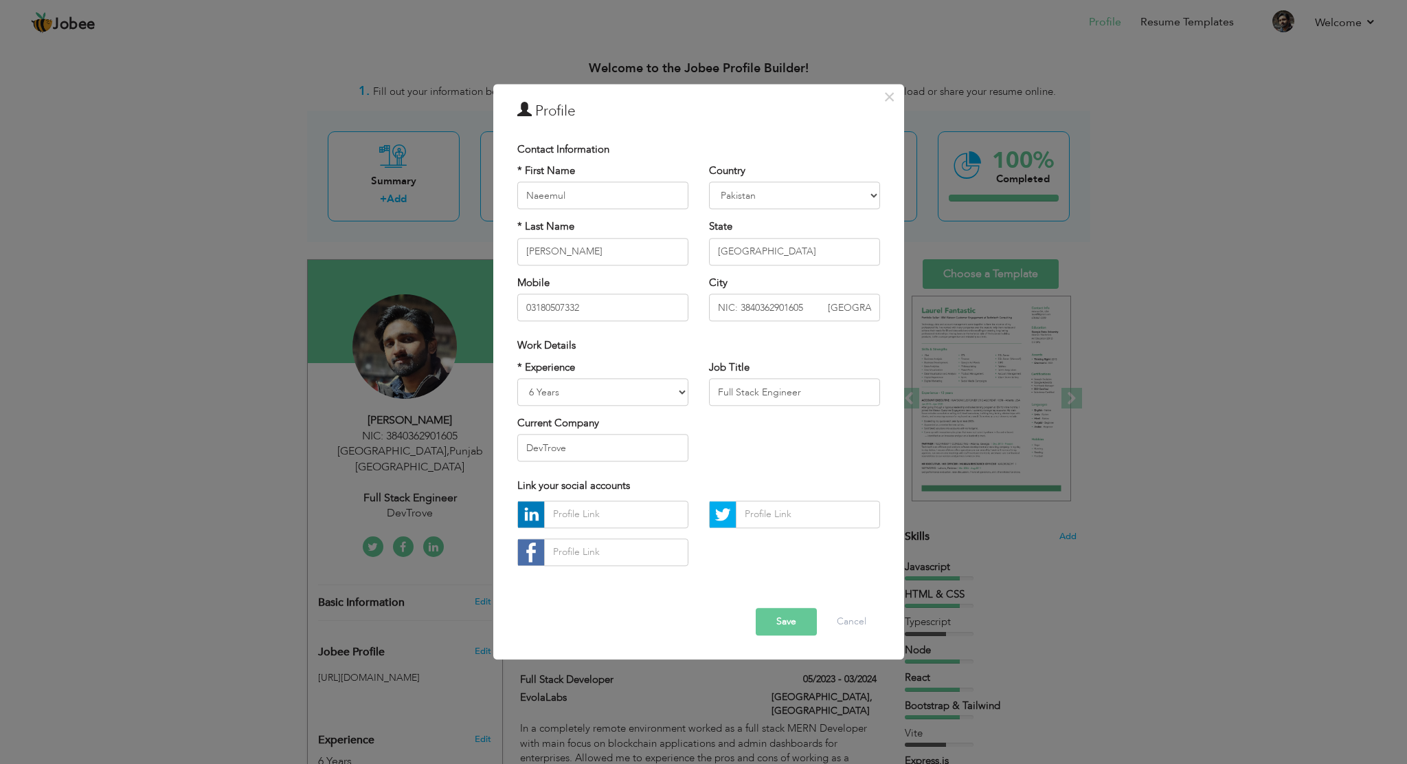
click at [1039, 567] on div "× Profile Contact Information * First Name Naeemul * Last Name Hassan" at bounding box center [703, 382] width 1407 height 764
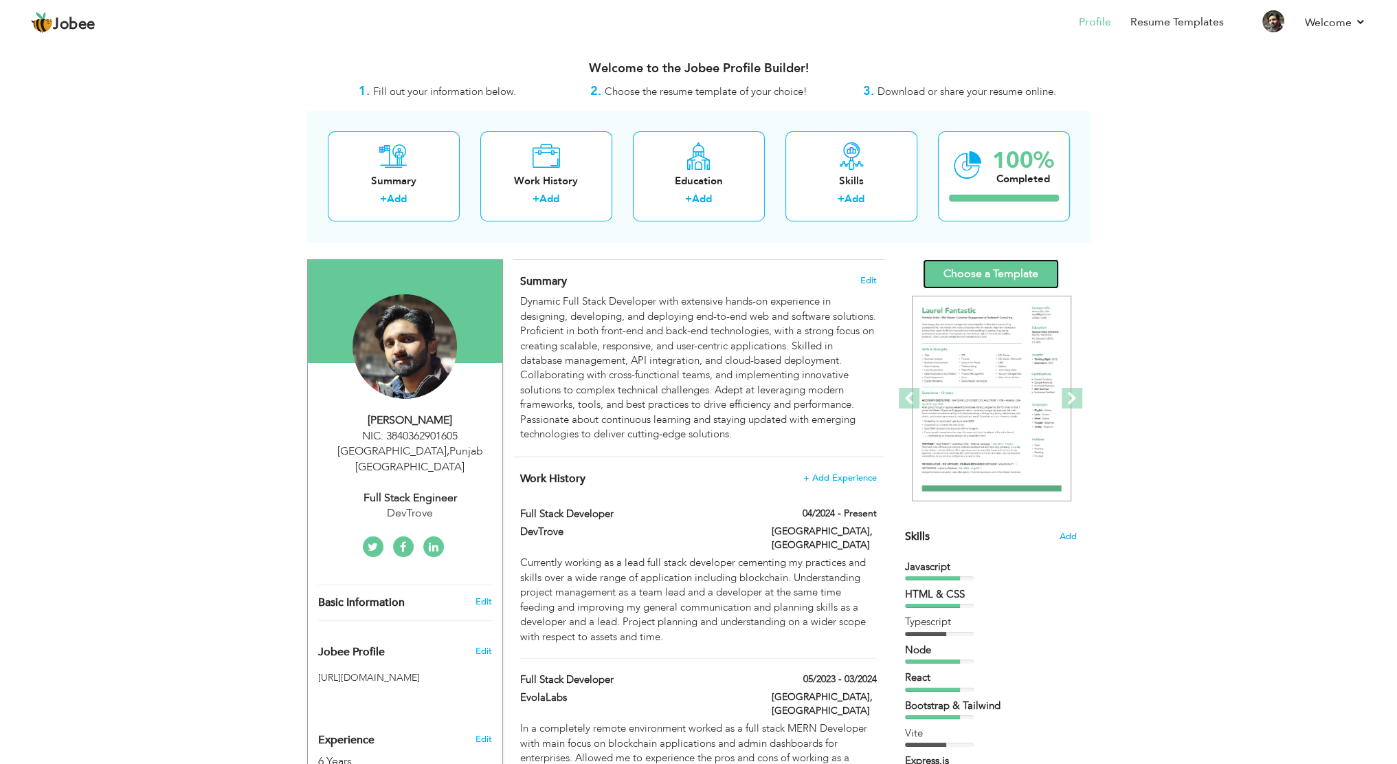
click at [981, 274] on link "Choose a Template" at bounding box center [991, 274] width 136 height 30
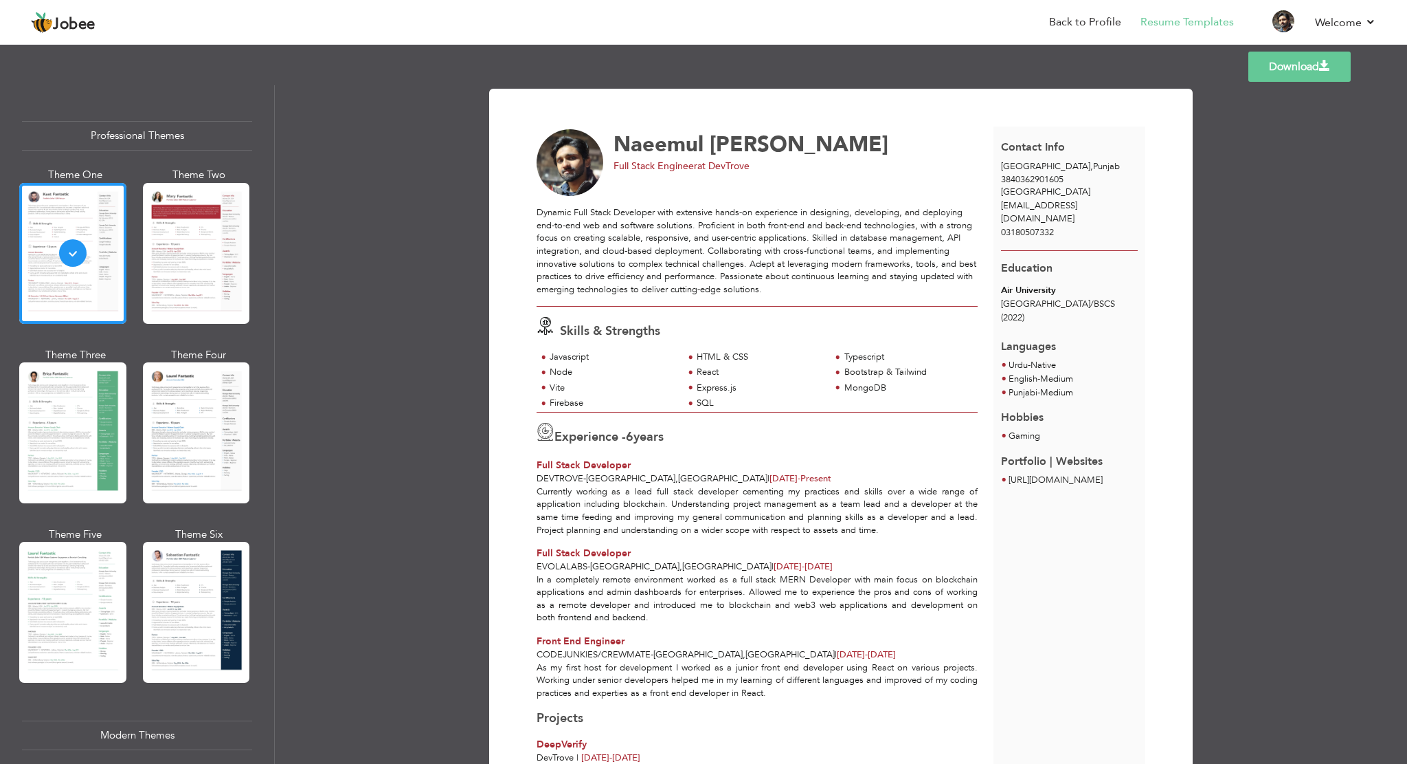
click at [1296, 63] on link "Download" at bounding box center [1300, 67] width 102 height 30
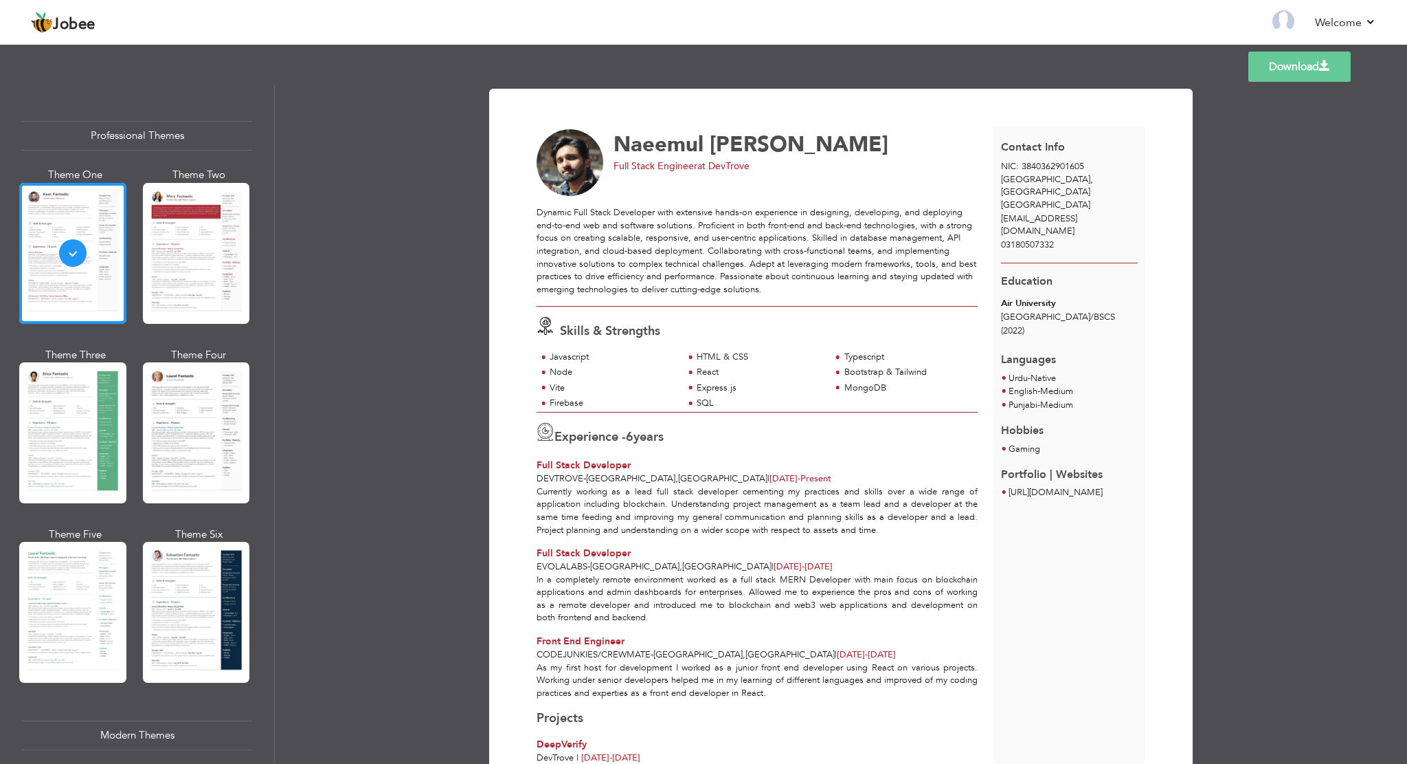
click at [1282, 69] on link "Download" at bounding box center [1300, 67] width 102 height 30
click at [1107, 20] on link "Back to Profile" at bounding box center [1085, 22] width 72 height 16
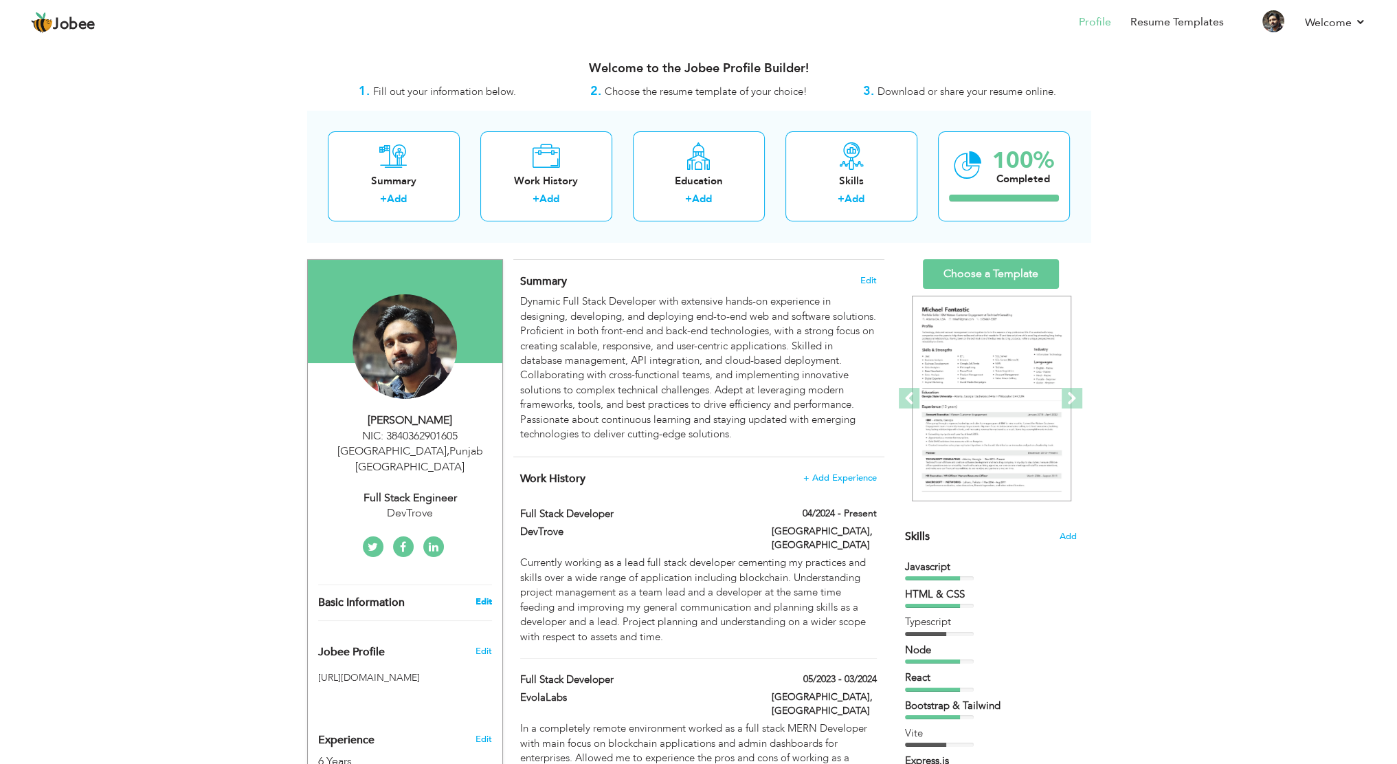
click at [484, 595] on link "Edit" at bounding box center [483, 601] width 16 height 12
type input "Naeemul"
type input "[PERSON_NAME]"
type input "03180507332"
select select "number:166"
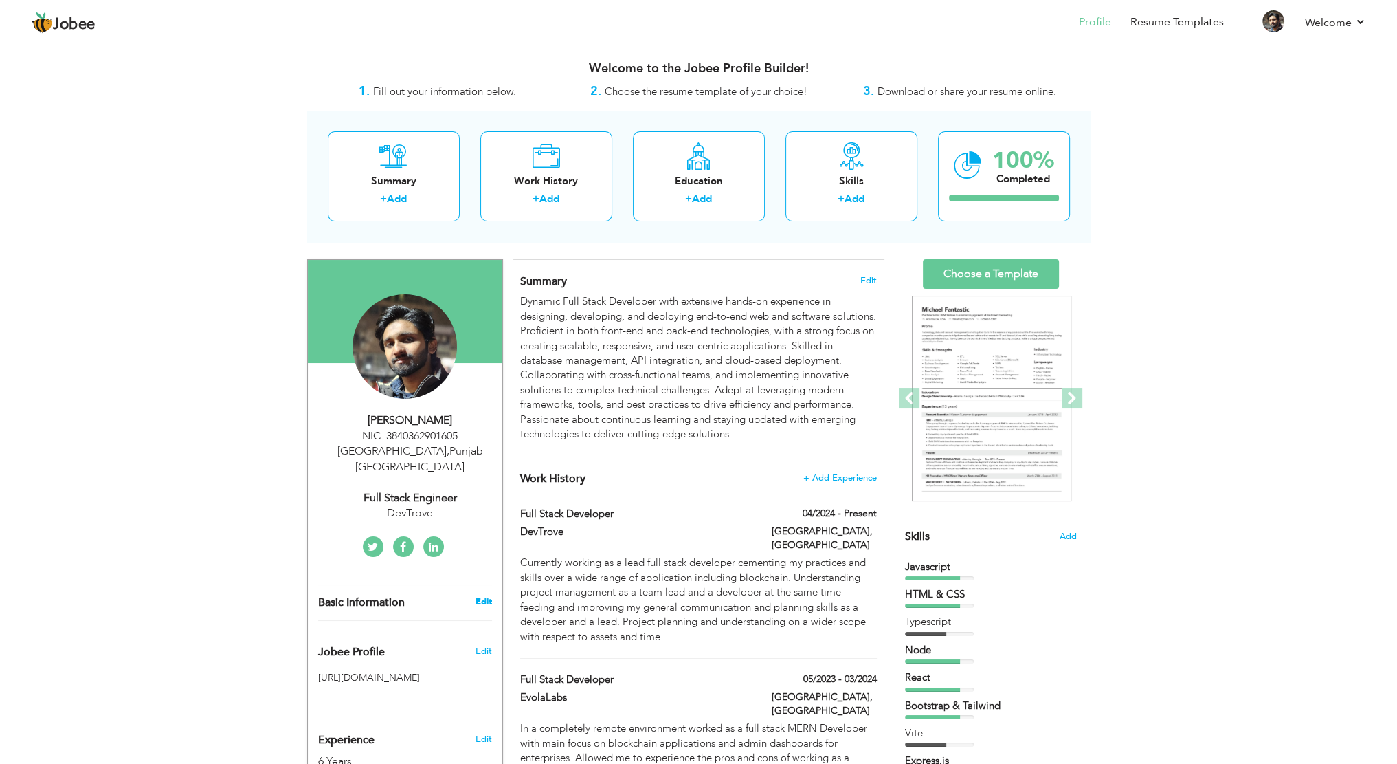
type input "[GEOGRAPHIC_DATA]"
type input "NIC: 3840362901605 [GEOGRAPHIC_DATA]"
select select "number:8"
type input "DevTrove"
type input "Full Stack Engineer"
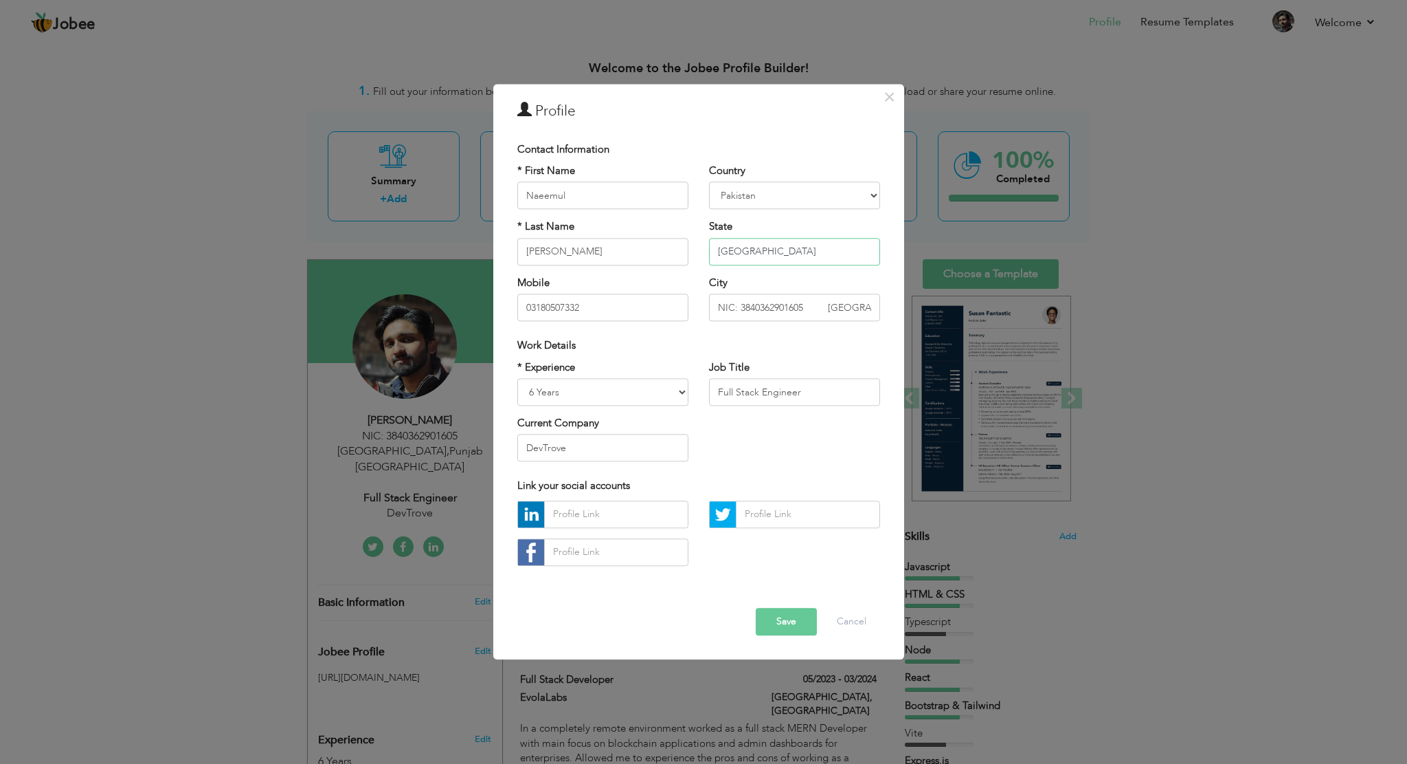
drag, startPoint x: 764, startPoint y: 251, endPoint x: 697, endPoint y: 256, distance: 66.8
click at [697, 256] on div "* First Name Naeemul * Last Name Hassan Mobile 03180507332 Country Afghanistan …" at bounding box center [698, 248] width 383 height 168
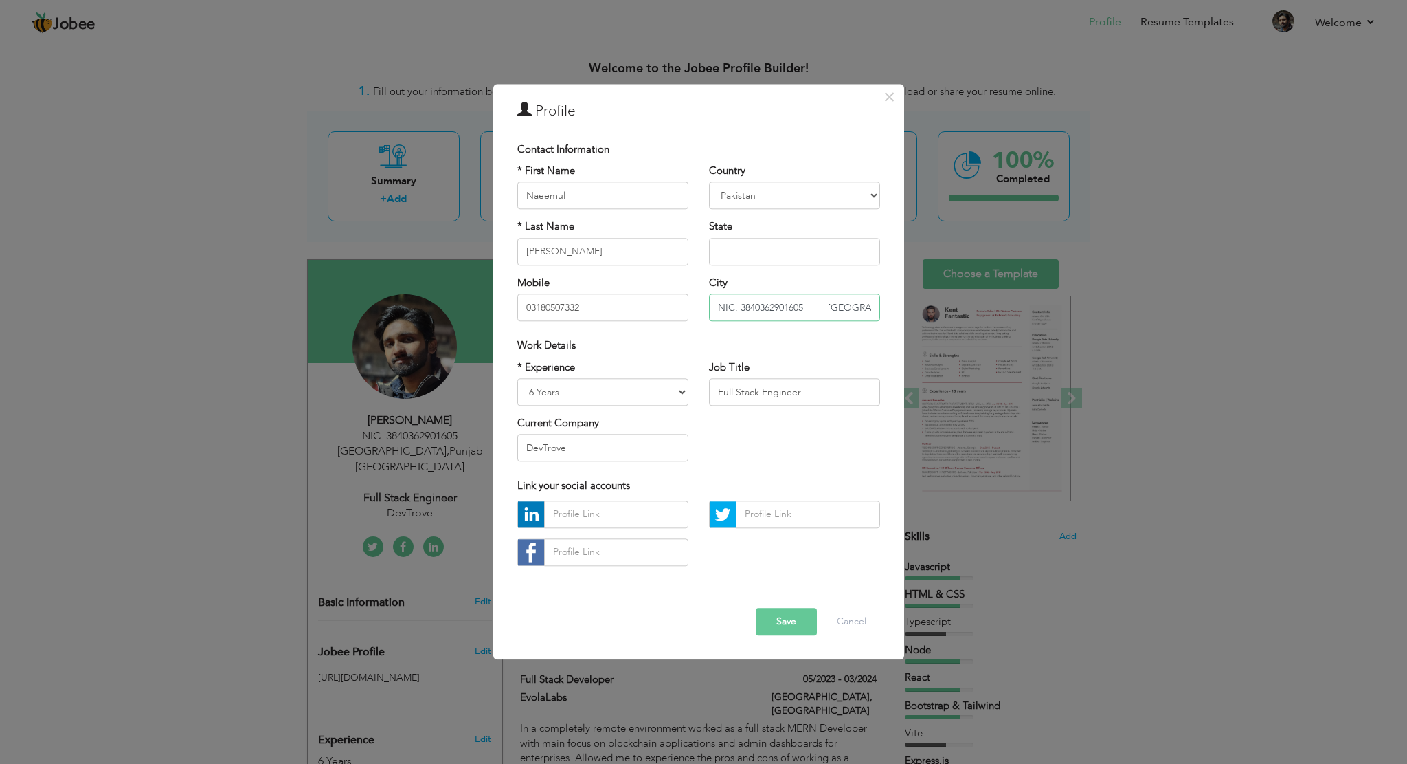
drag, startPoint x: 805, startPoint y: 310, endPoint x: 913, endPoint y: 299, distance: 108.5
click at [913, 299] on div "× Profile Contact Information * First Name Naeemul * Last Name Hassan" at bounding box center [703, 382] width 1407 height 764
type input "NIC: 3840362901605"
click at [768, 245] on input "text" at bounding box center [794, 251] width 171 height 27
paste input "[GEOGRAPHIC_DATA]"
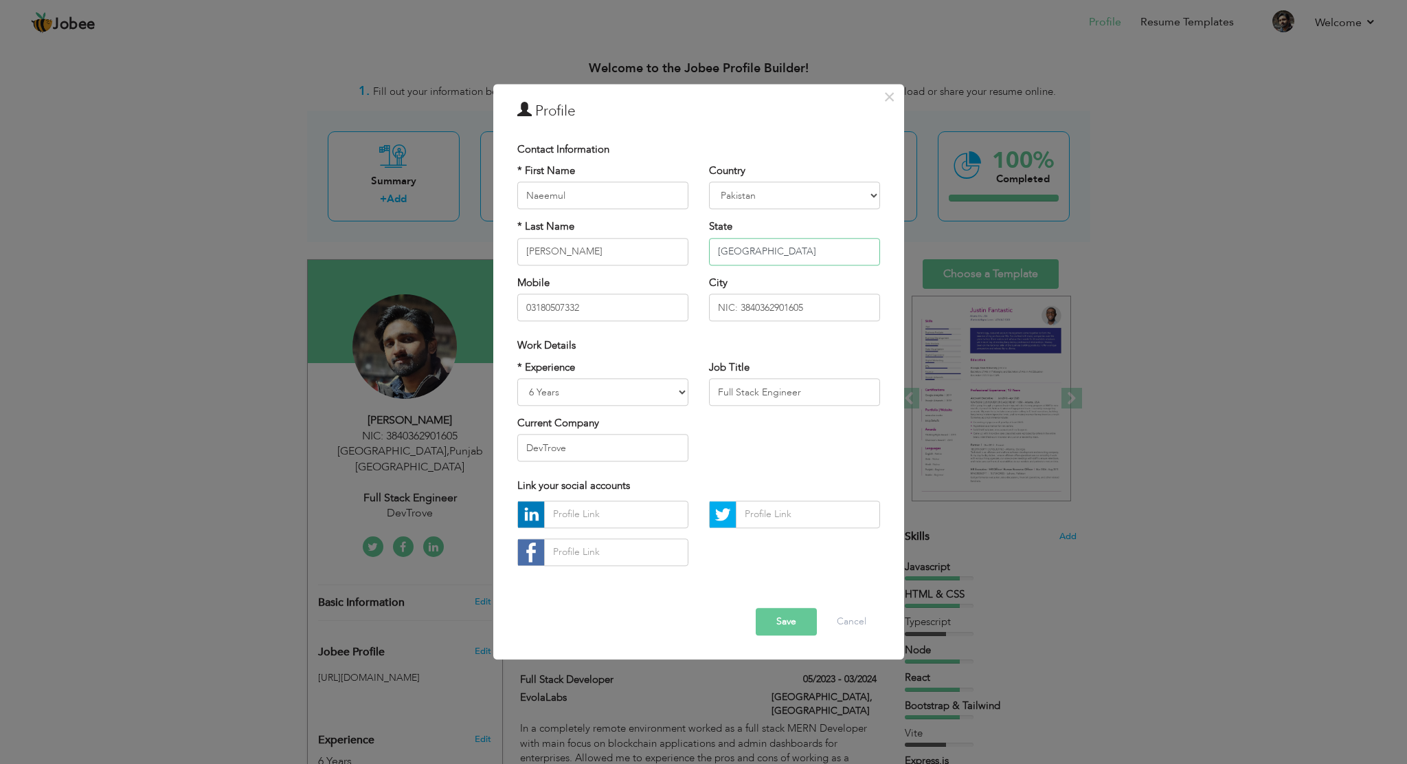
drag, startPoint x: 739, startPoint y: 252, endPoint x: 632, endPoint y: 250, distance: 107.2
click at [632, 250] on div "* First Name Naeemul * Last Name Hassan Mobile 03180507332 Country Afghanistan …" at bounding box center [698, 248] width 383 height 168
click at [796, 616] on button "Save" at bounding box center [786, 621] width 61 height 27
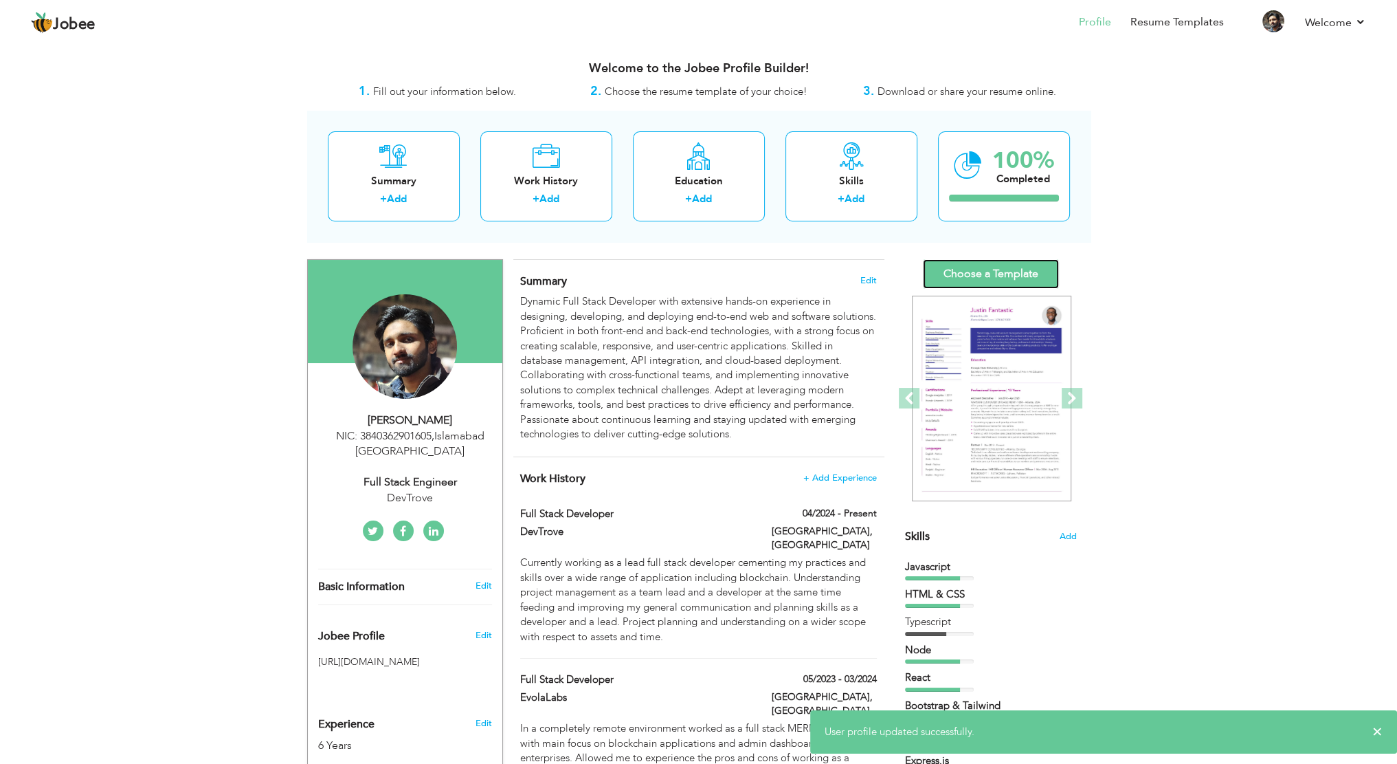
click at [979, 269] on link "Choose a Template" at bounding box center [991, 274] width 136 height 30
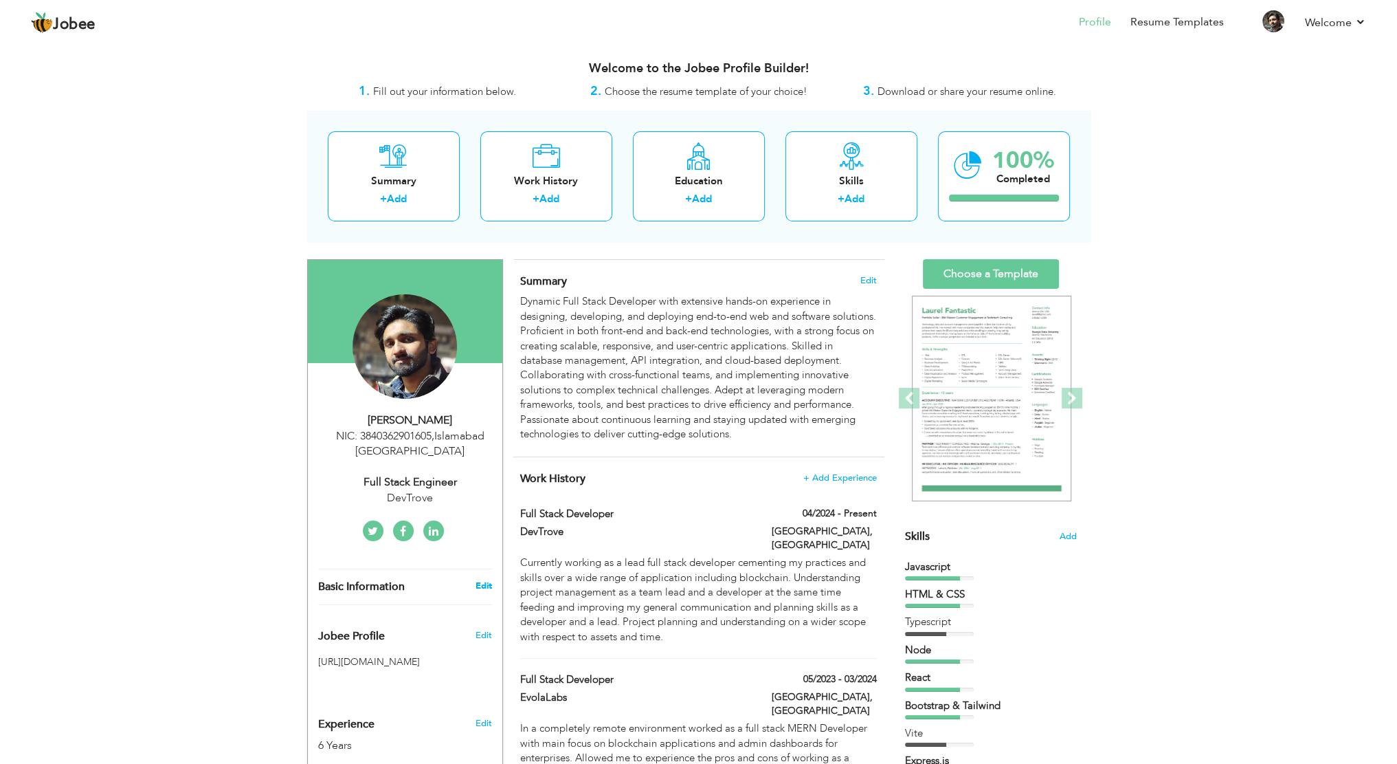
click at [476, 585] on h3 "Edit" at bounding box center [483, 585] width 16 height 12
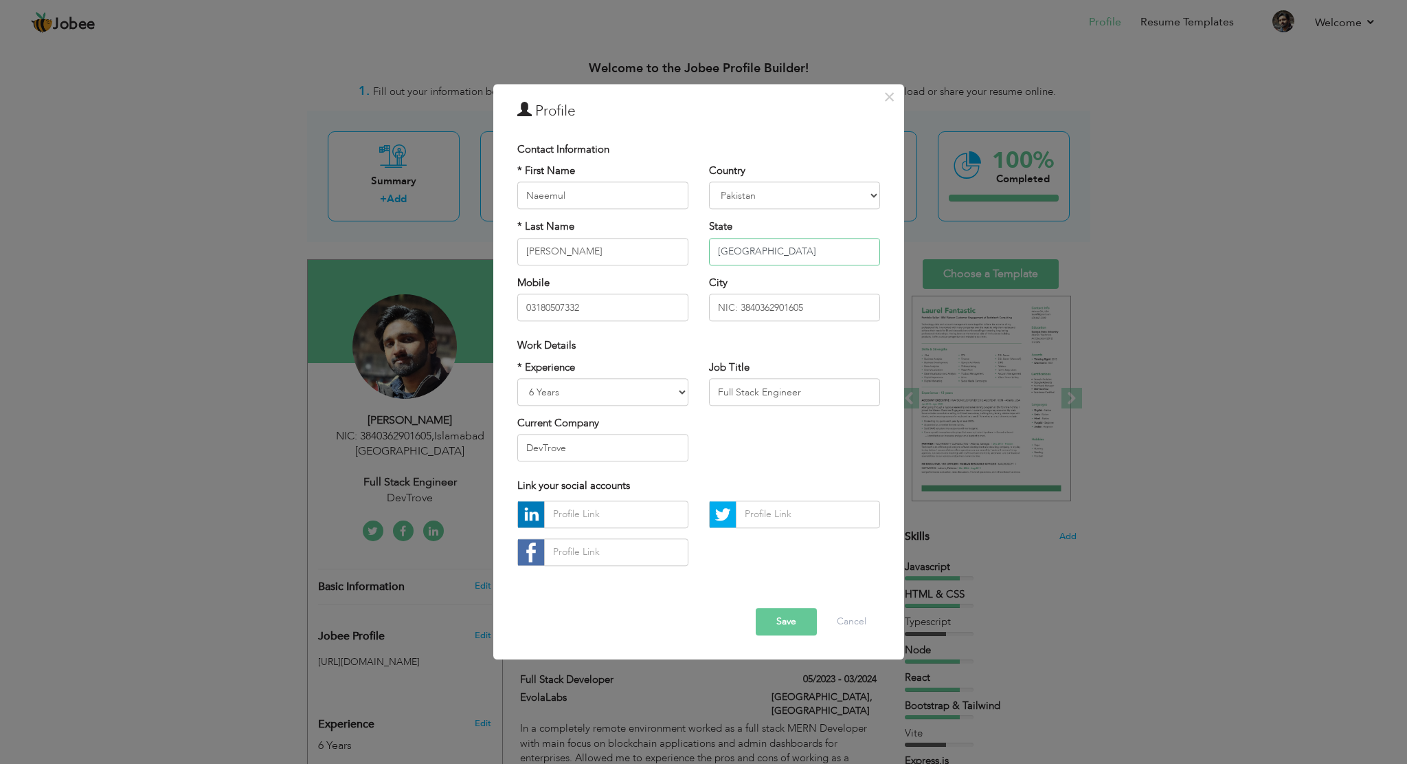
click at [782, 254] on input "[GEOGRAPHIC_DATA]" at bounding box center [794, 251] width 171 height 27
type input "[GEOGRAPHIC_DATA]"
click at [819, 311] on input "NIC: 3840362901605" at bounding box center [794, 307] width 171 height 27
drag, startPoint x: 778, startPoint y: 248, endPoint x: 781, endPoint y: 256, distance: 8.7
click at [779, 248] on input "text" at bounding box center [794, 251] width 171 height 27
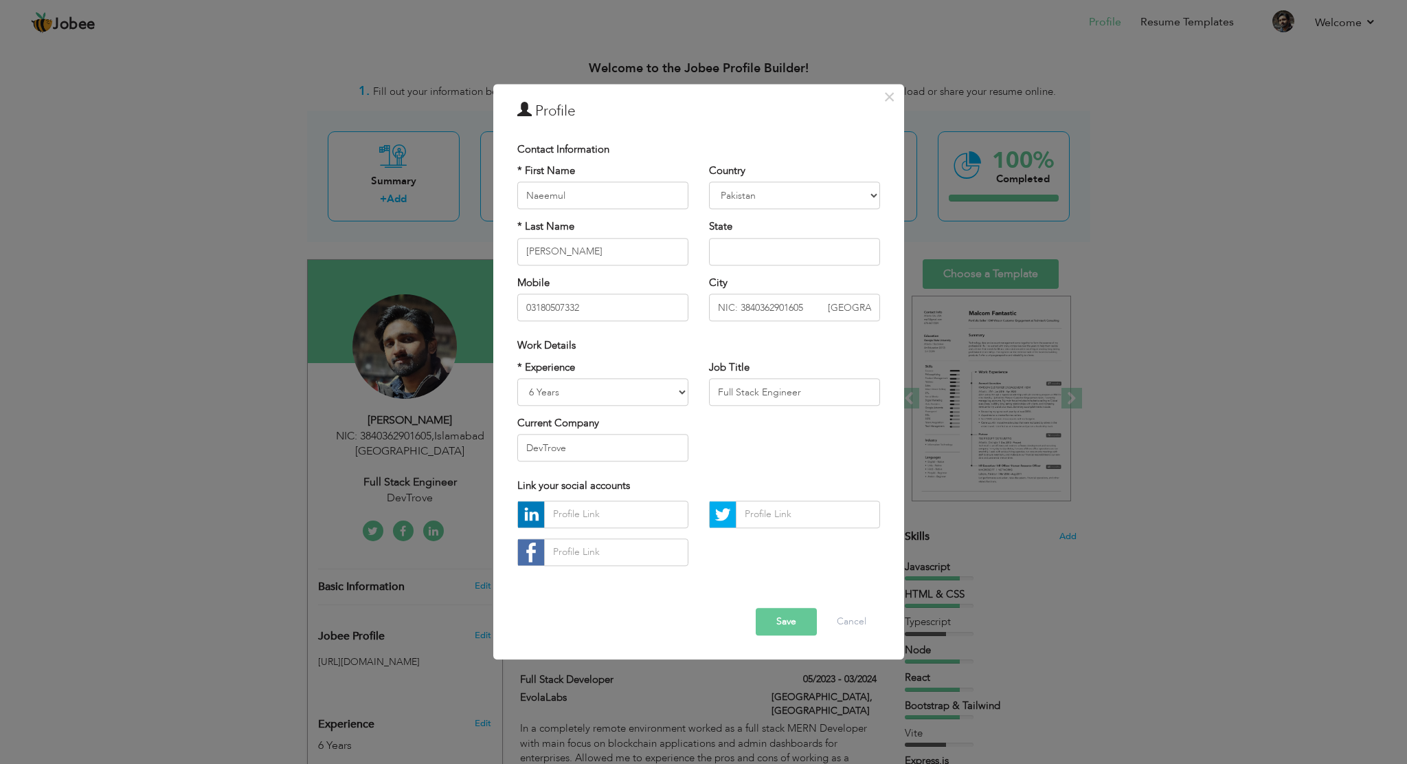
click at [794, 612] on button "Save" at bounding box center [786, 621] width 61 height 27
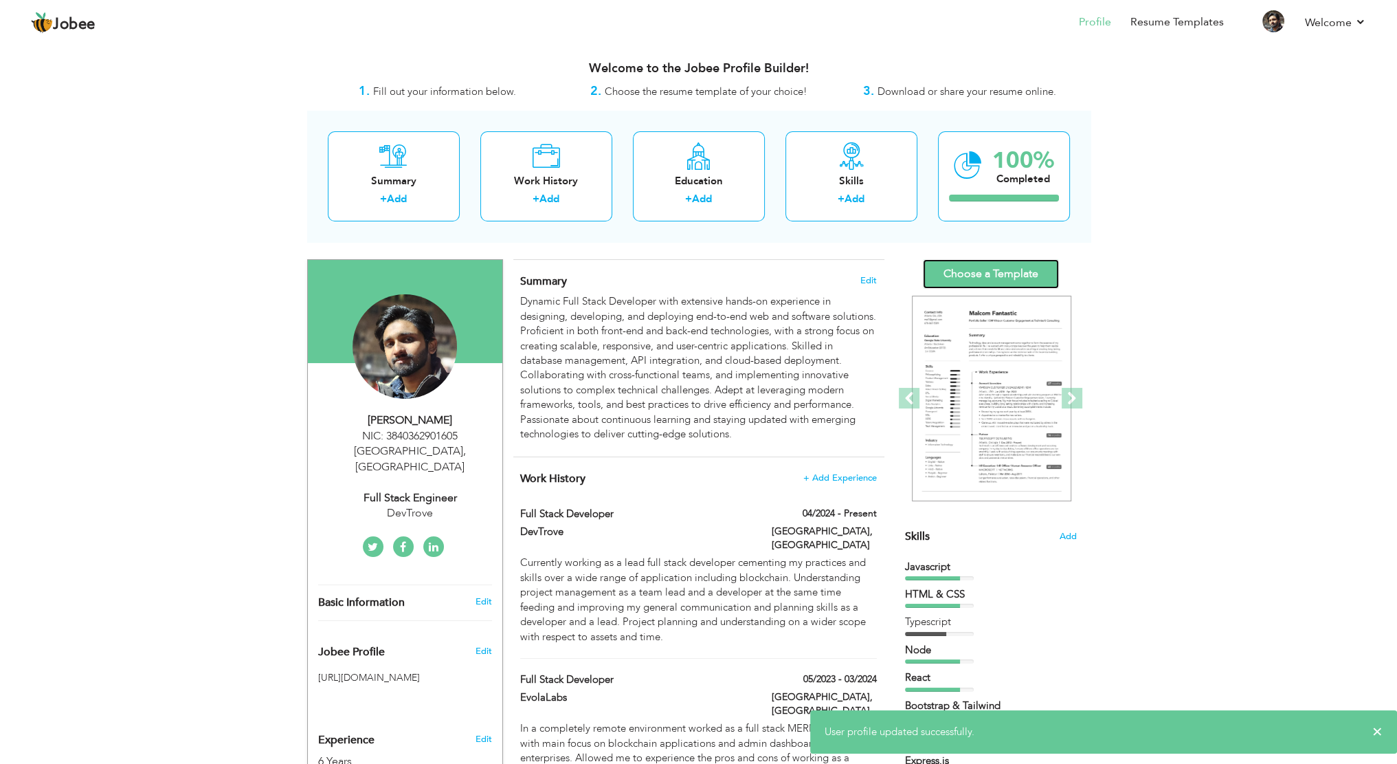
click at [990, 279] on link "Choose a Template" at bounding box center [991, 274] width 136 height 30
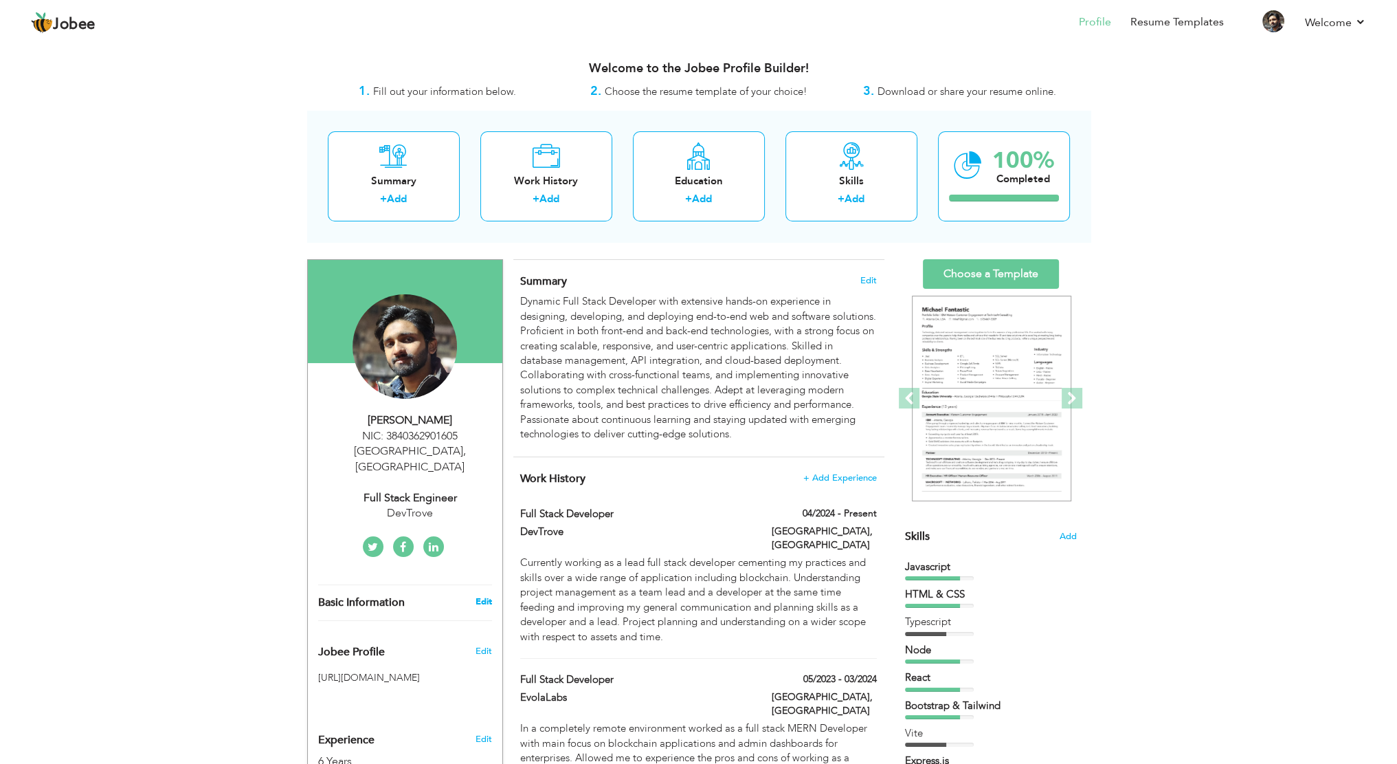
click at [488, 595] on link "Edit" at bounding box center [483, 601] width 16 height 12
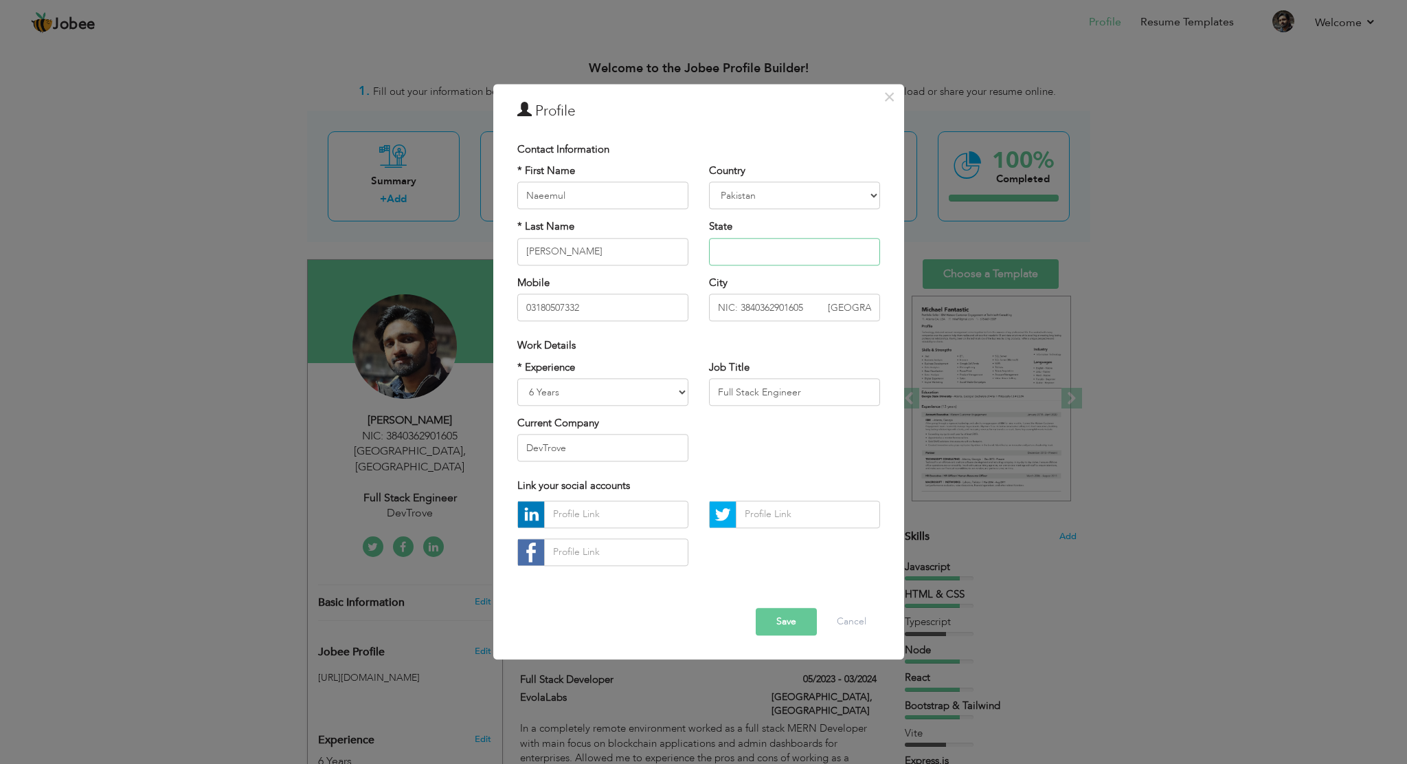
click at [794, 249] on input "text" at bounding box center [794, 251] width 171 height 27
click at [768, 370] on div "Job Title Full Stack Engineer" at bounding box center [794, 382] width 171 height 45
drag, startPoint x: 805, startPoint y: 311, endPoint x: 826, endPoint y: 310, distance: 21.3
click at [826, 310] on input "NIC: 3840362901605 Islamabad" at bounding box center [794, 307] width 171 height 27
click at [778, 625] on button "Save" at bounding box center [786, 621] width 61 height 27
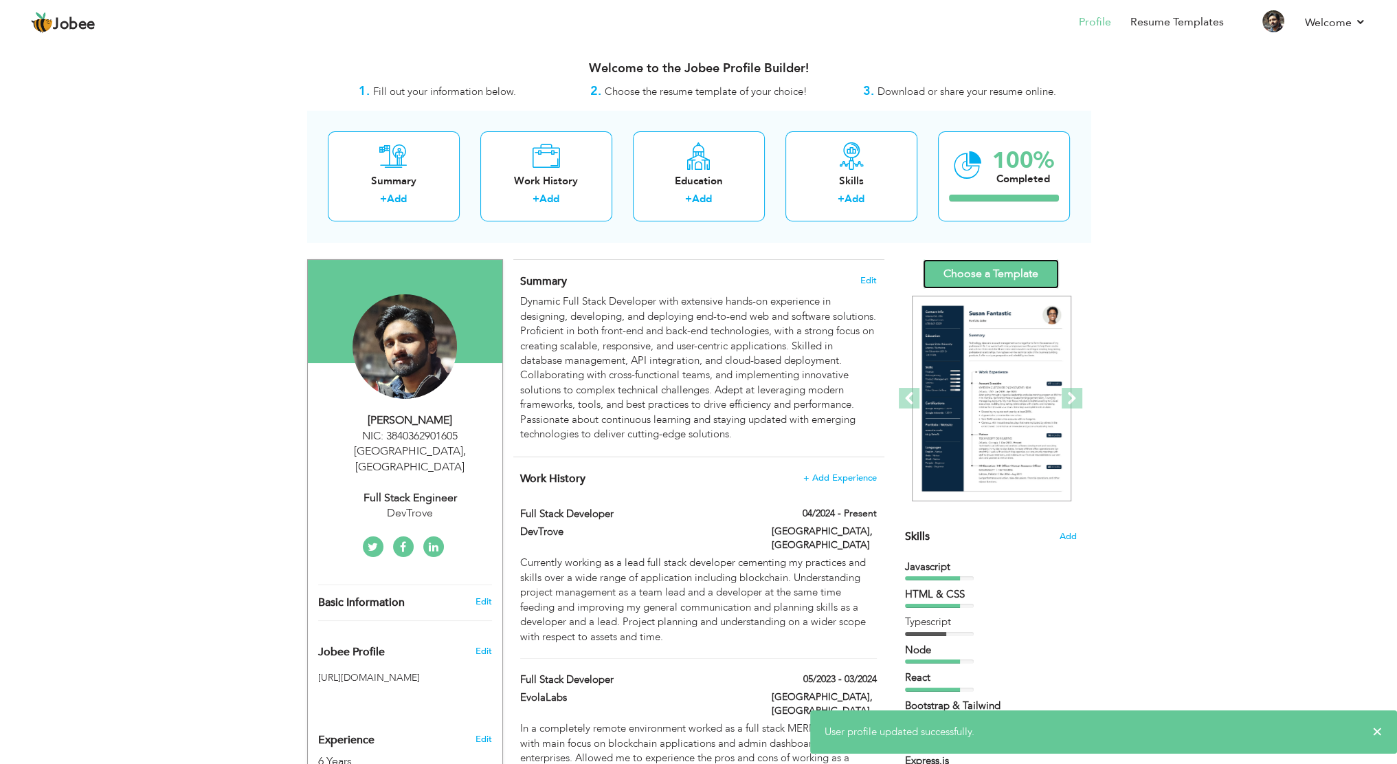
click at [984, 271] on link "Choose a Template" at bounding box center [991, 274] width 136 height 30
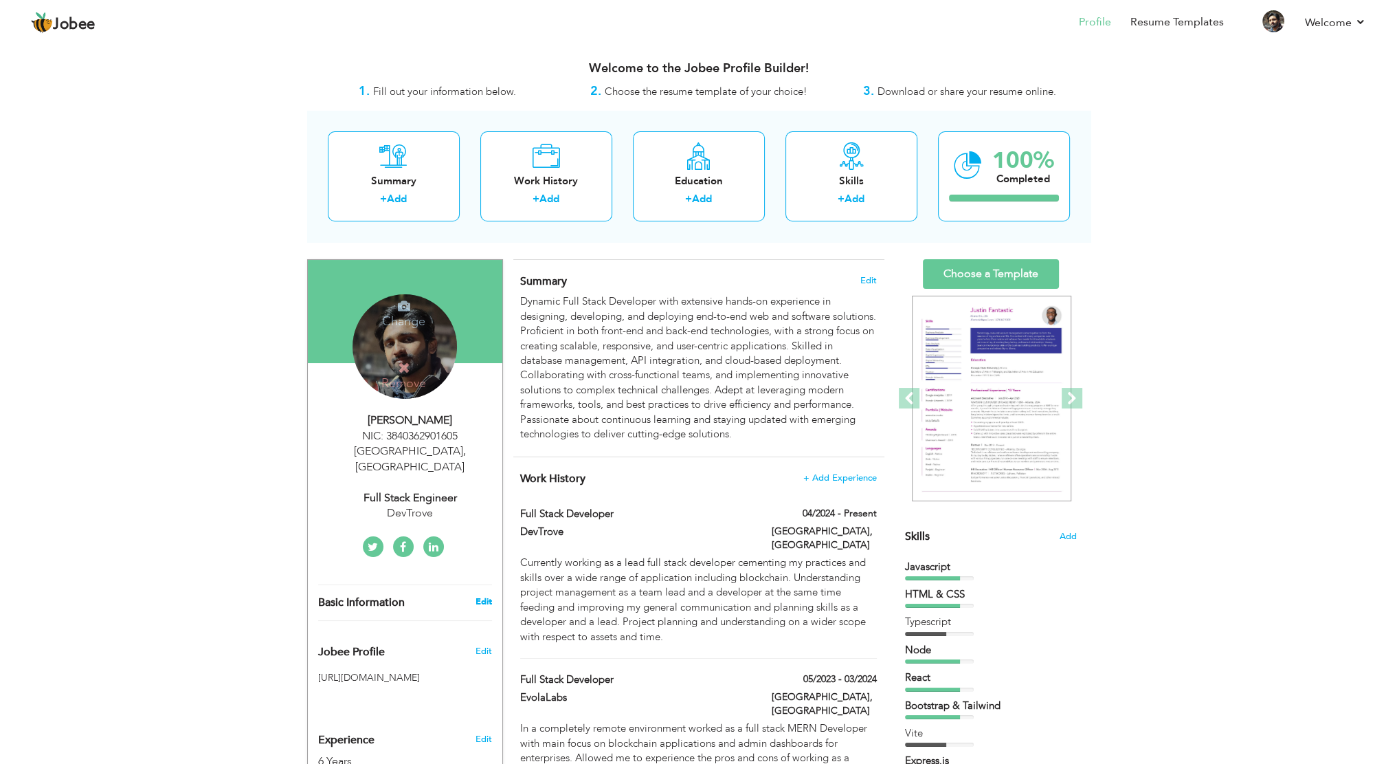
click at [488, 595] on link "Edit" at bounding box center [483, 601] width 16 height 12
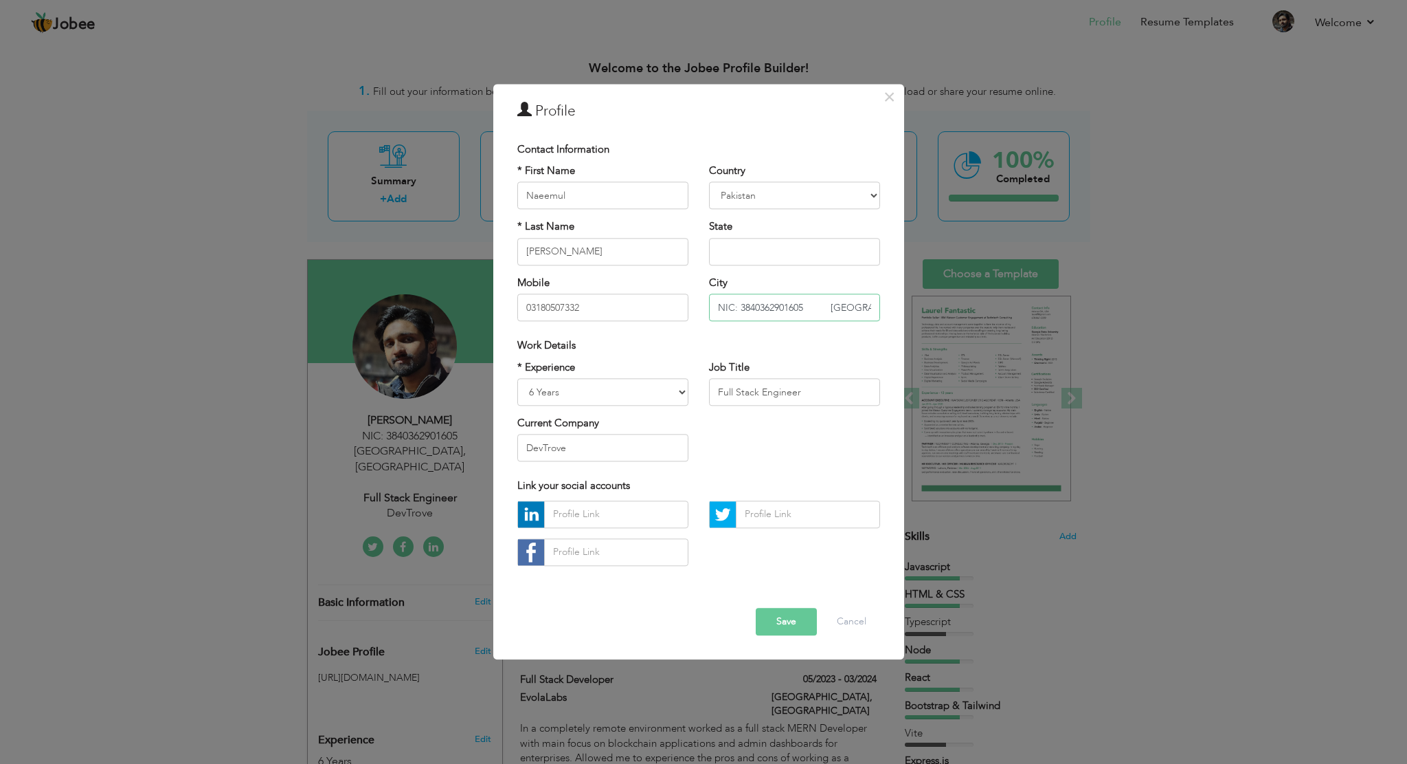
click at [827, 310] on input "NIC: 3840362901605 Islamabad" at bounding box center [794, 307] width 171 height 27
click at [786, 615] on button "Save" at bounding box center [786, 621] width 61 height 27
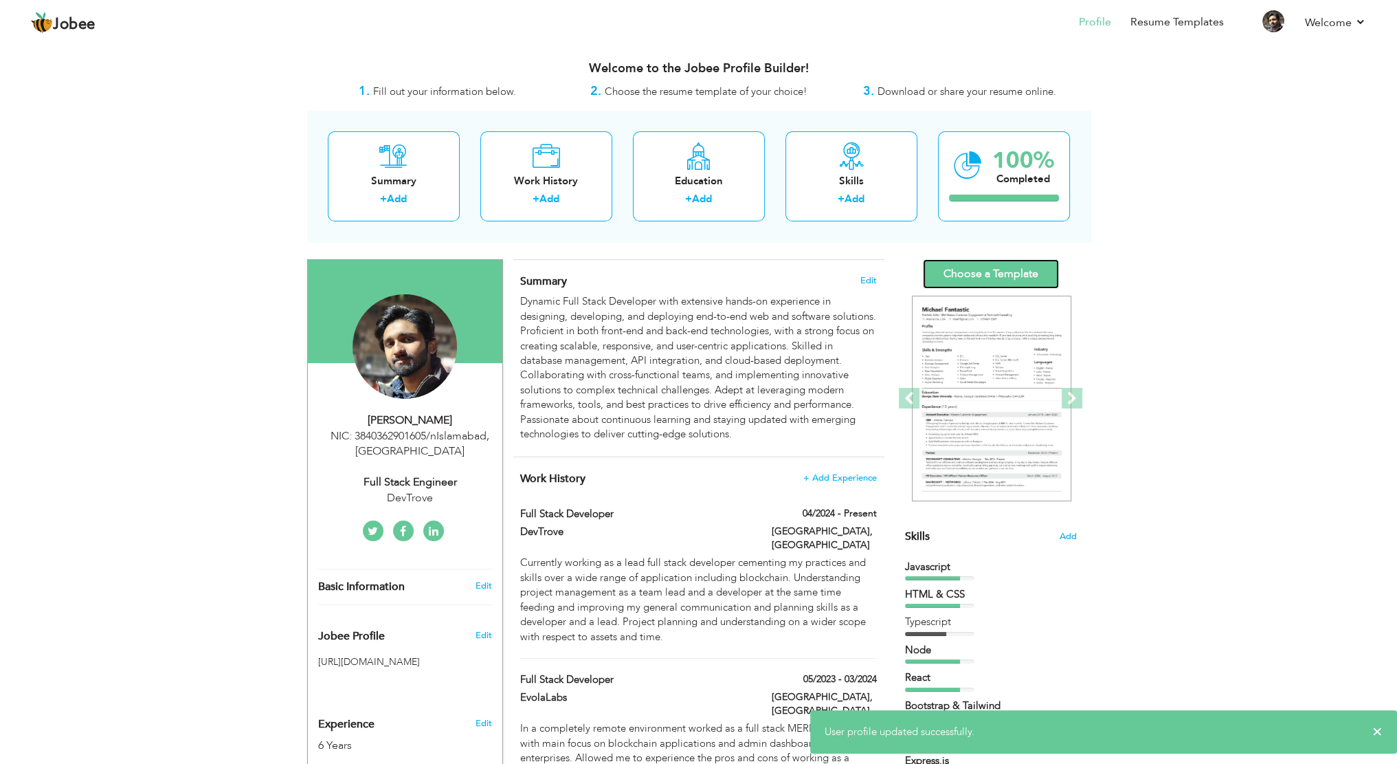
click at [965, 267] on link "Choose a Template" at bounding box center [991, 274] width 136 height 30
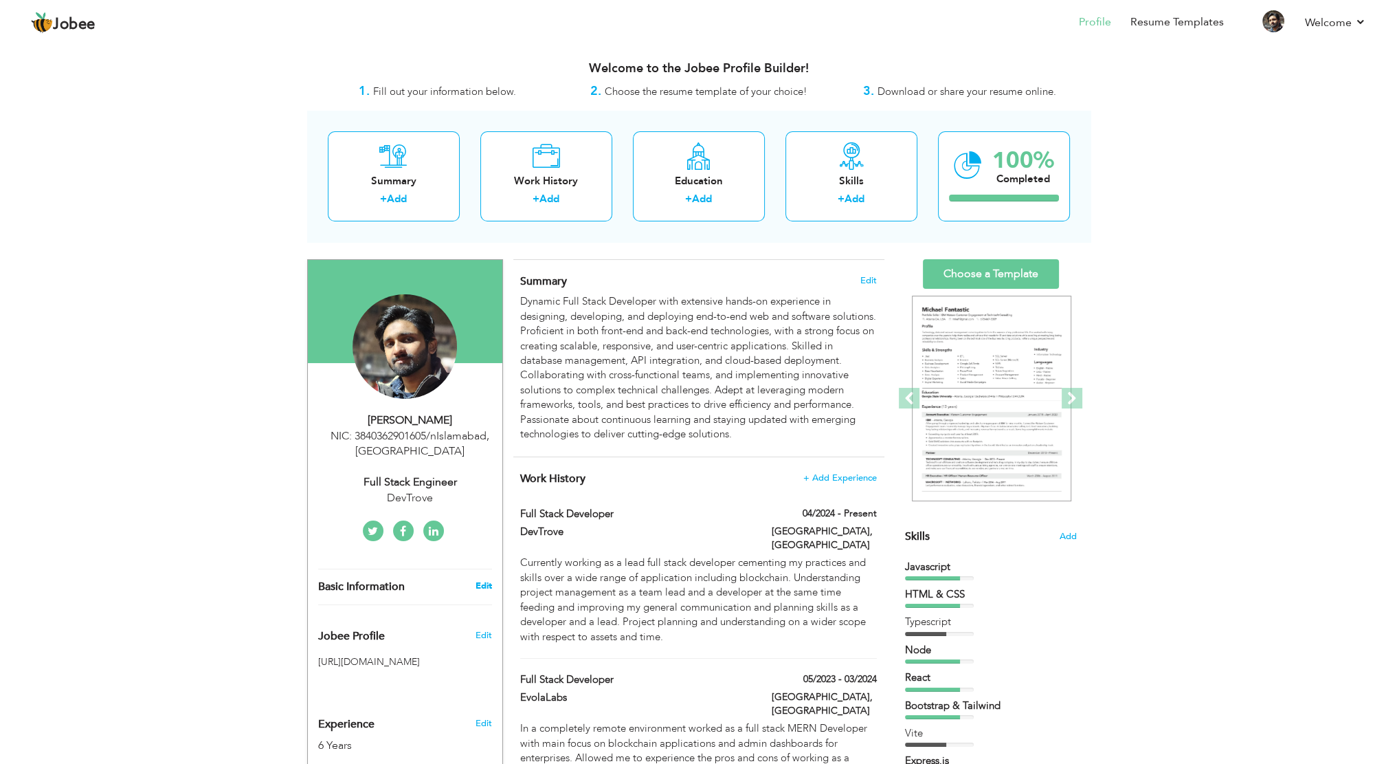
click at [482, 586] on link "Edit" at bounding box center [483, 585] width 16 height 12
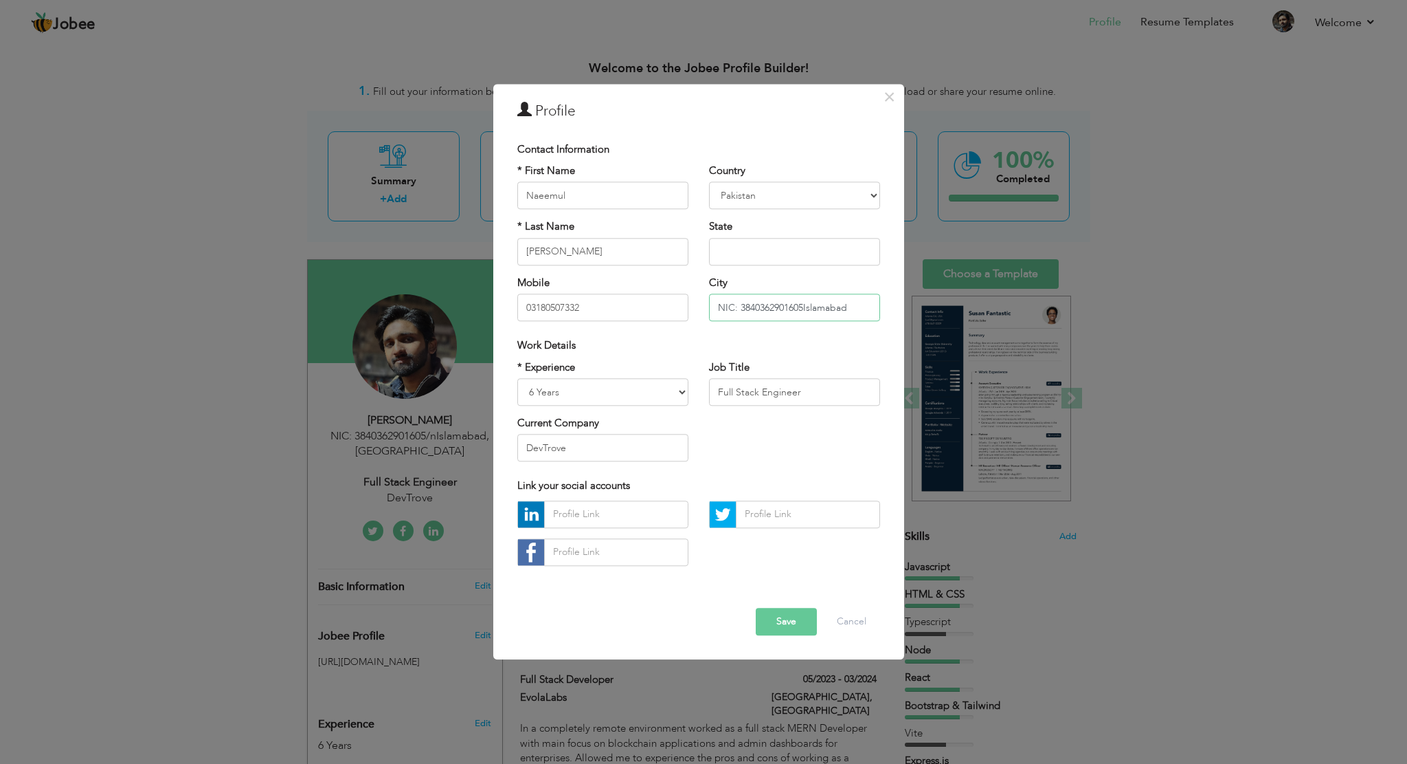
click at [804, 310] on input "NIC: 3840362901605Islamabad" at bounding box center [794, 307] width 171 height 27
type input "NIC: 3840362901605 [GEOGRAPHIC_DATA]"
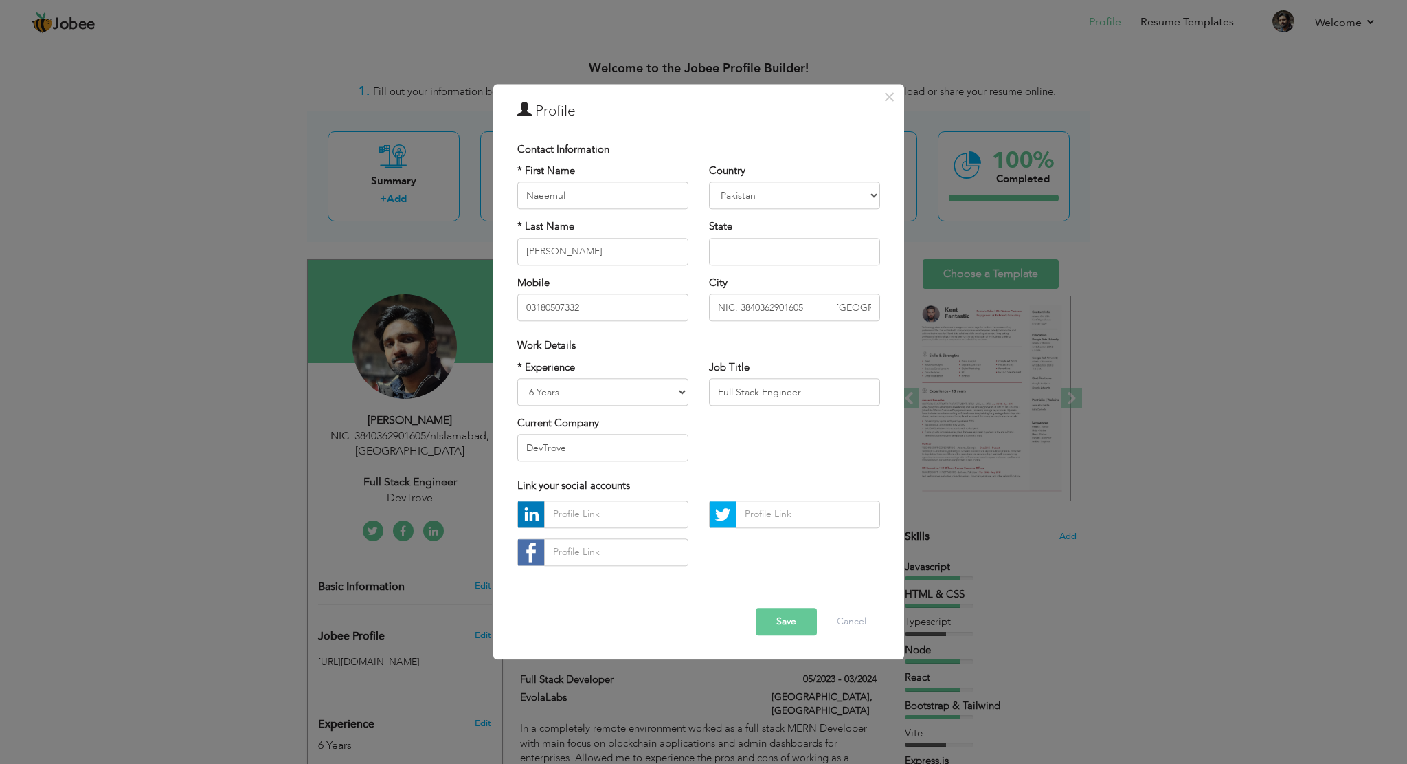
click at [790, 623] on button "Save" at bounding box center [786, 621] width 61 height 27
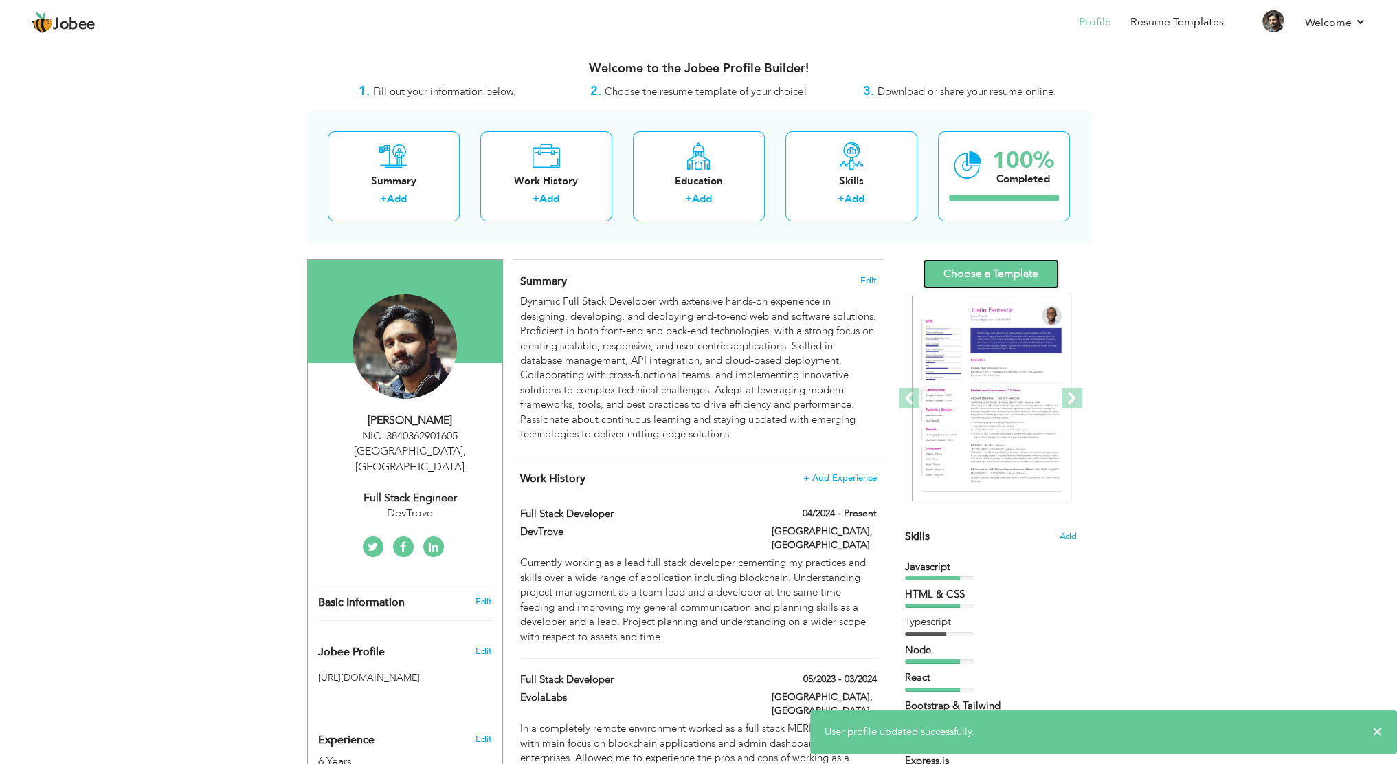
click at [994, 270] on link "Choose a Template" at bounding box center [991, 274] width 136 height 30
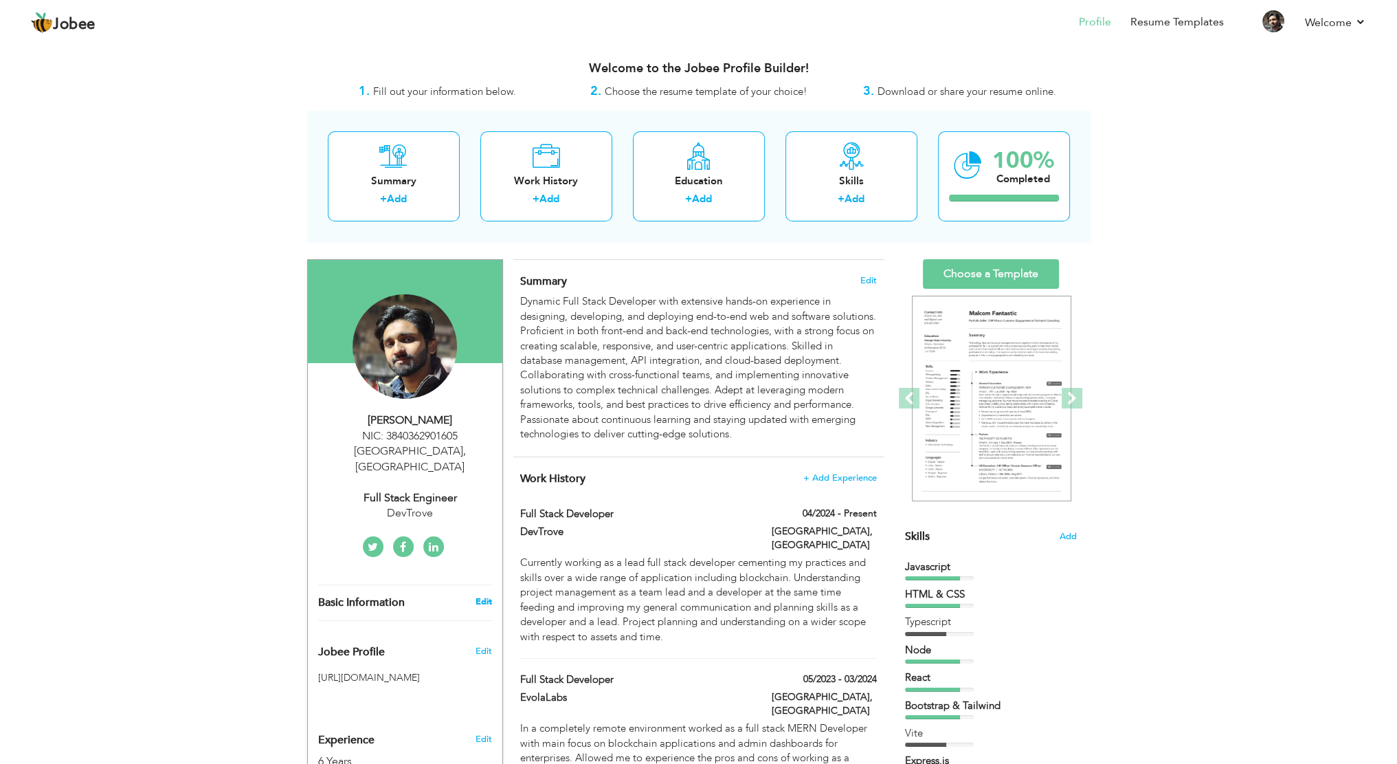
click at [479, 595] on link "Edit" at bounding box center [483, 601] width 16 height 12
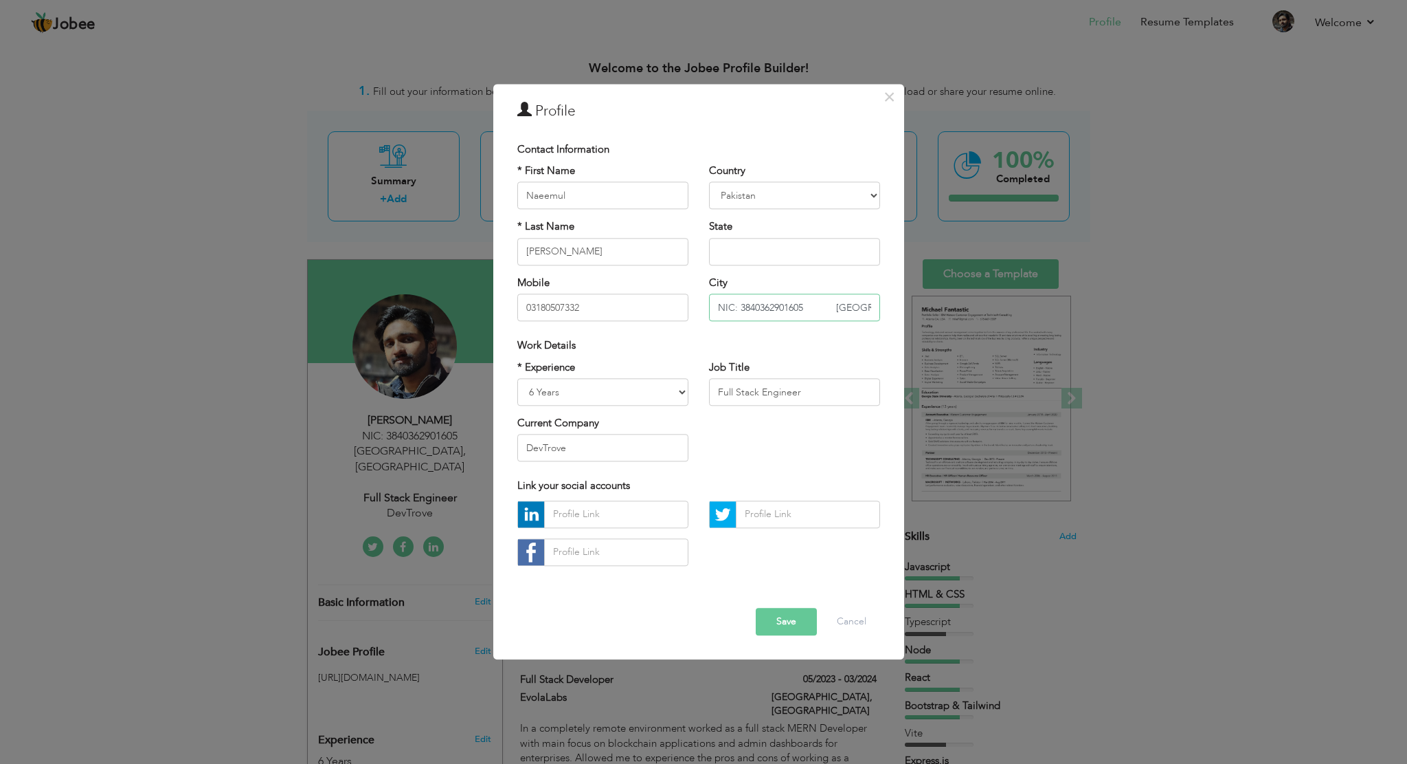
scroll to position [0, 6]
drag, startPoint x: 719, startPoint y: 307, endPoint x: 946, endPoint y: 285, distance: 228.5
click at [946, 285] on div "× Profile Contact Information * First Name Naeemul * Last Name Hassan" at bounding box center [703, 382] width 1407 height 764
click at [778, 621] on button "Save" at bounding box center [786, 621] width 61 height 27
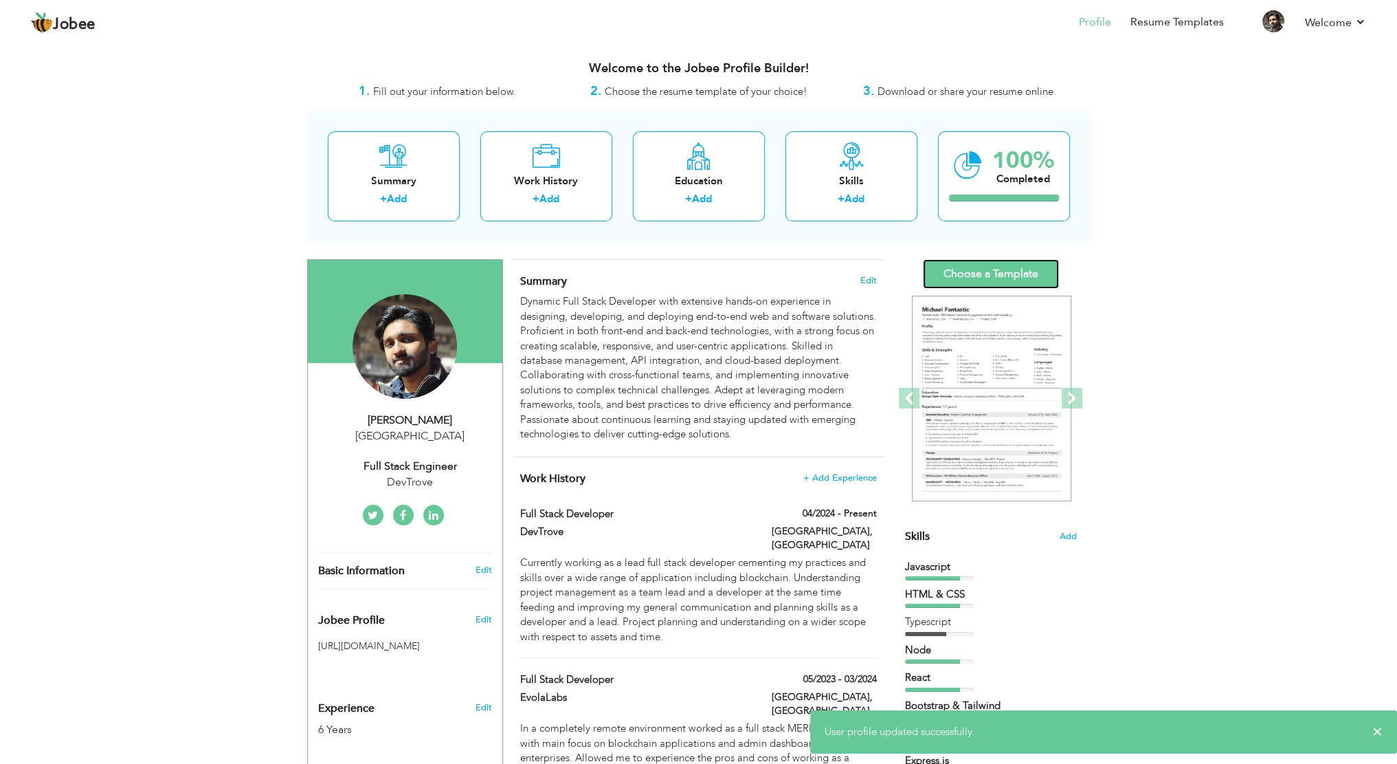
click at [961, 266] on link "Choose a Template" at bounding box center [991, 274] width 136 height 30
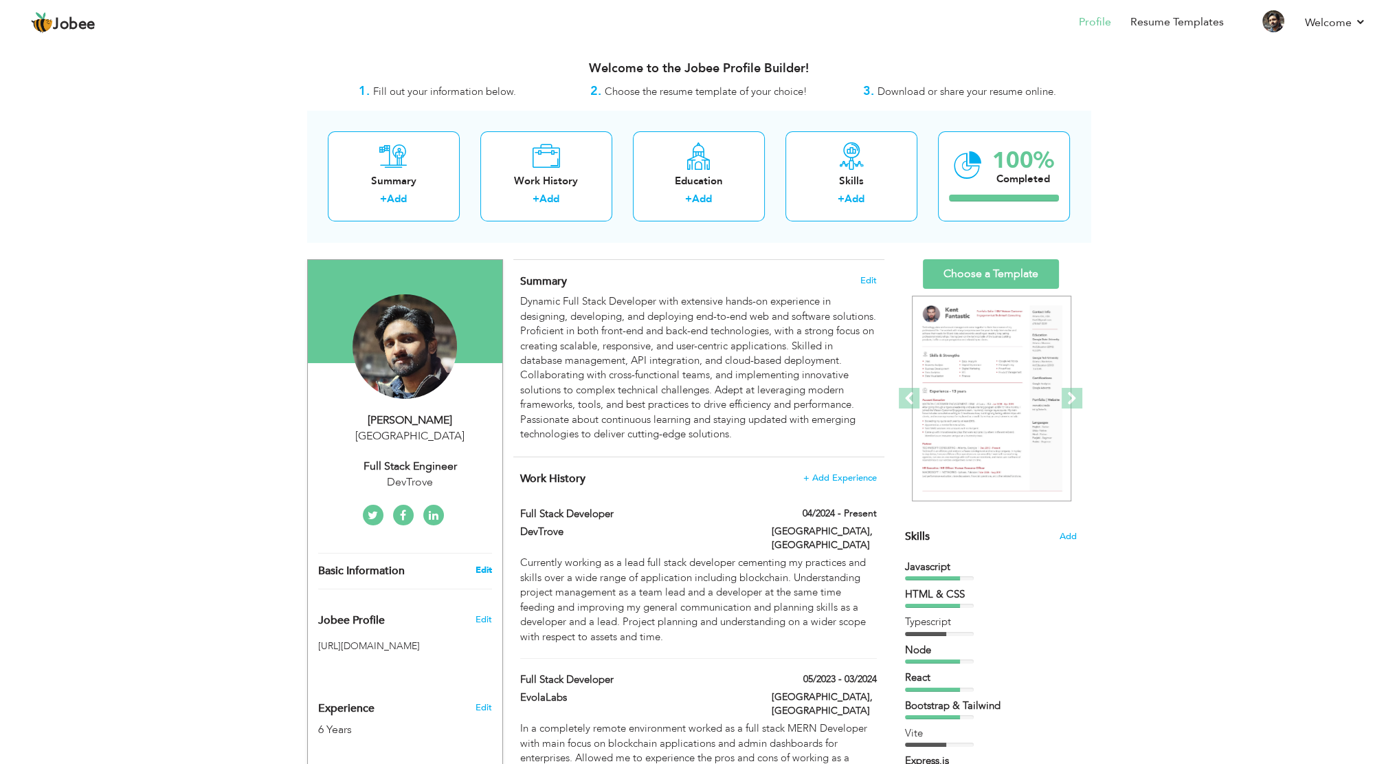
click at [482, 567] on link "Edit" at bounding box center [483, 570] width 16 height 12
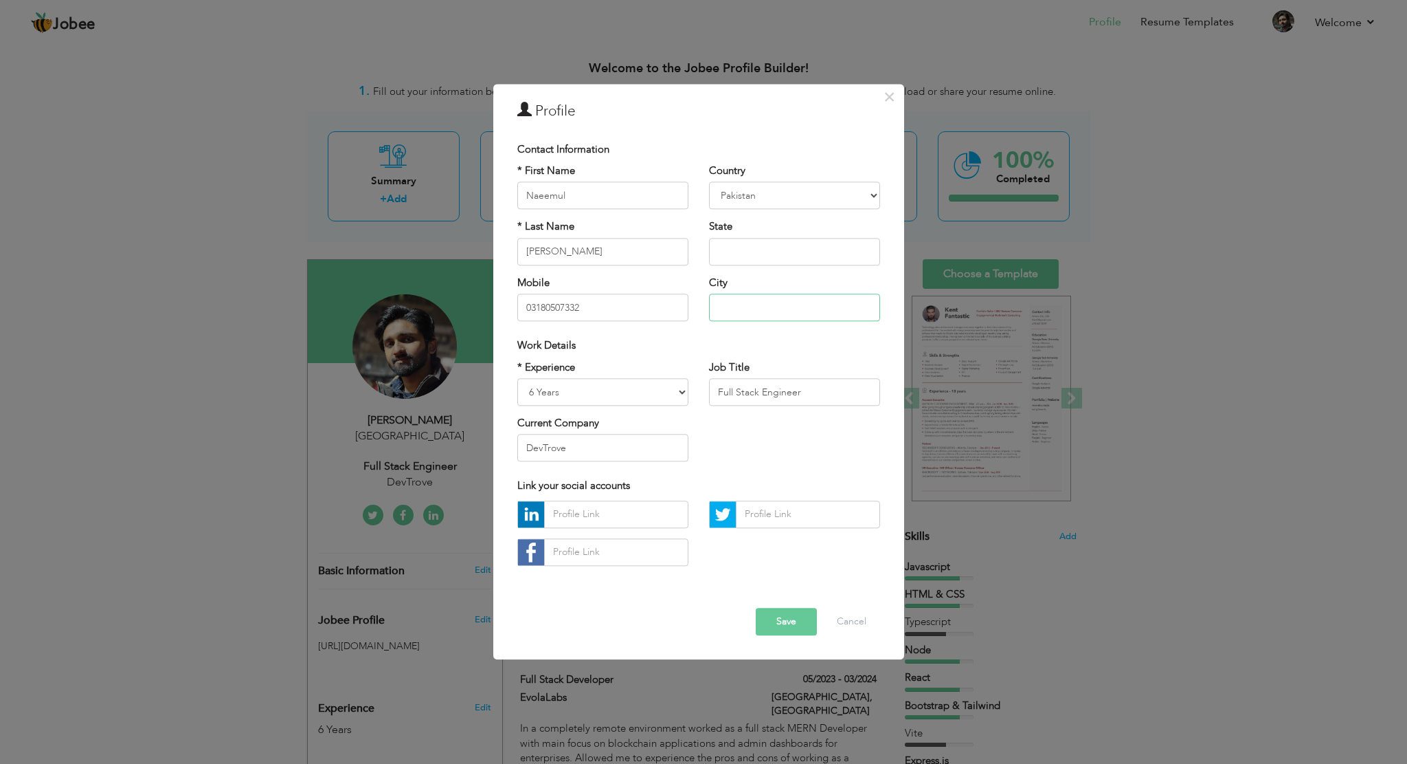
click at [748, 299] on input "text" at bounding box center [794, 307] width 171 height 27
paste input "NIC: 3840362901605 [GEOGRAPHIC_DATA]"
click at [805, 623] on button "Save" at bounding box center [786, 621] width 61 height 27
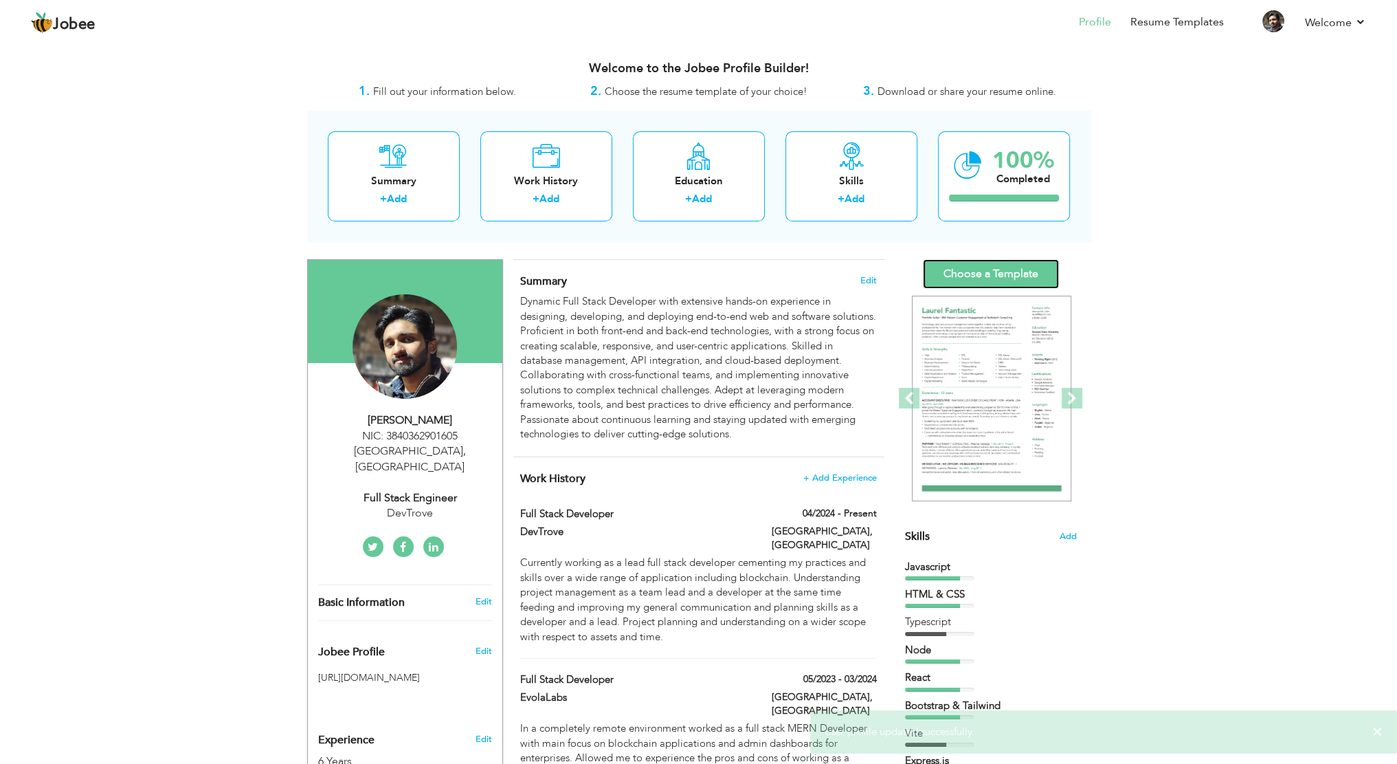
click at [987, 280] on link "Choose a Template" at bounding box center [991, 274] width 136 height 30
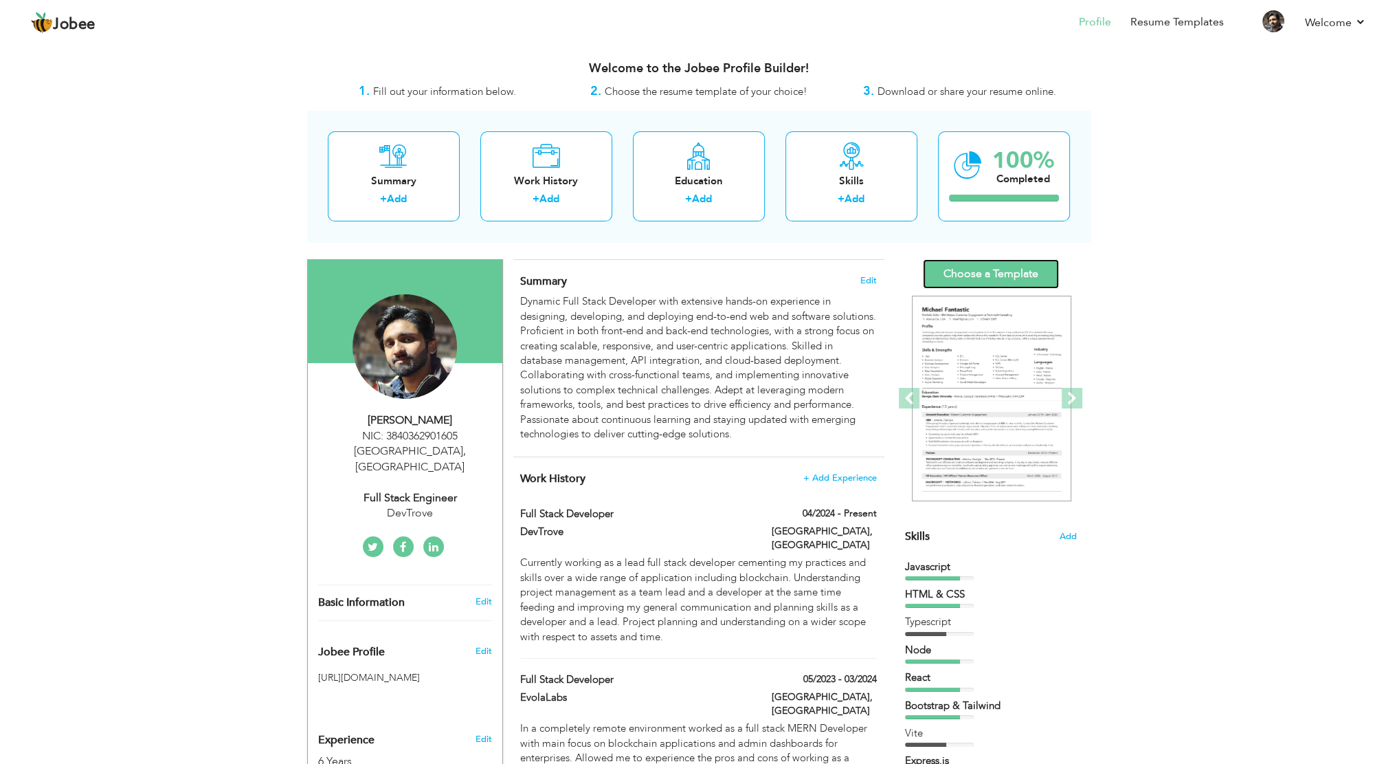
click at [982, 273] on link "Choose a Template" at bounding box center [991, 274] width 136 height 30
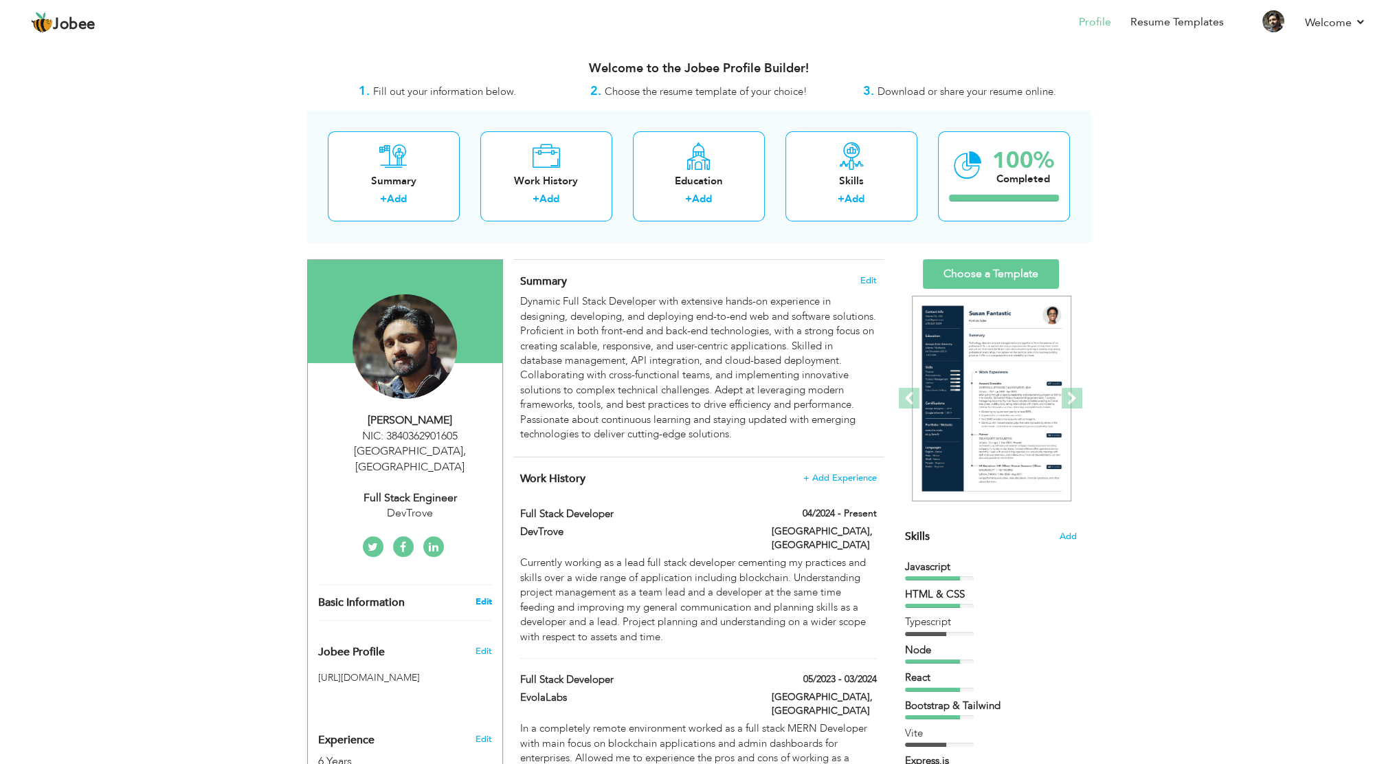
click at [489, 595] on div "Edit" at bounding box center [485, 601] width 32 height 12
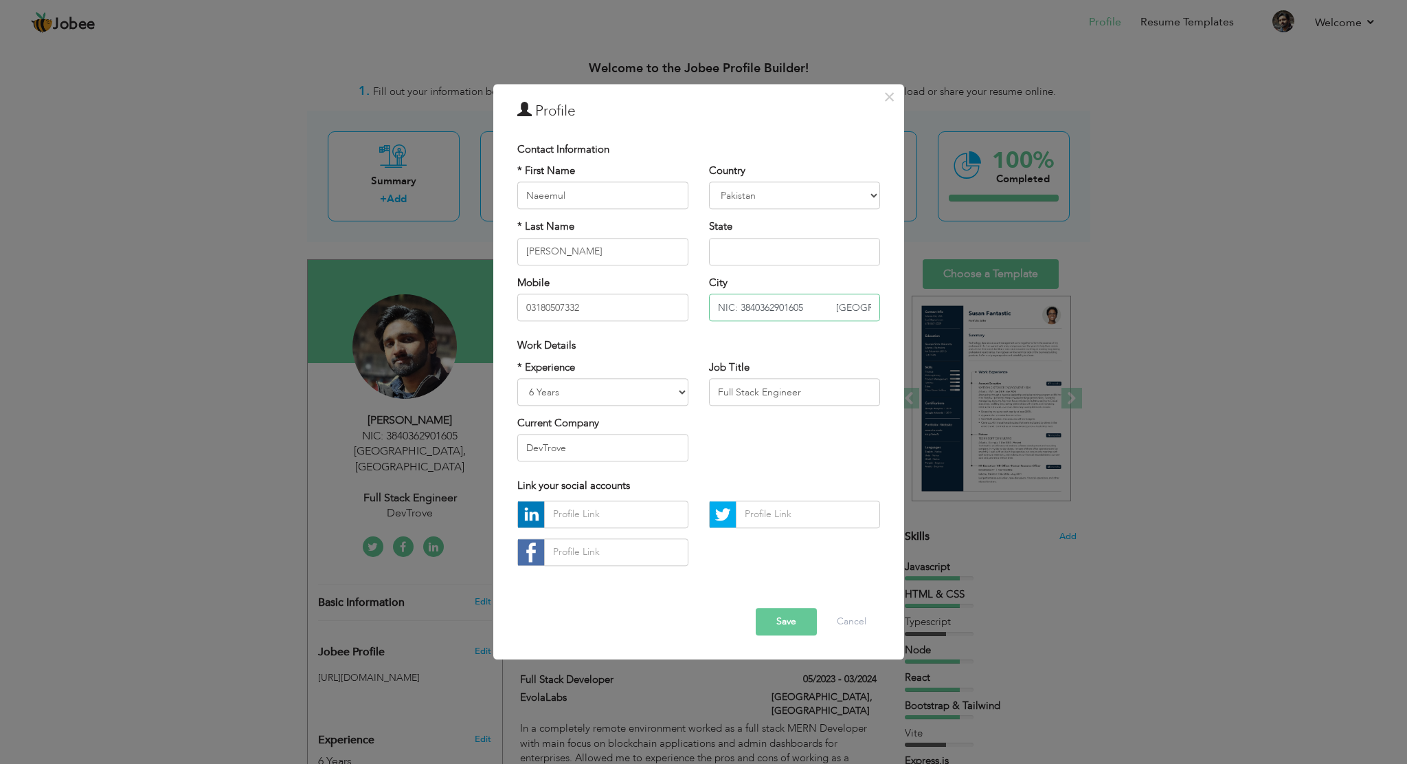
drag, startPoint x: 803, startPoint y: 307, endPoint x: 835, endPoint y: 304, distance: 31.8
click at [835, 304] on input "NIC: 3840362901605 [GEOGRAPHIC_DATA]" at bounding box center [794, 307] width 171 height 27
type input "NIC: 3840362901605Islamabad"
click at [779, 244] on input "text" at bounding box center [794, 251] width 171 height 27
paste input "text"
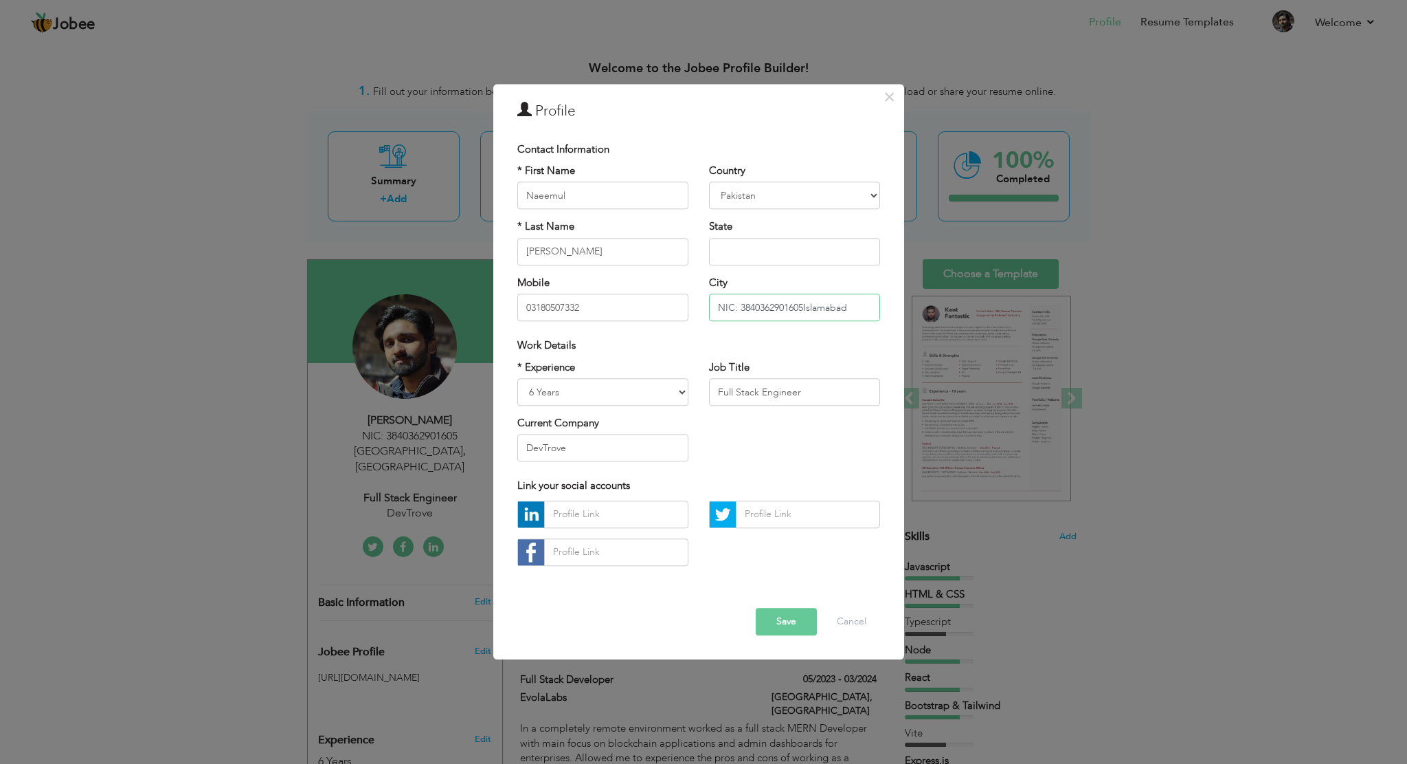
click at [803, 306] on input "NIC: 3840362901605Islamabad" at bounding box center [794, 307] width 171 height 27
paste input "text"
type input "NIC: 3840362901605 [GEOGRAPHIC_DATA]"
click at [785, 605] on div "Error" at bounding box center [698, 596] width 383 height 21
click at [793, 620] on button "Save" at bounding box center [786, 621] width 61 height 27
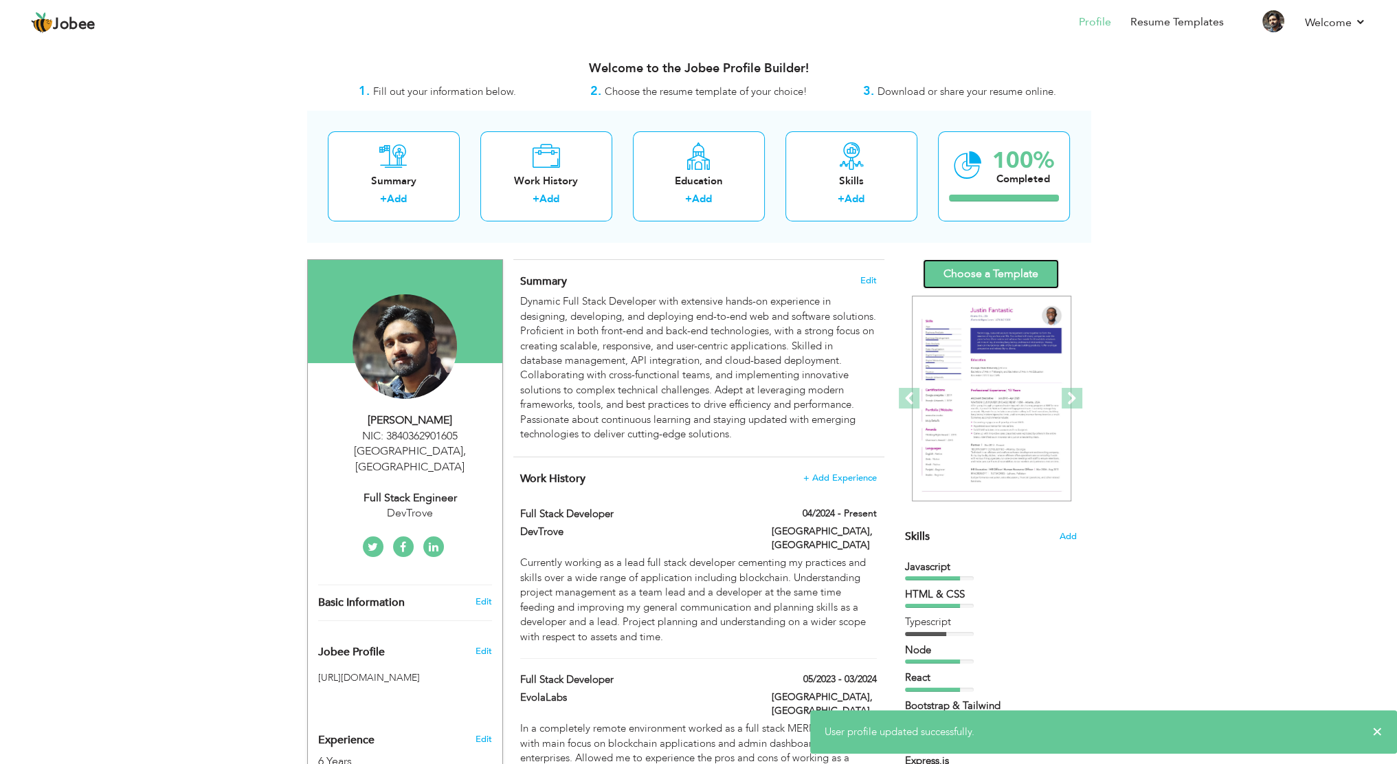
click at [972, 281] on link "Choose a Template" at bounding box center [991, 274] width 136 height 30
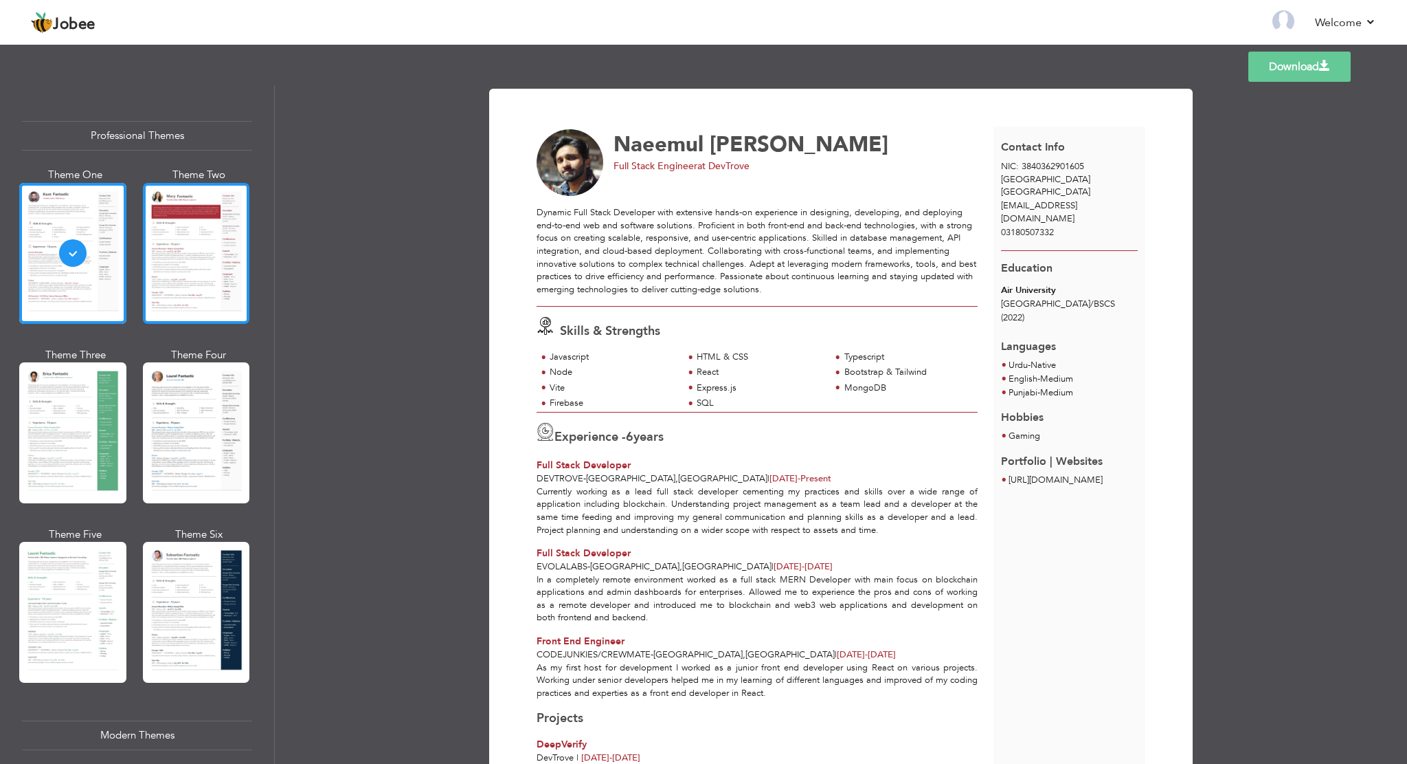
click at [225, 271] on div at bounding box center [196, 253] width 107 height 141
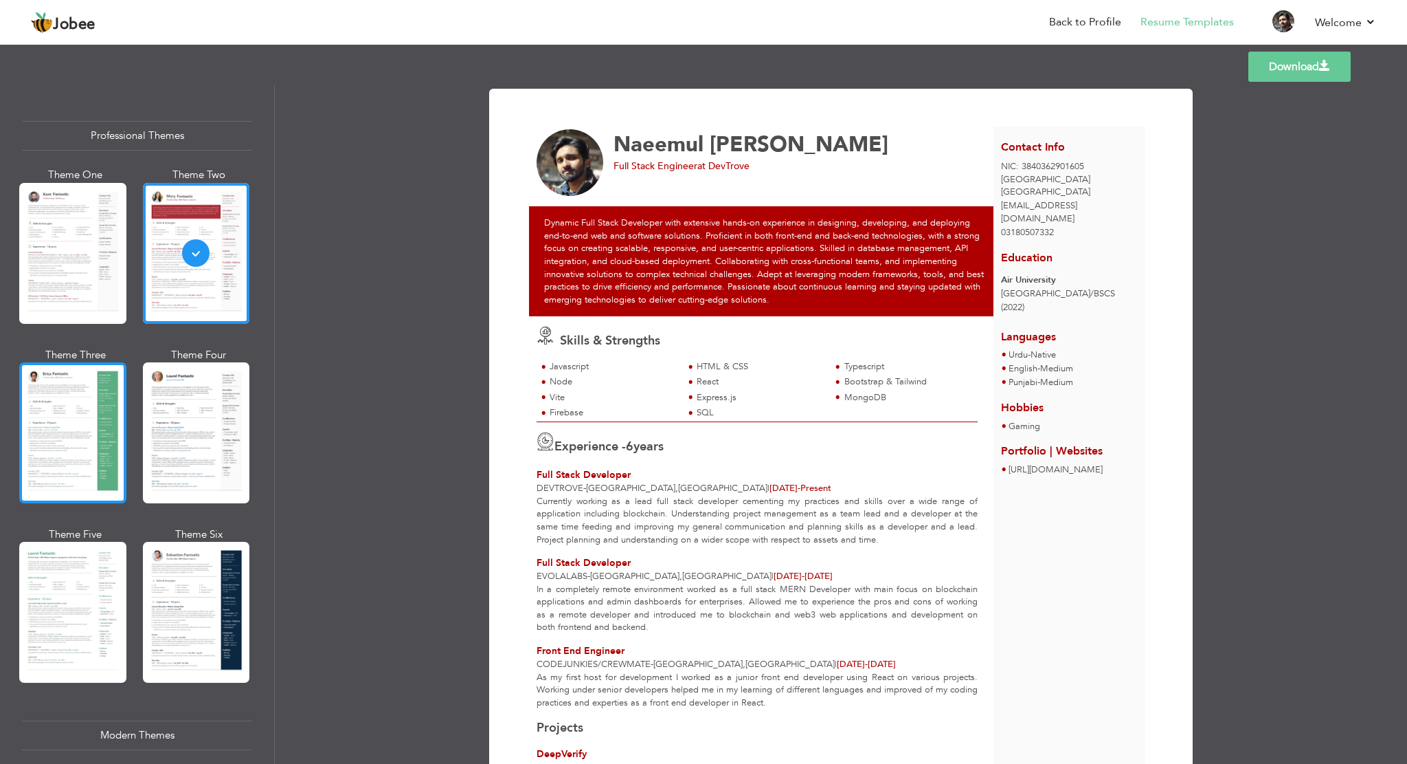
click at [99, 439] on div at bounding box center [72, 432] width 107 height 141
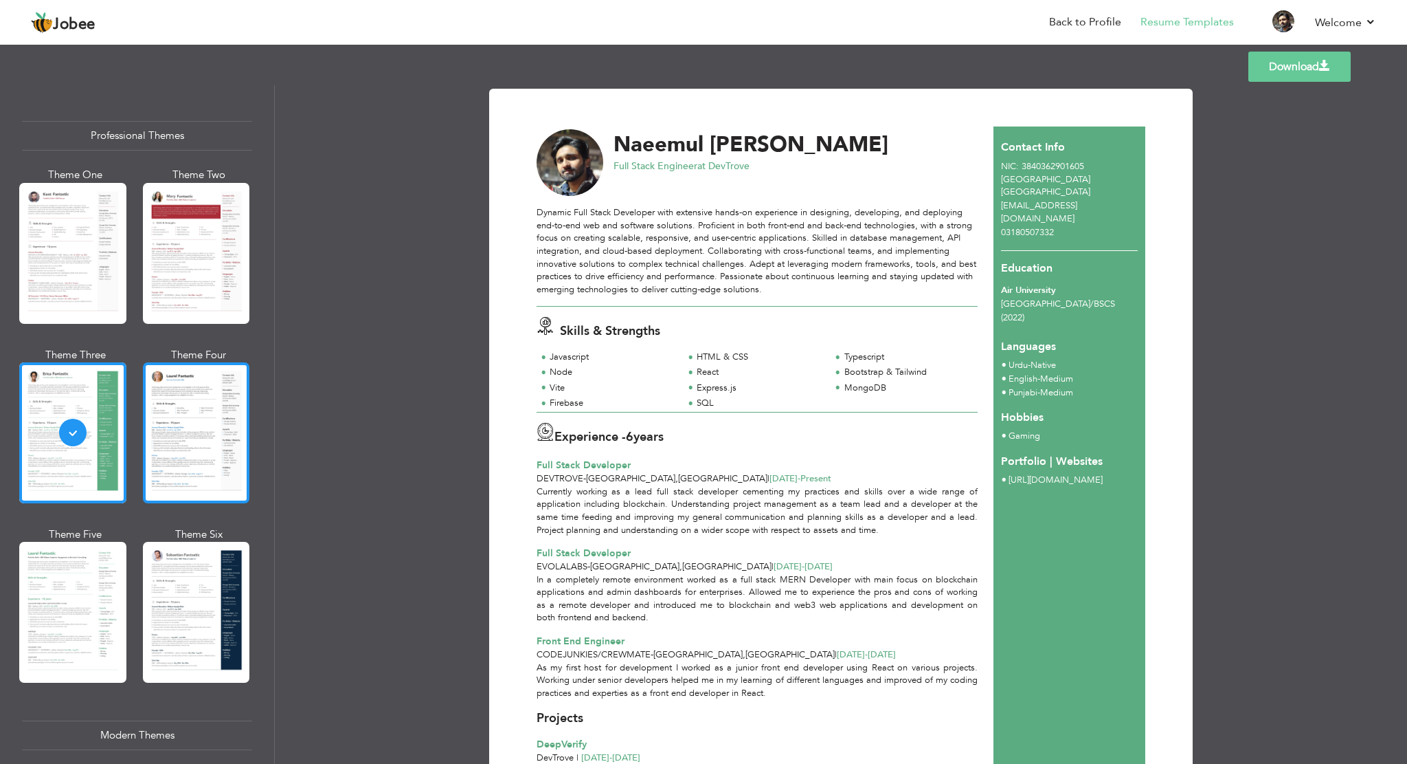
click at [192, 434] on div at bounding box center [196, 432] width 107 height 141
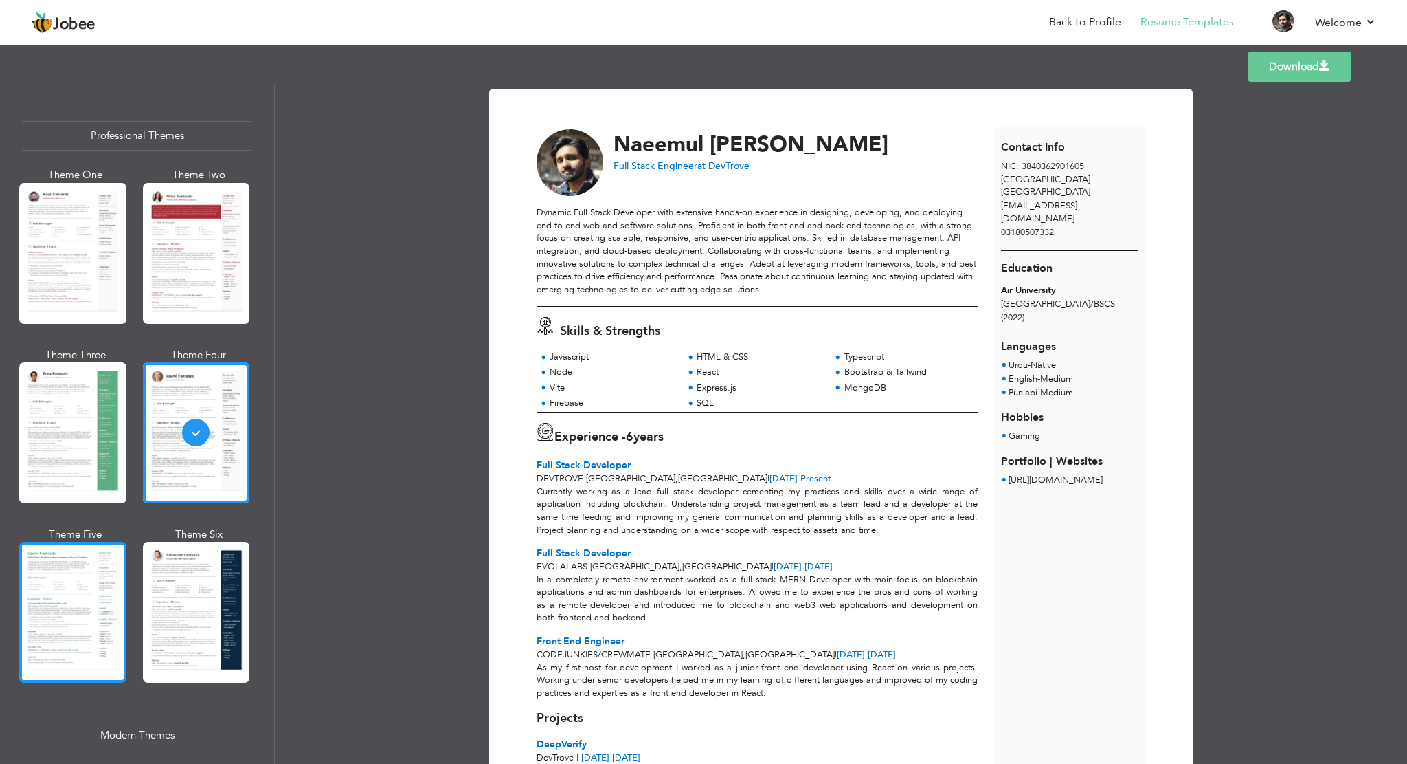
click at [65, 598] on div at bounding box center [72, 612] width 107 height 141
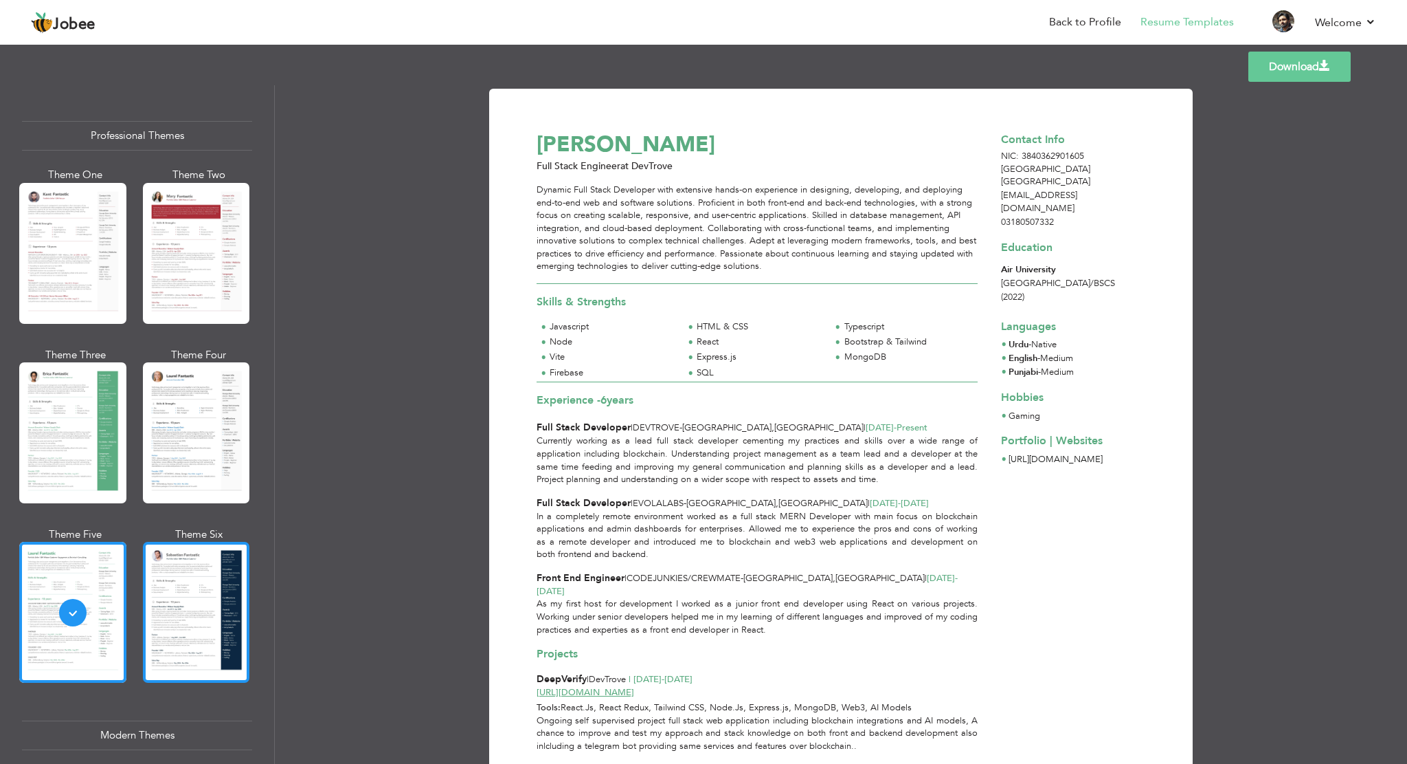
click at [213, 597] on div at bounding box center [196, 612] width 107 height 141
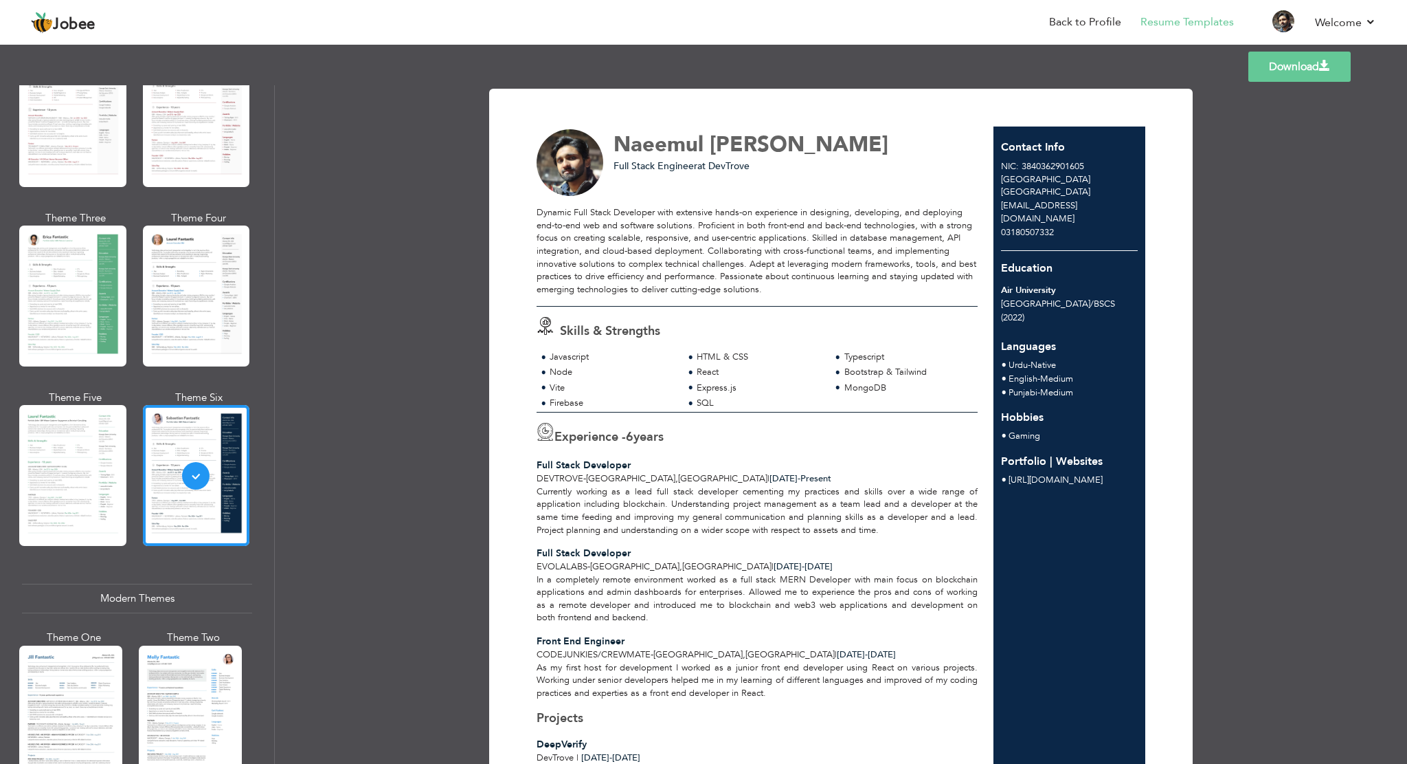
scroll to position [137, 0]
click at [95, 677] on div at bounding box center [70, 713] width 103 height 136
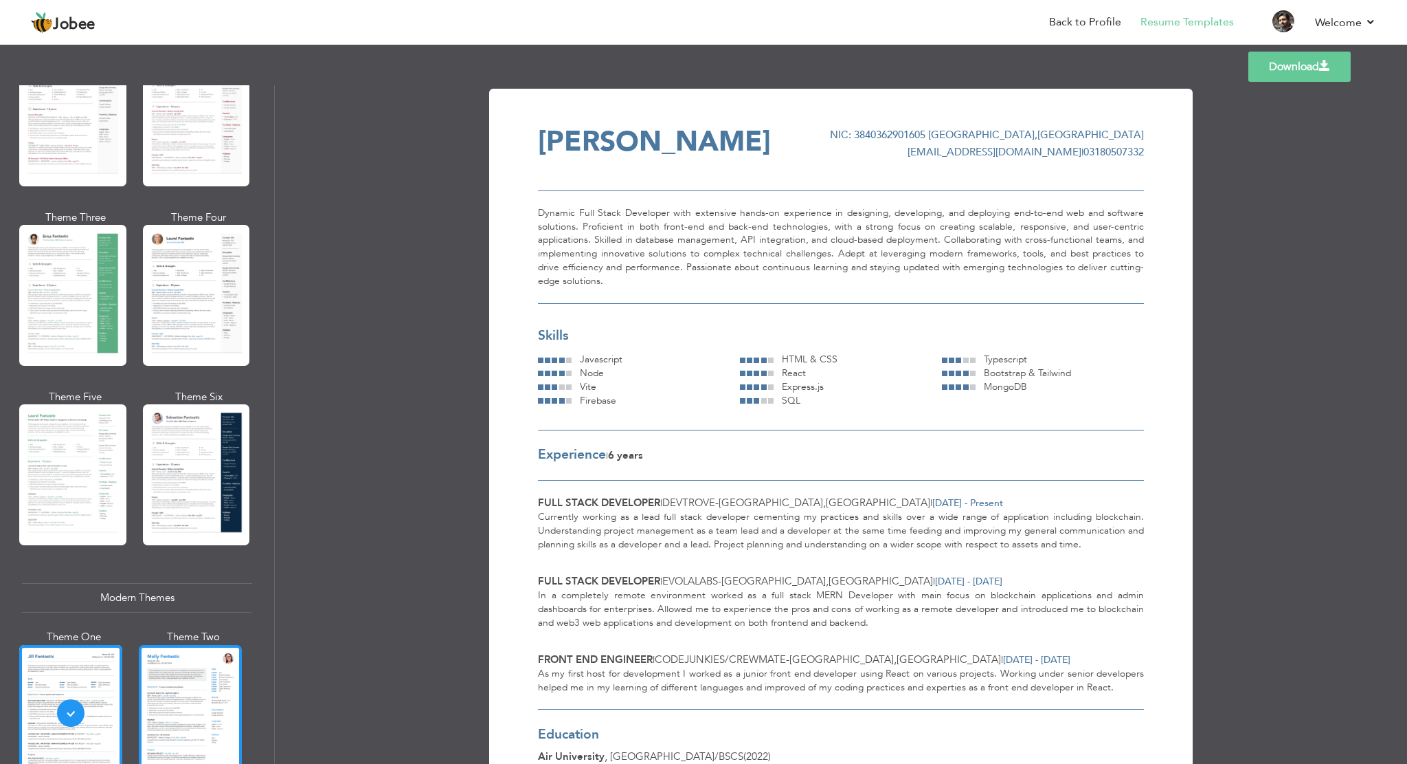
click at [208, 680] on div at bounding box center [190, 713] width 103 height 136
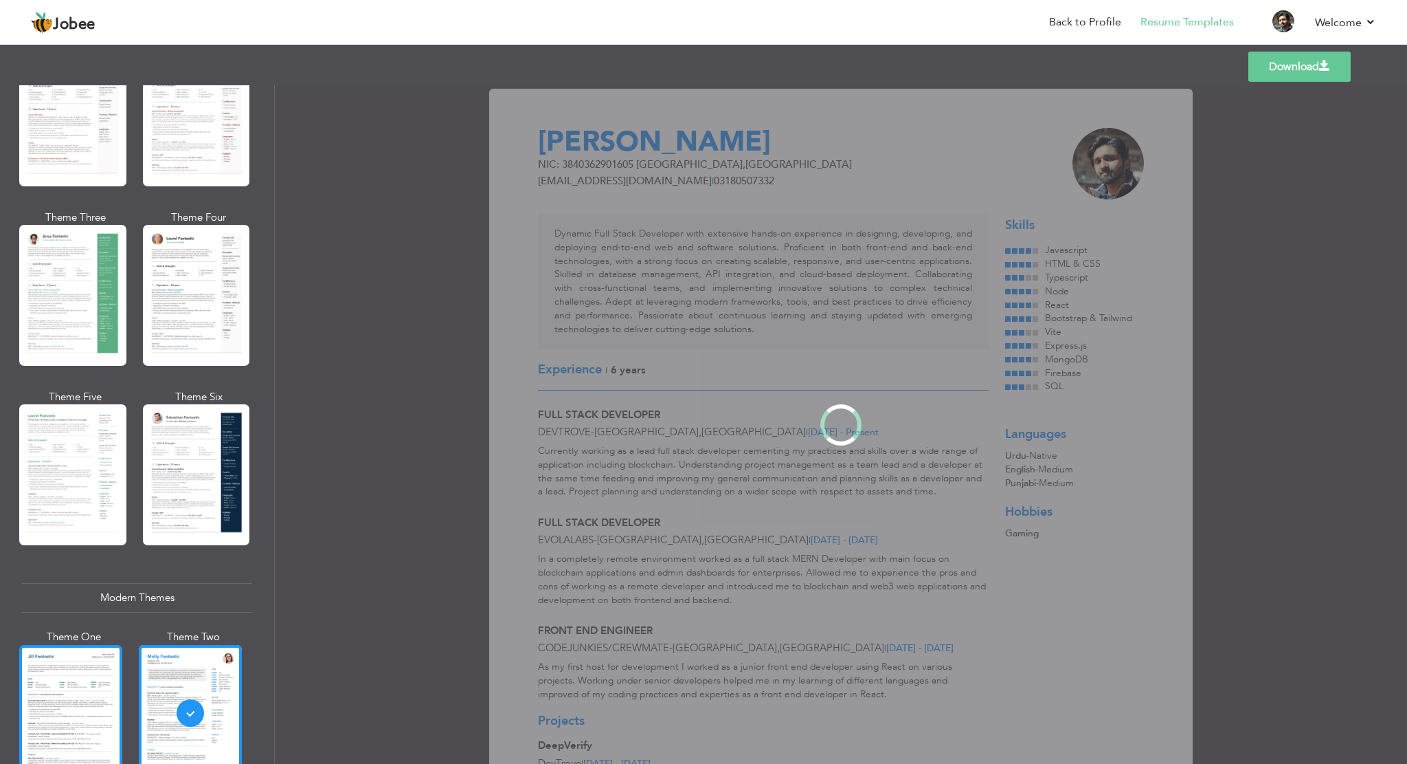
click at [87, 693] on div at bounding box center [70, 713] width 103 height 136
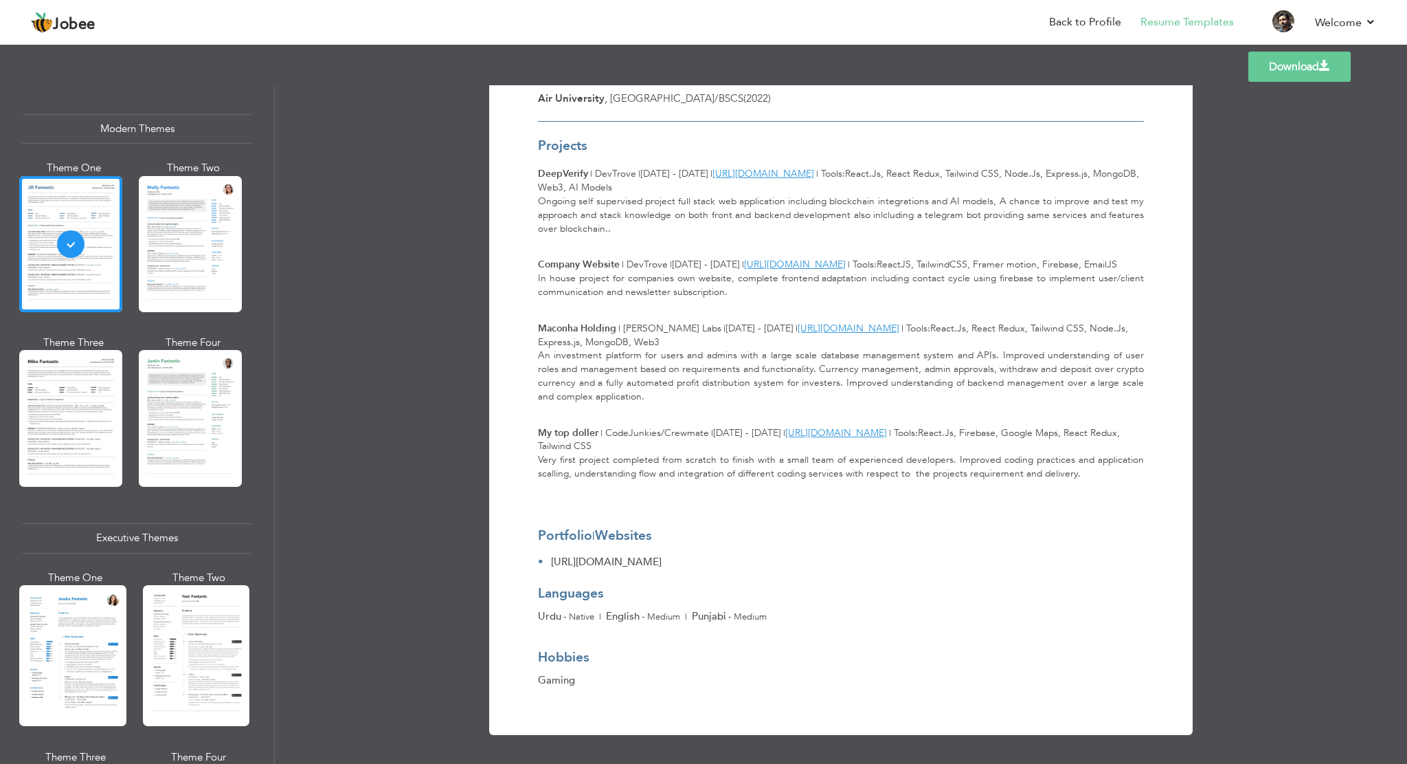
scroll to position [619, 0]
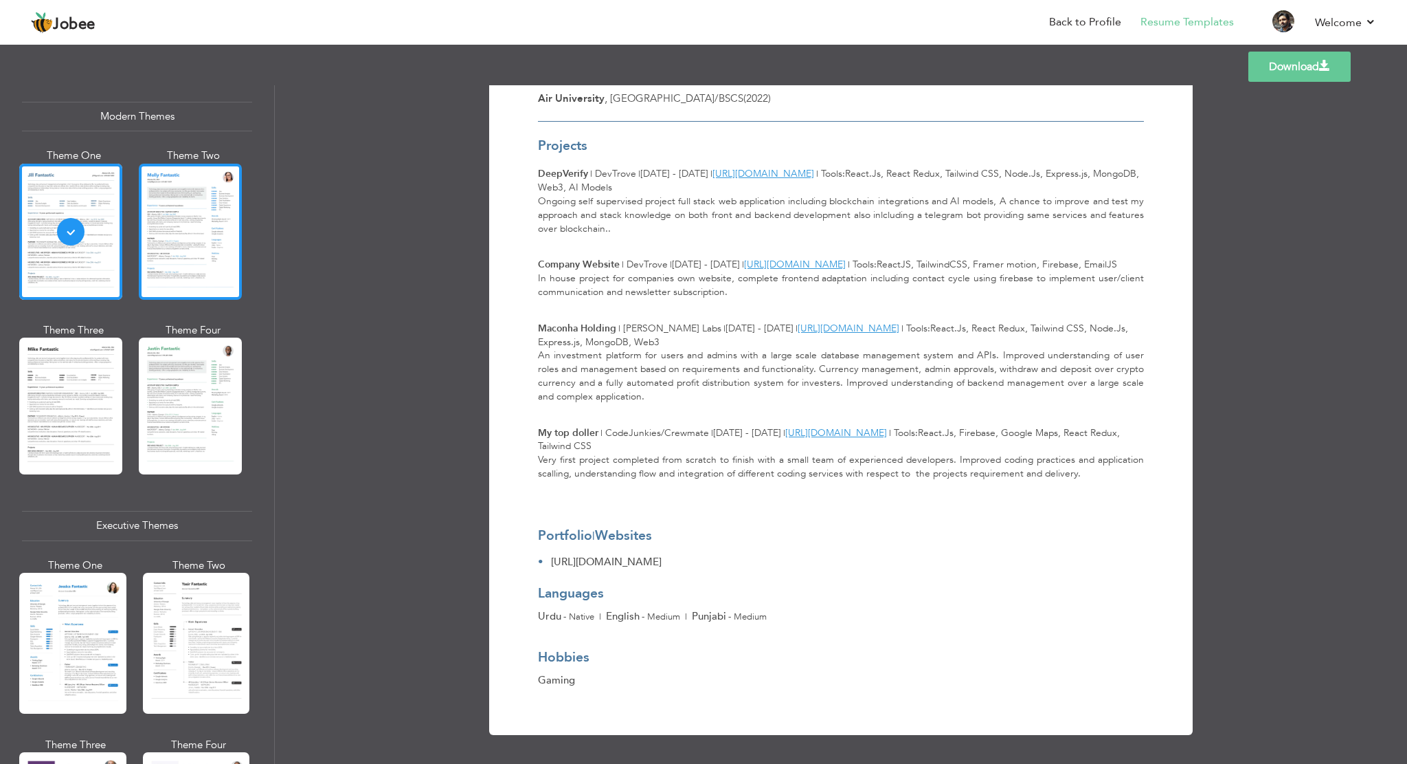
click at [198, 203] on div at bounding box center [190, 232] width 103 height 136
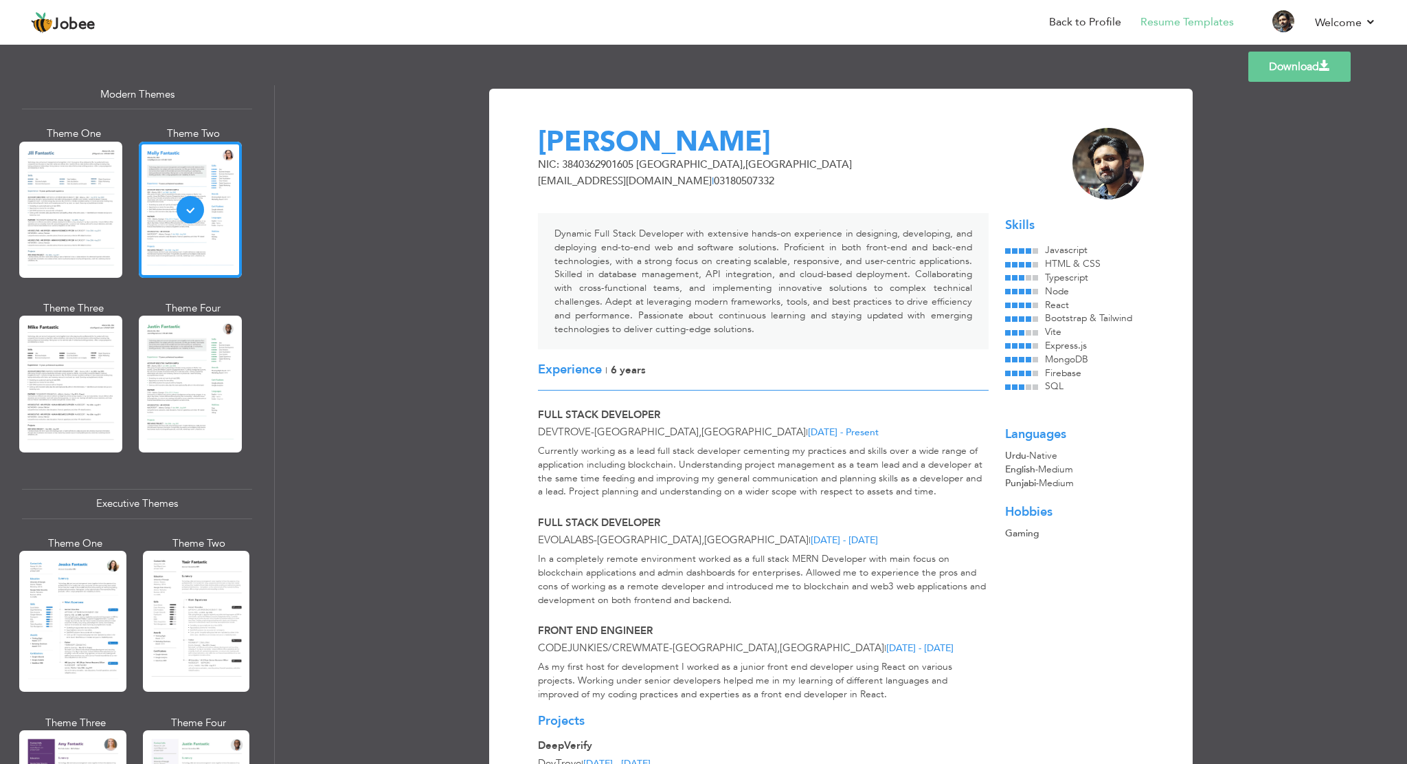
scroll to position [687, 0]
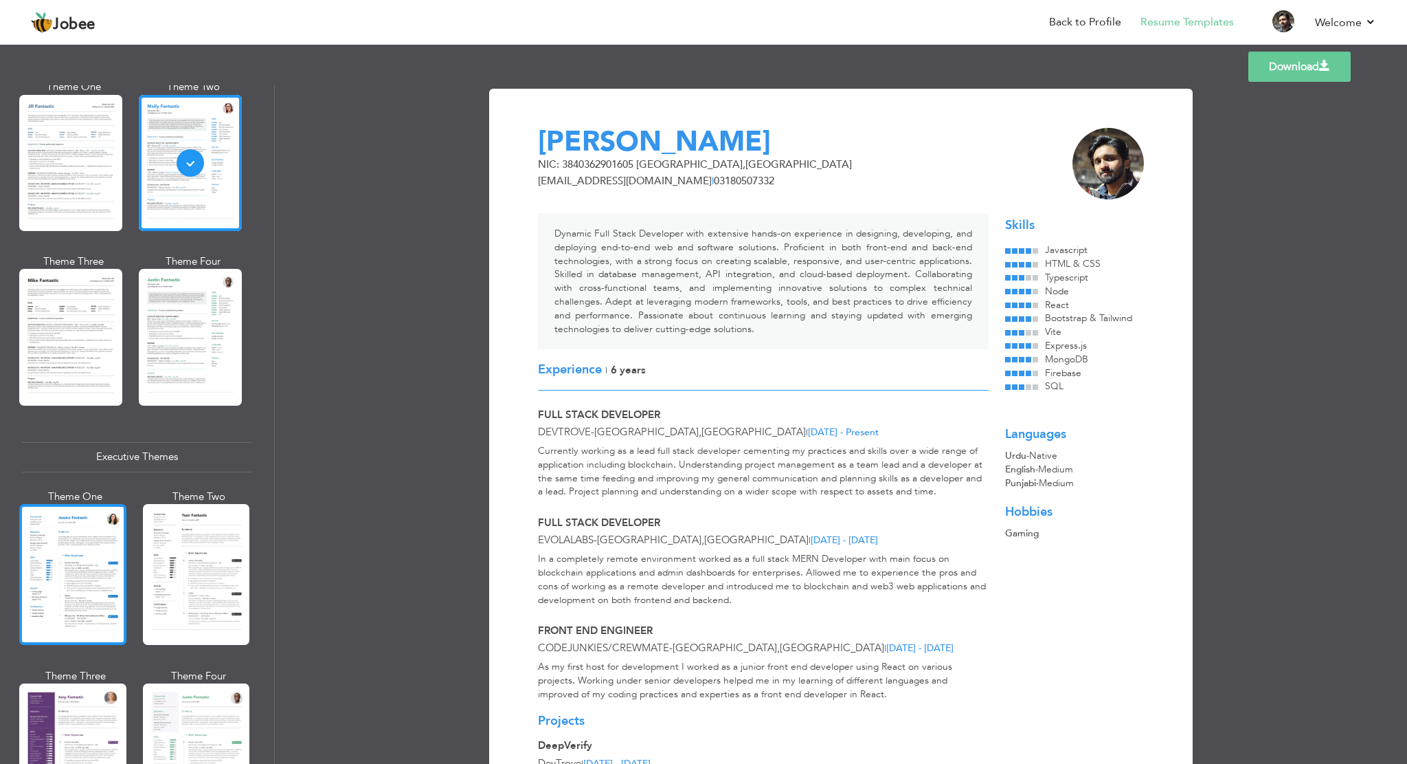
click at [65, 569] on div at bounding box center [72, 574] width 107 height 141
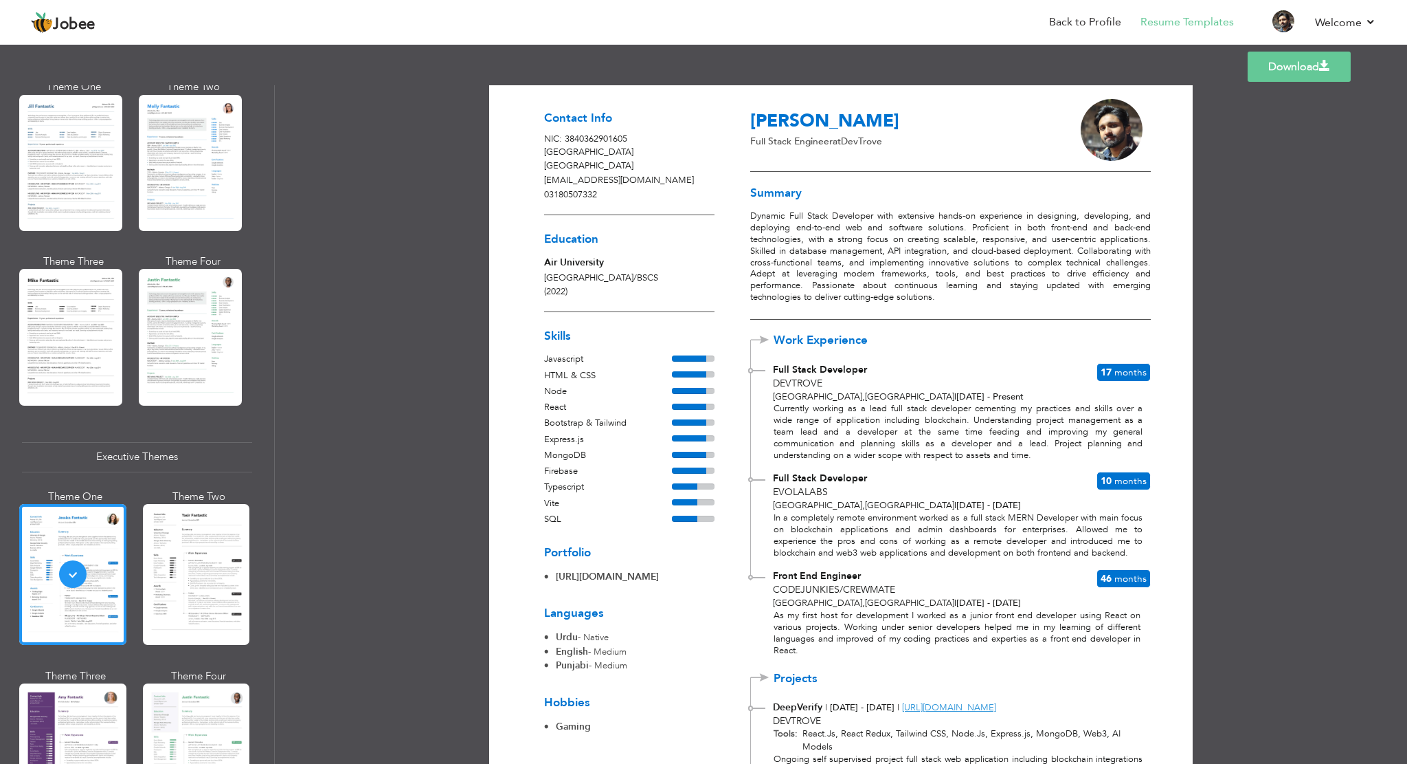
scroll to position [0, 0]
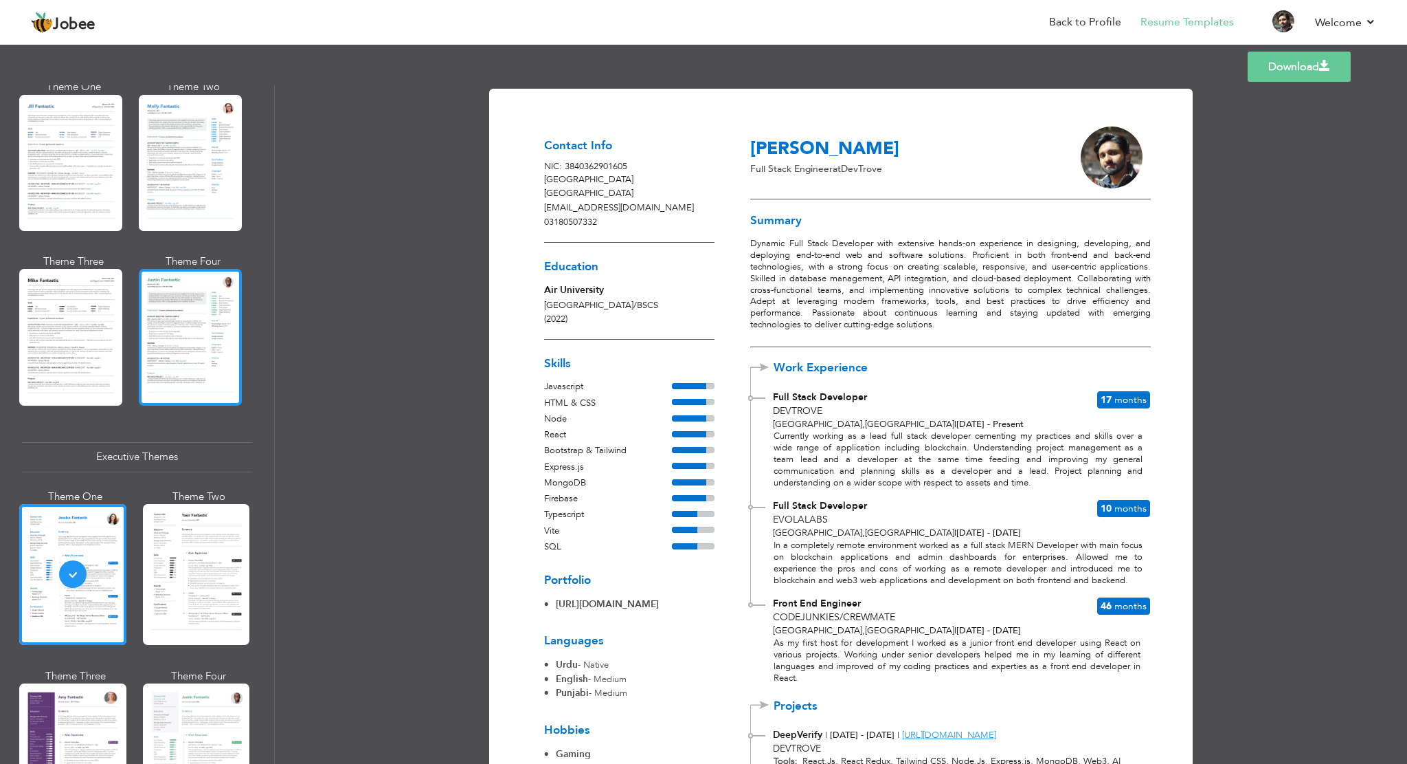
click at [183, 317] on div at bounding box center [190, 337] width 103 height 136
